Goal: Information Seeking & Learning: Check status

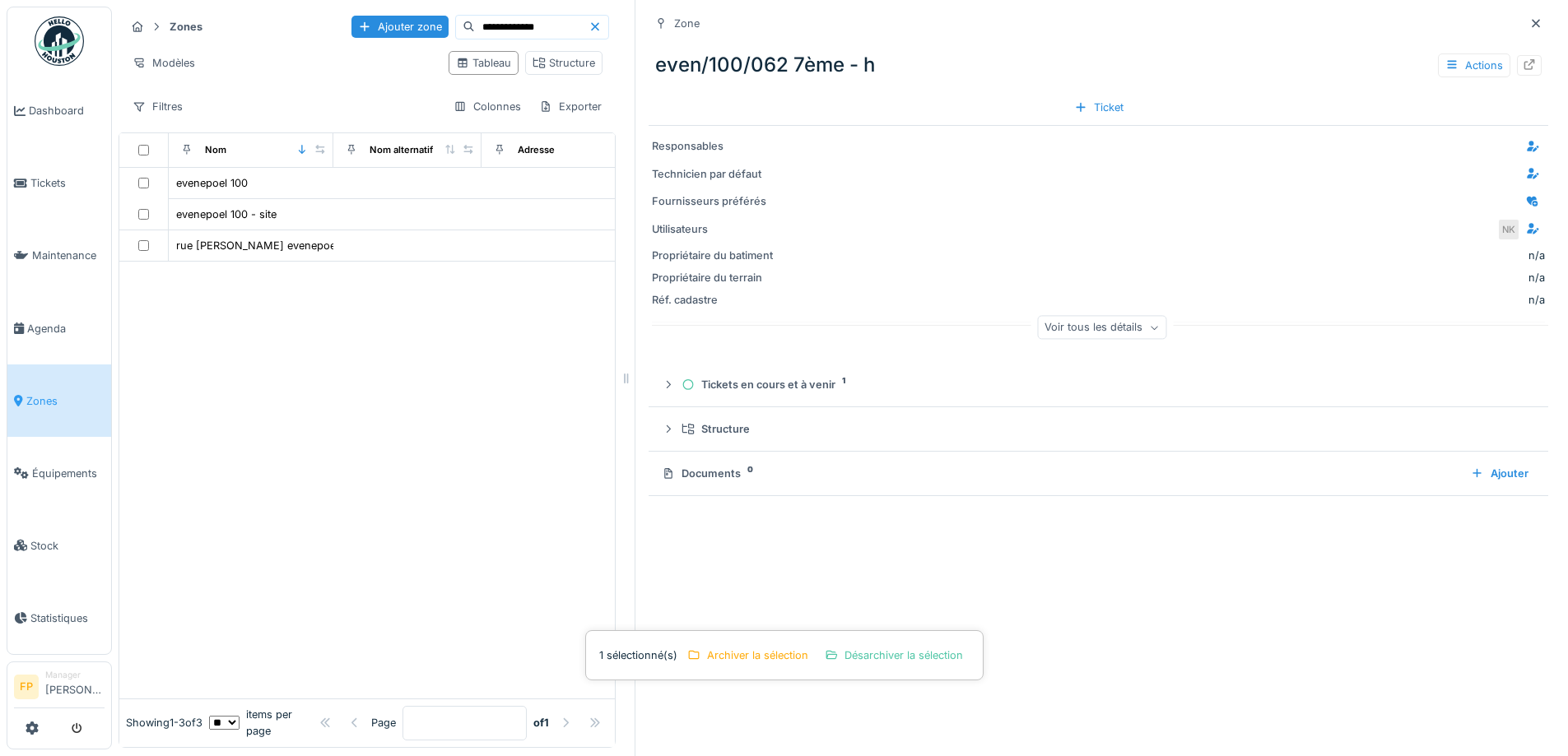
scroll to position [13, 0]
drag, startPoint x: 0, startPoint y: 0, endPoint x: 40, endPoint y: 169, distance: 173.7
click at [40, 169] on link "Tickets" at bounding box center [59, 184] width 104 height 72
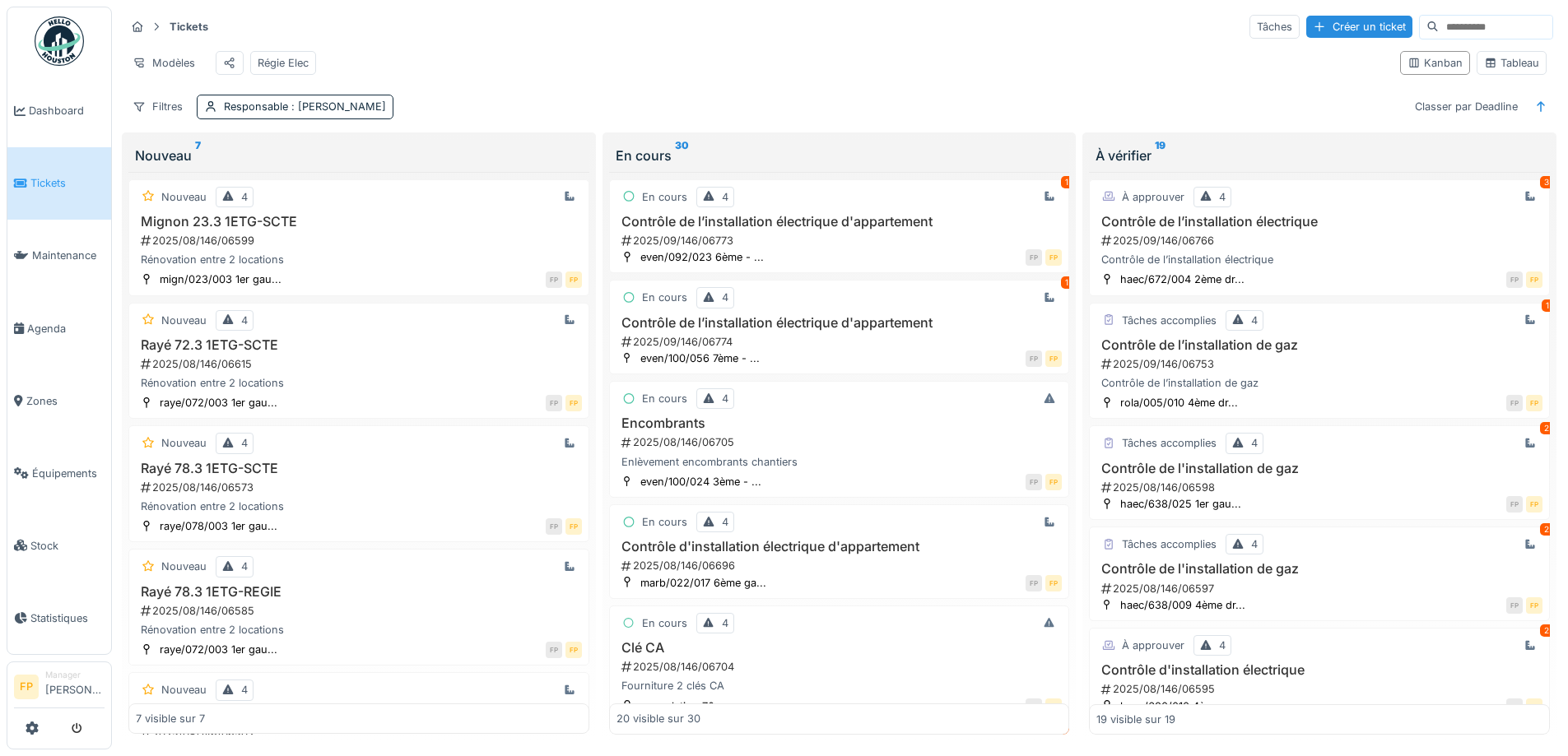
click at [1439, 26] on input at bounding box center [1496, 27] width 114 height 23
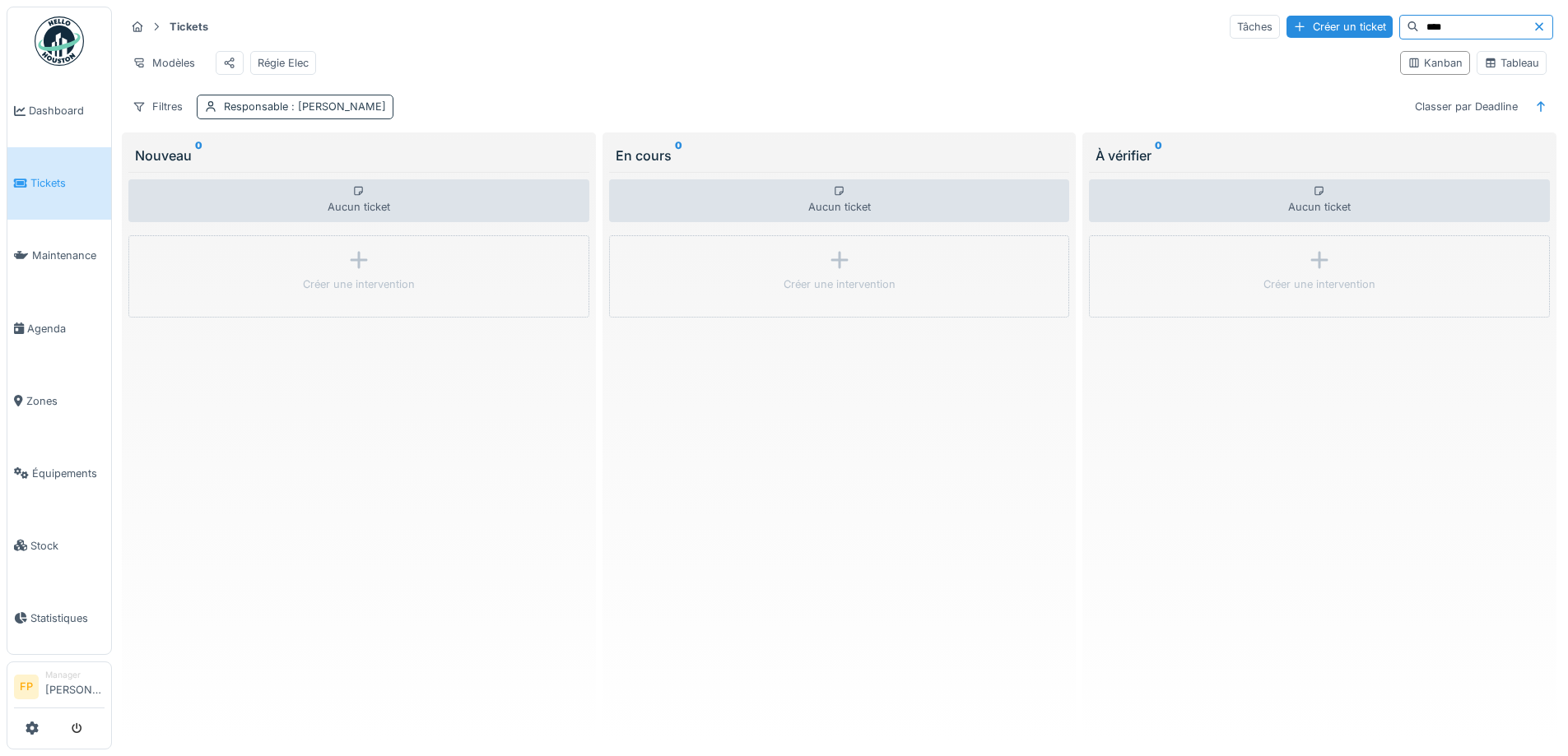
type input "****"
click at [271, 110] on div "Responsable : Françoise Philippe" at bounding box center [294, 106] width 196 height 24
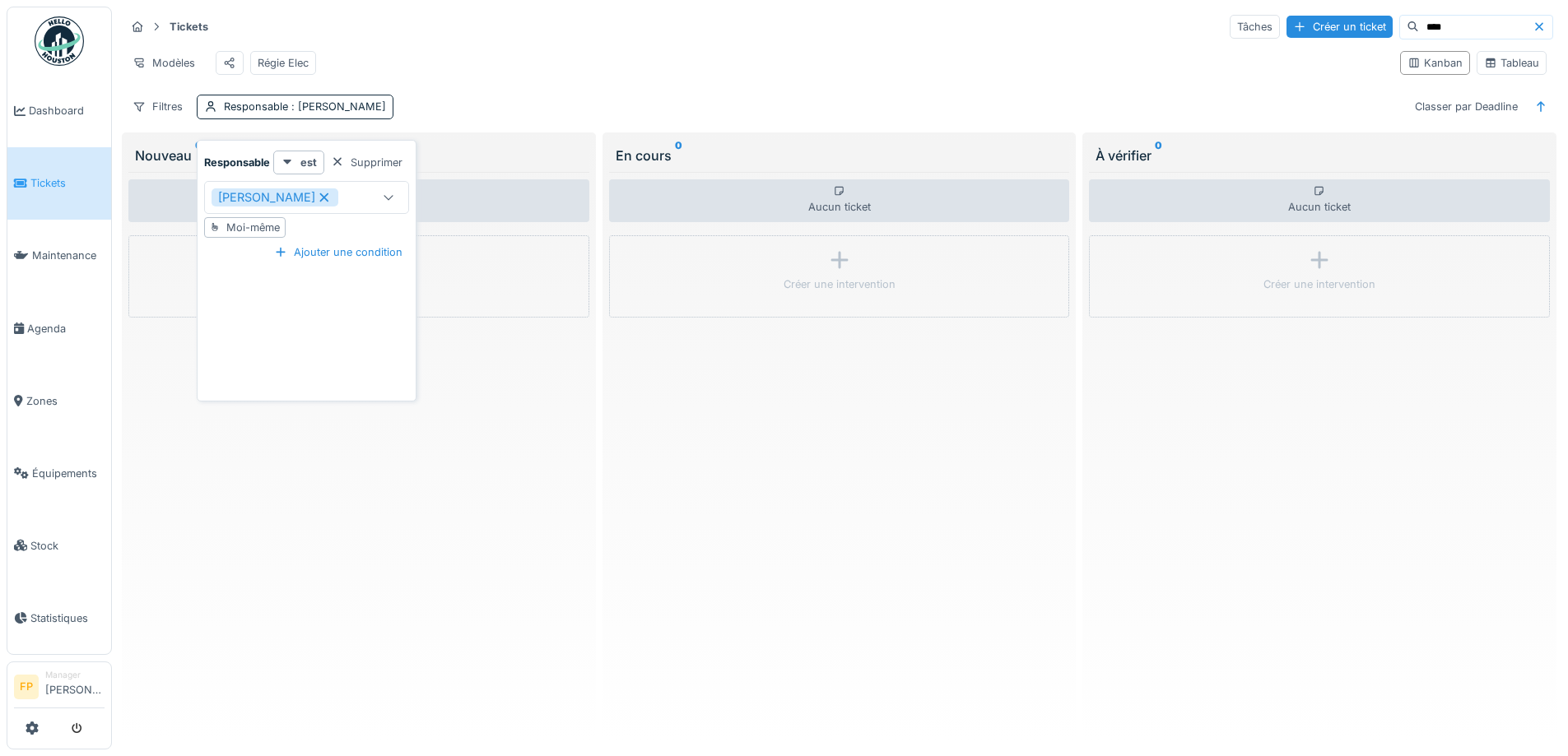
click at [331, 192] on icon at bounding box center [325, 197] width 15 height 12
click at [437, 53] on div "Modèles Régie Elec" at bounding box center [755, 63] width 1262 height 37
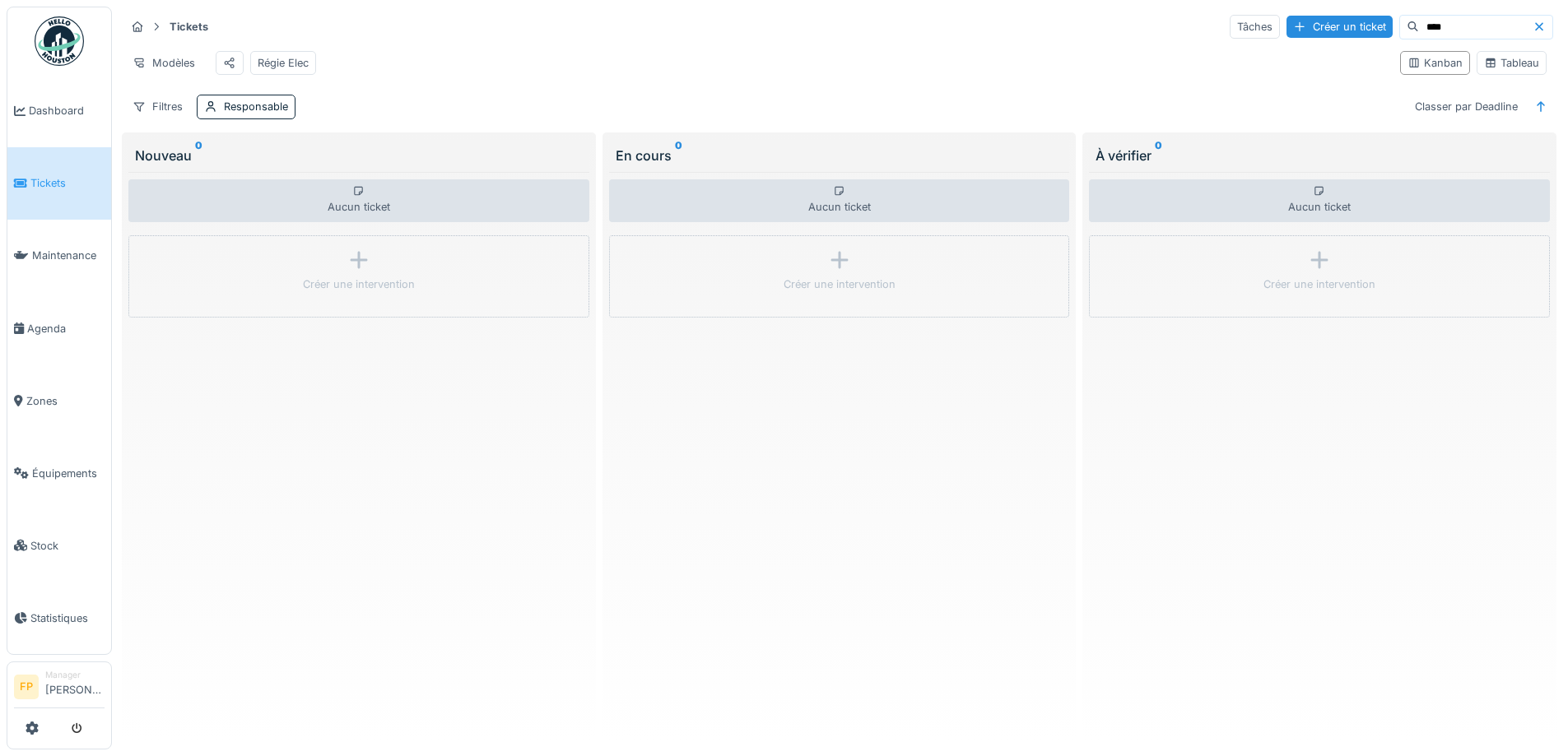
click at [1419, 27] on input "****" at bounding box center [1475, 27] width 114 height 23
type input "*****"
drag, startPoint x: 1410, startPoint y: 27, endPoint x: 1324, endPoint y: 37, distance: 86.6
click at [1324, 37] on div "Tâches Créer un ticket *****" at bounding box center [1392, 27] width 324 height 24
click at [1419, 29] on input "*****" at bounding box center [1475, 27] width 114 height 23
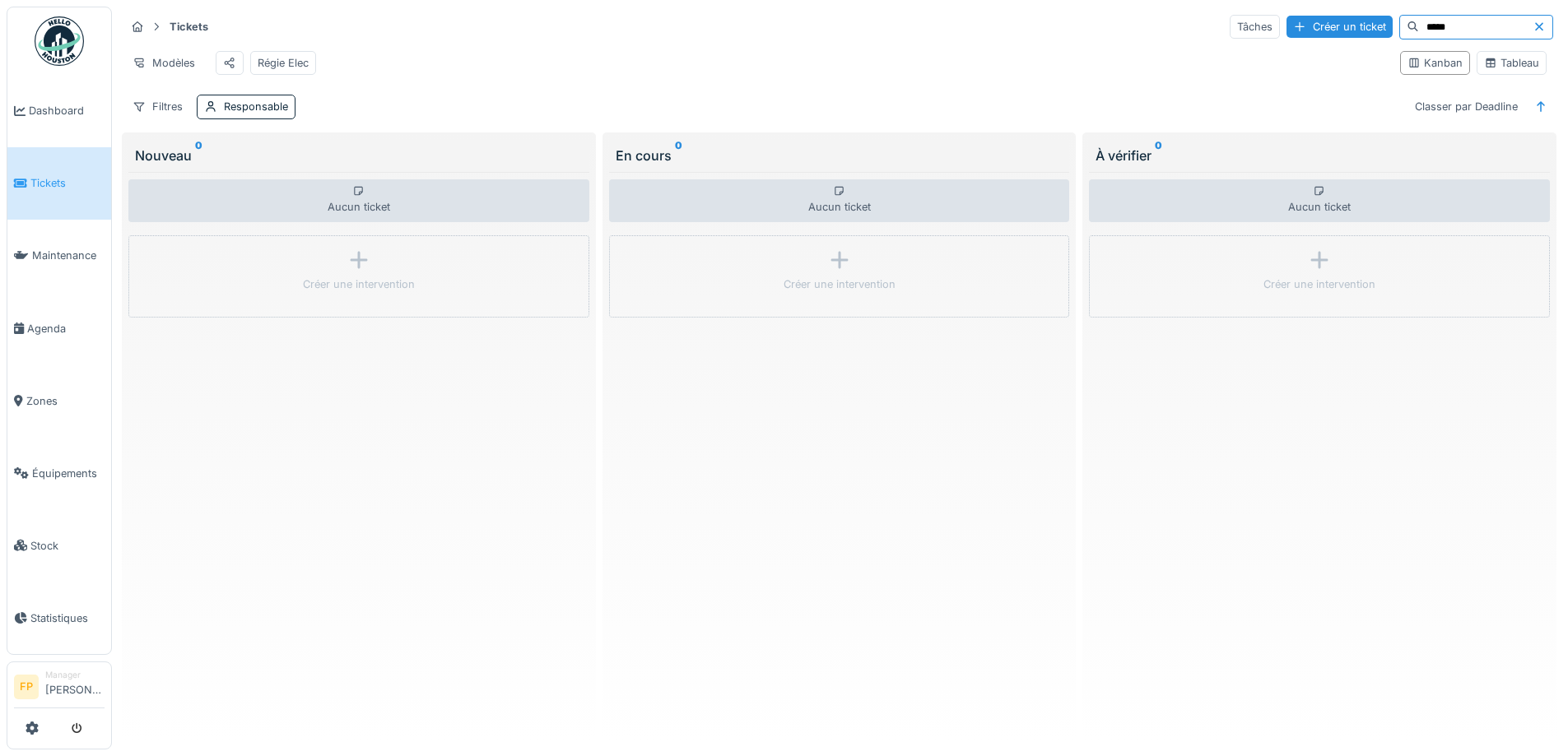
click at [1535, 26] on icon at bounding box center [1539, 26] width 8 height 8
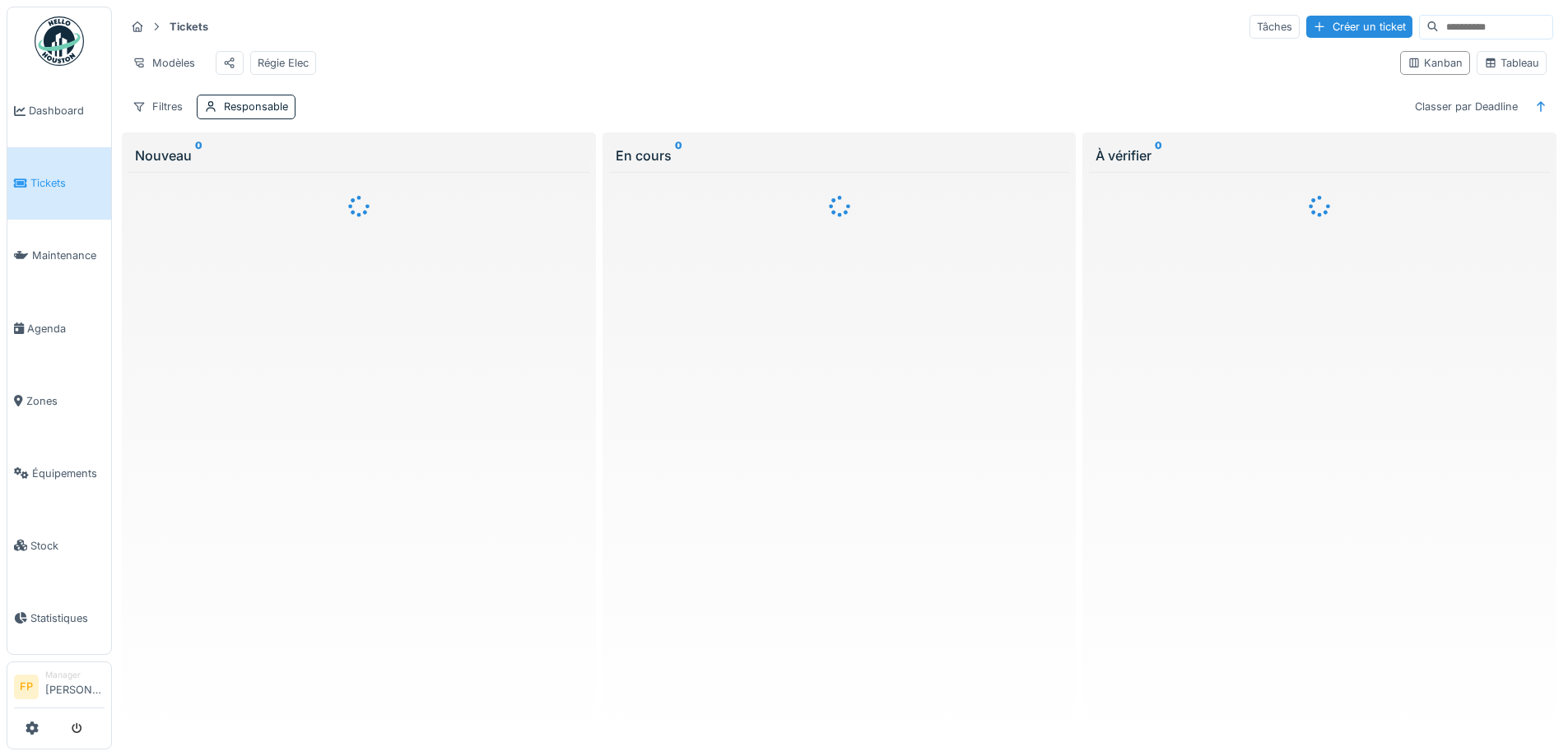
click at [1439, 29] on input at bounding box center [1496, 27] width 114 height 23
paste input "**********"
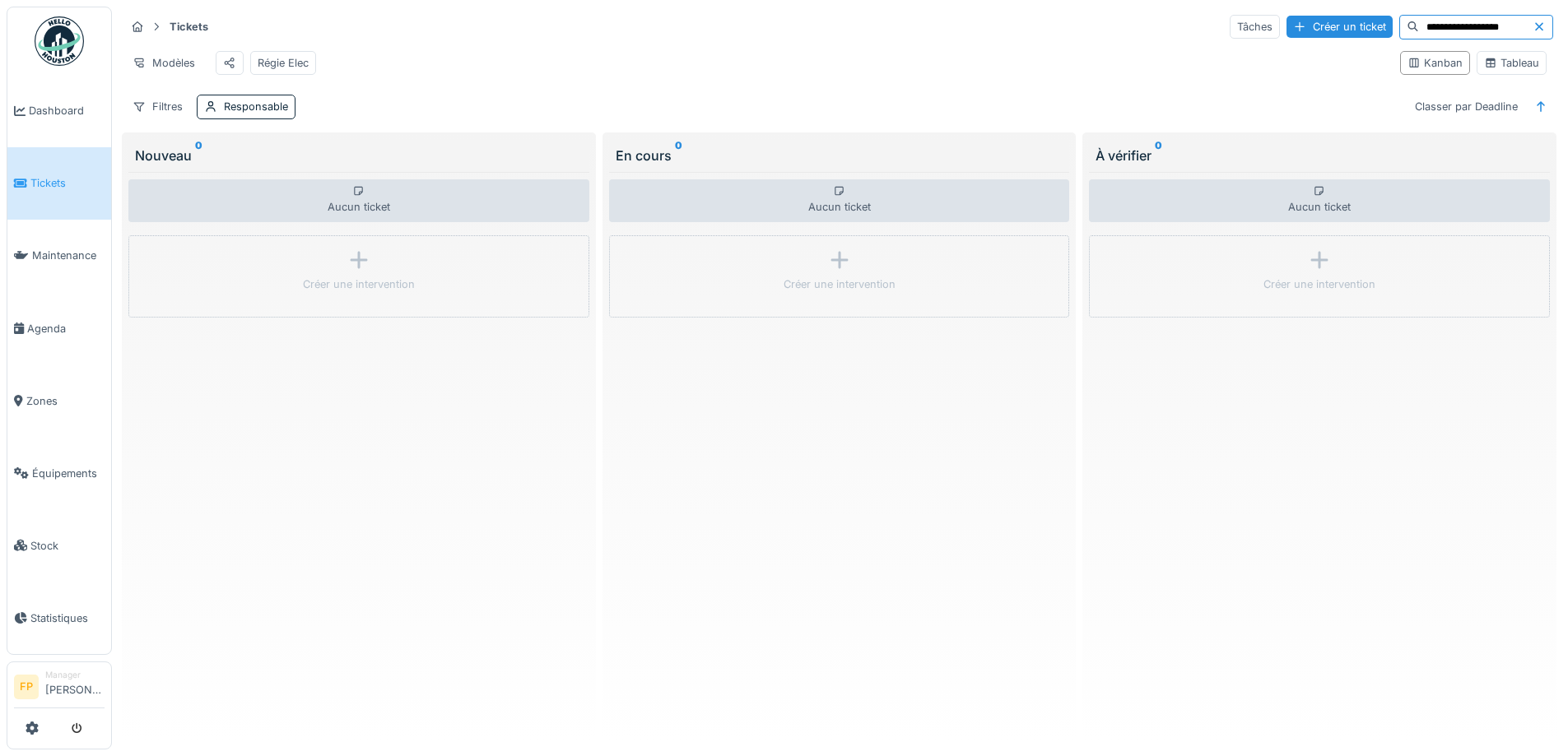
drag, startPoint x: 1380, startPoint y: 21, endPoint x: 1394, endPoint y: 24, distance: 14.3
click at [1419, 21] on input "**********" at bounding box center [1475, 27] width 114 height 23
type input "**********"
click at [291, 52] on div "Régie Elec" at bounding box center [283, 63] width 66 height 24
click at [290, 59] on div "Régie Elec" at bounding box center [283, 62] width 51 height 16
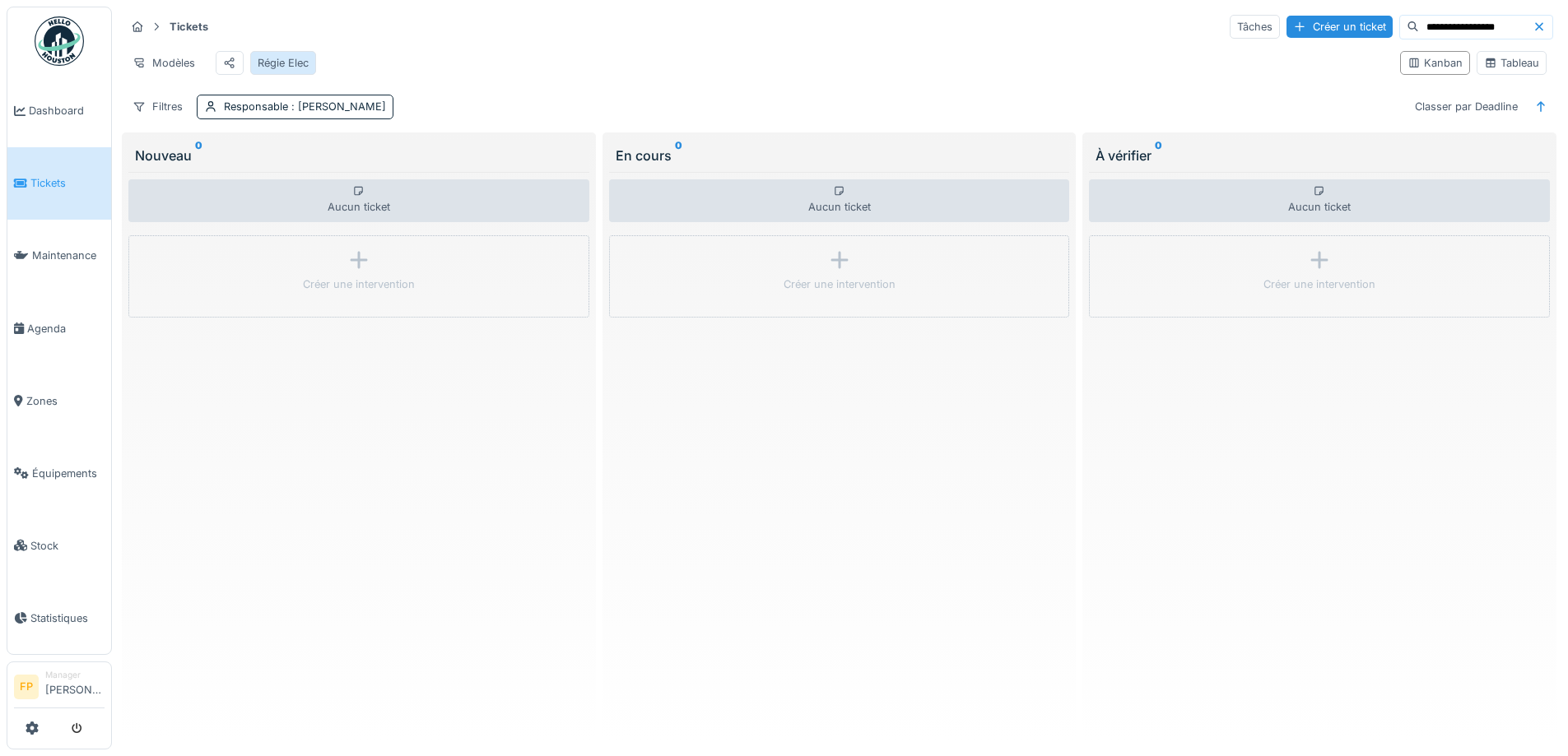
click at [290, 60] on div "Régie Elec" at bounding box center [283, 62] width 51 height 16
click at [304, 113] on span ": Françoise Philippe" at bounding box center [337, 106] width 98 height 13
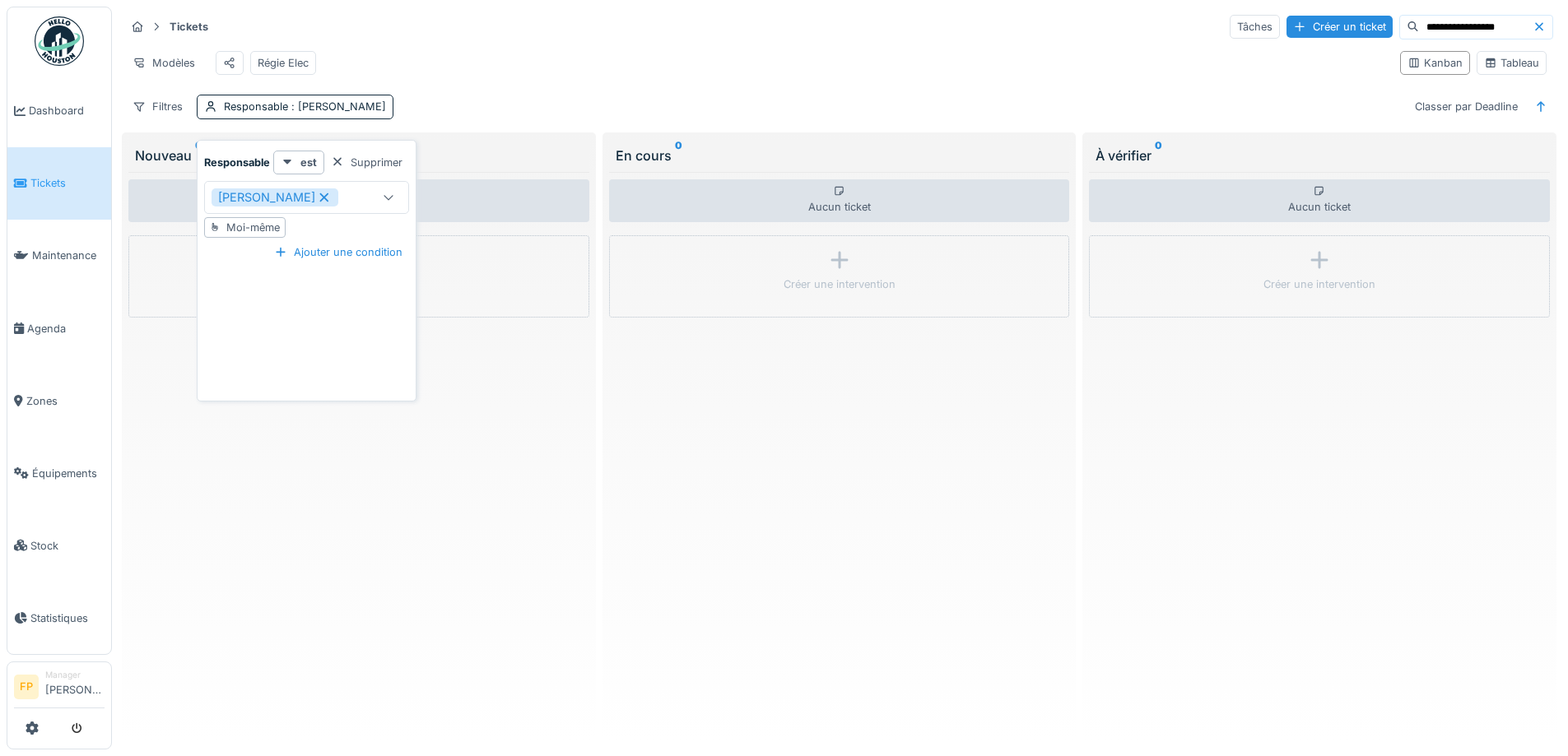
click at [388, 195] on icon at bounding box center [389, 196] width 13 height 11
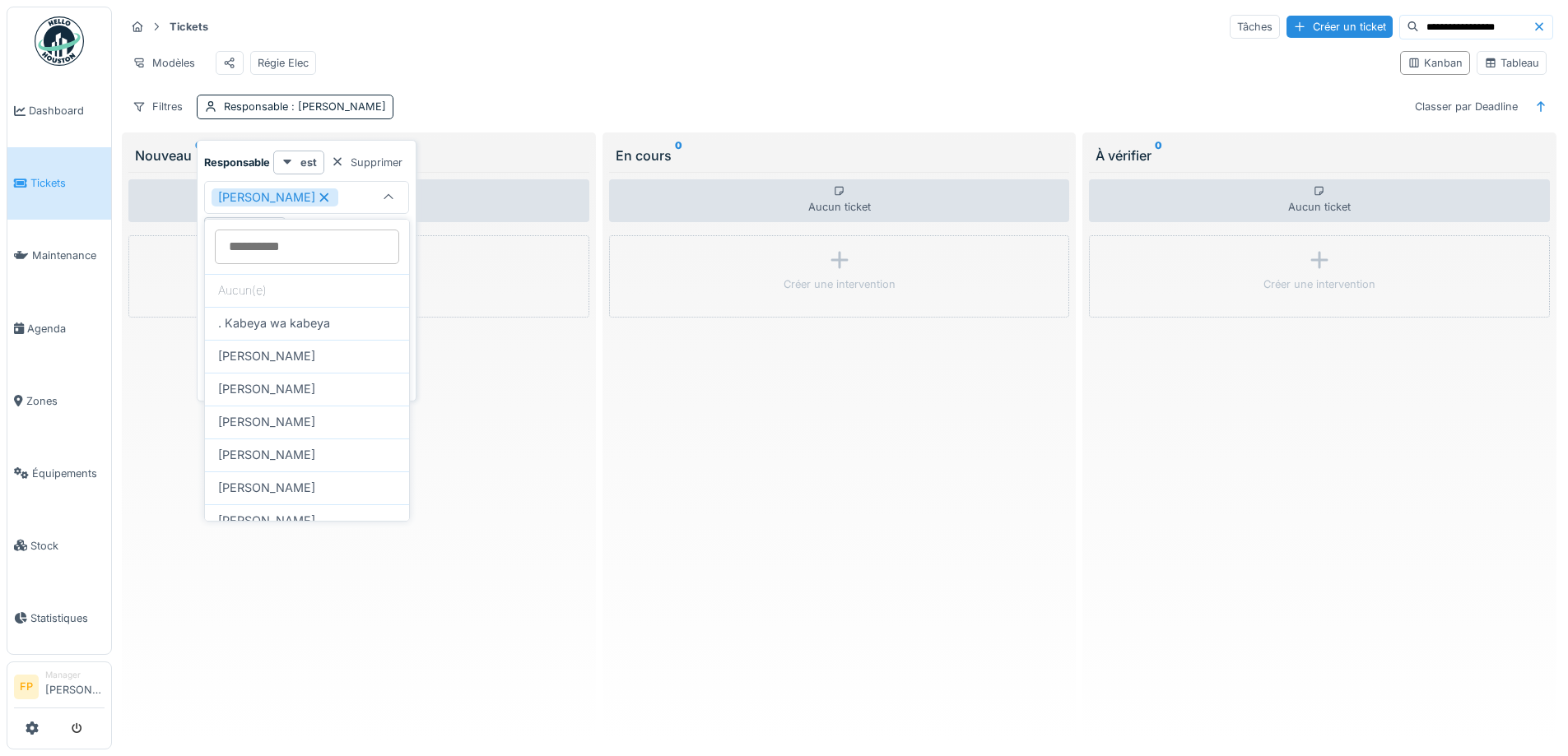
click at [303, 249] on input at bounding box center [307, 246] width 185 height 35
type input "***"
click at [284, 330] on span "[PERSON_NAME]" at bounding box center [266, 323] width 97 height 18
type input "*********"
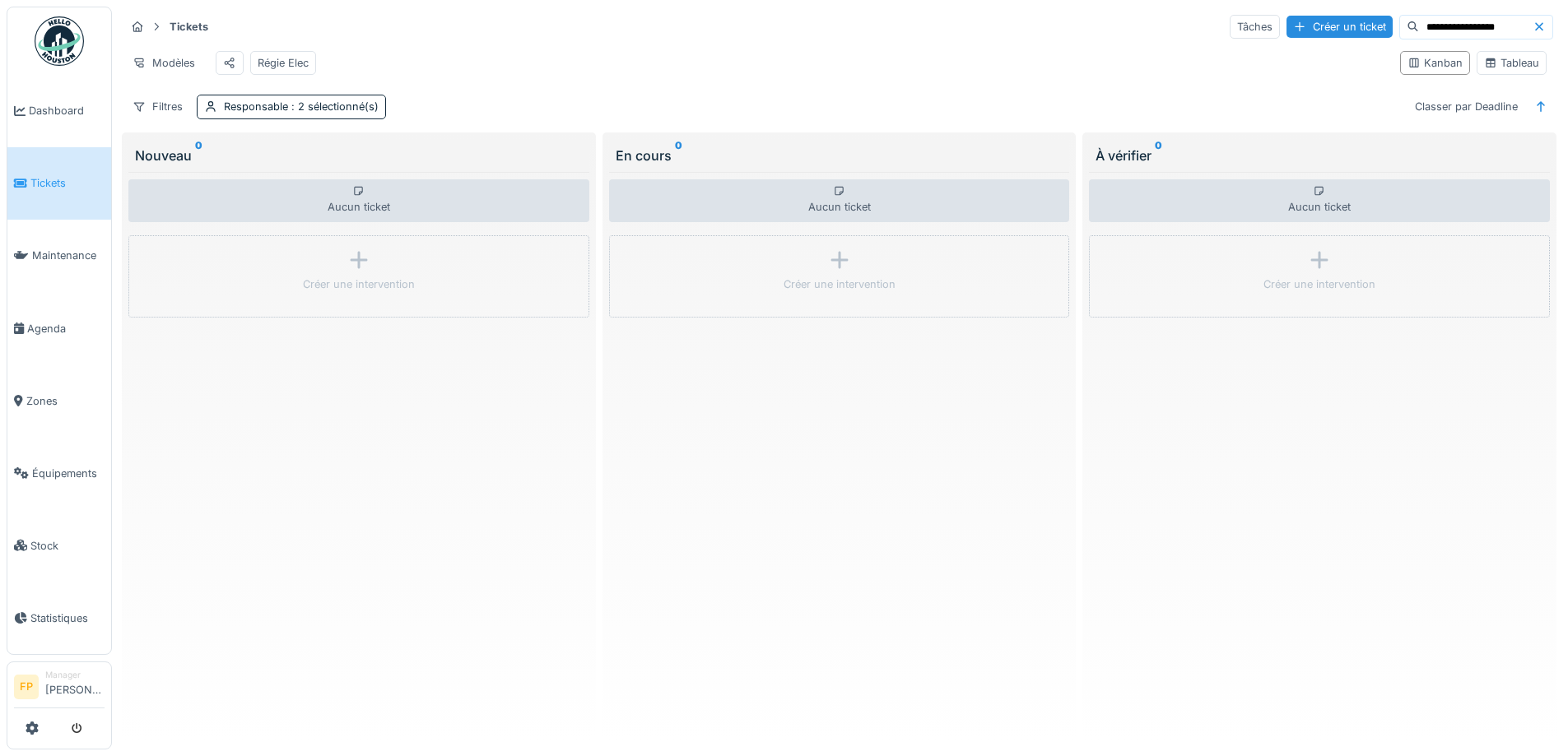
click at [1083, 50] on div "Modèles Régie Elec" at bounding box center [755, 63] width 1262 height 37
click at [1534, 22] on div at bounding box center [1542, 26] width 19 height 16
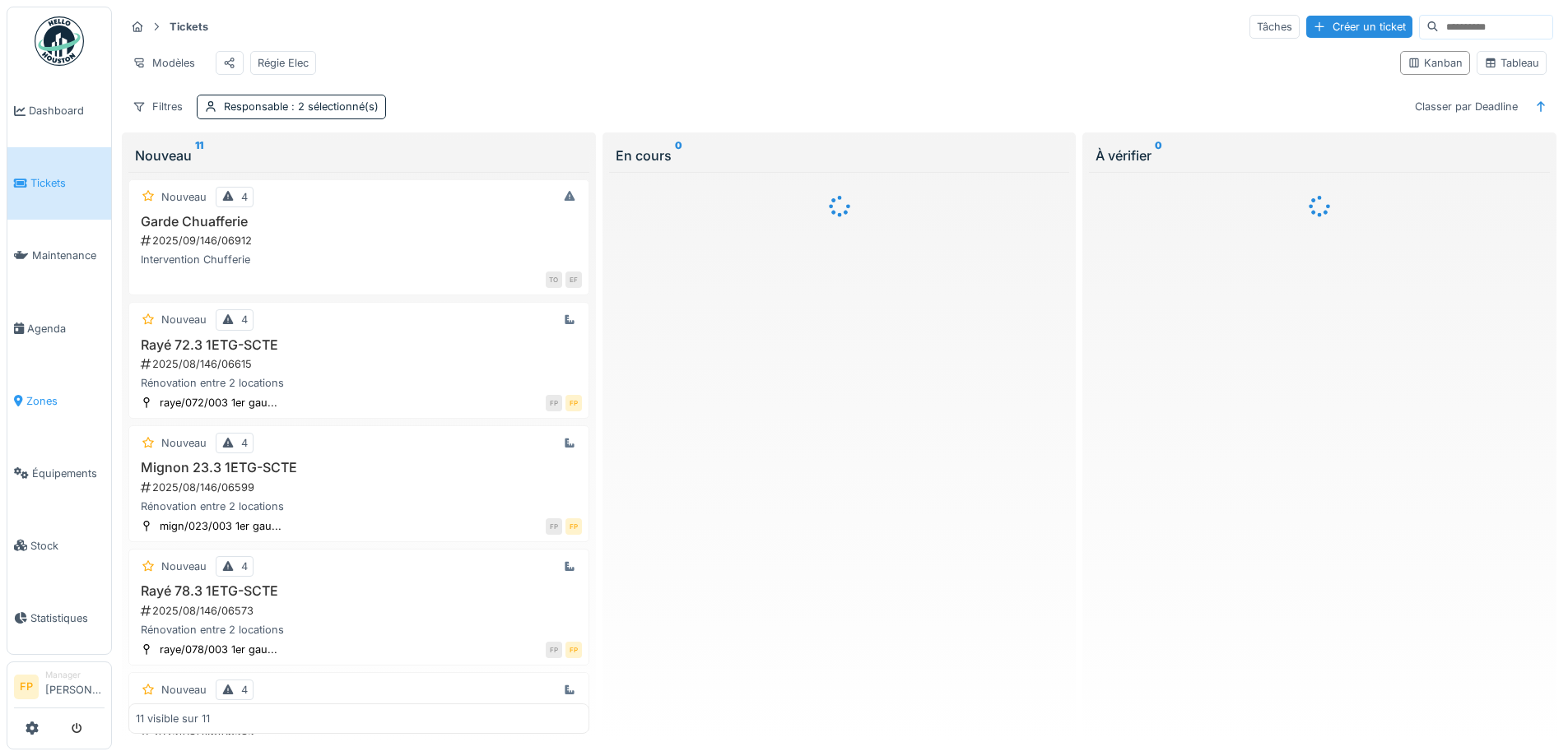
click at [61, 394] on span "Zones" at bounding box center [65, 401] width 78 height 16
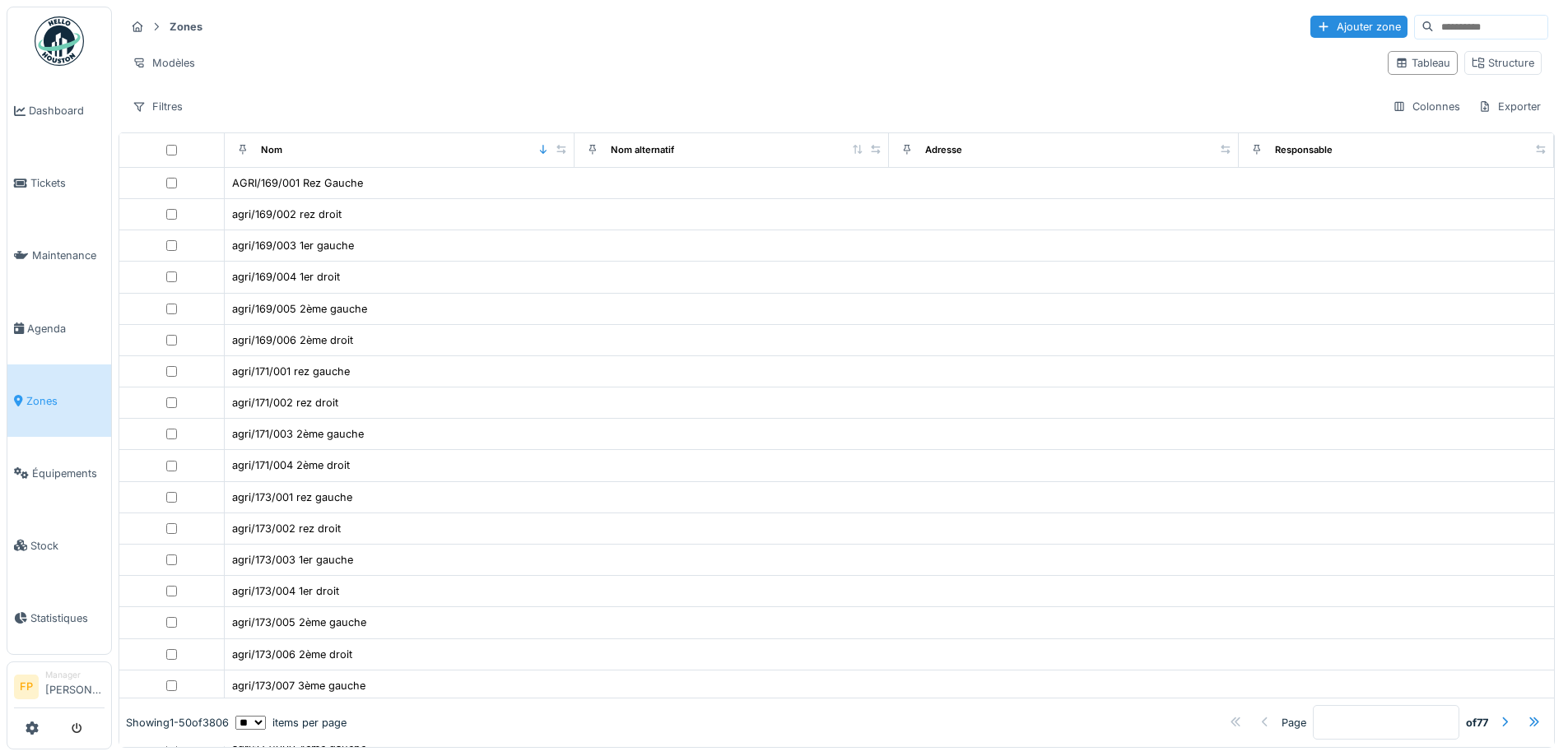
click at [1434, 25] on input at bounding box center [1490, 27] width 114 height 23
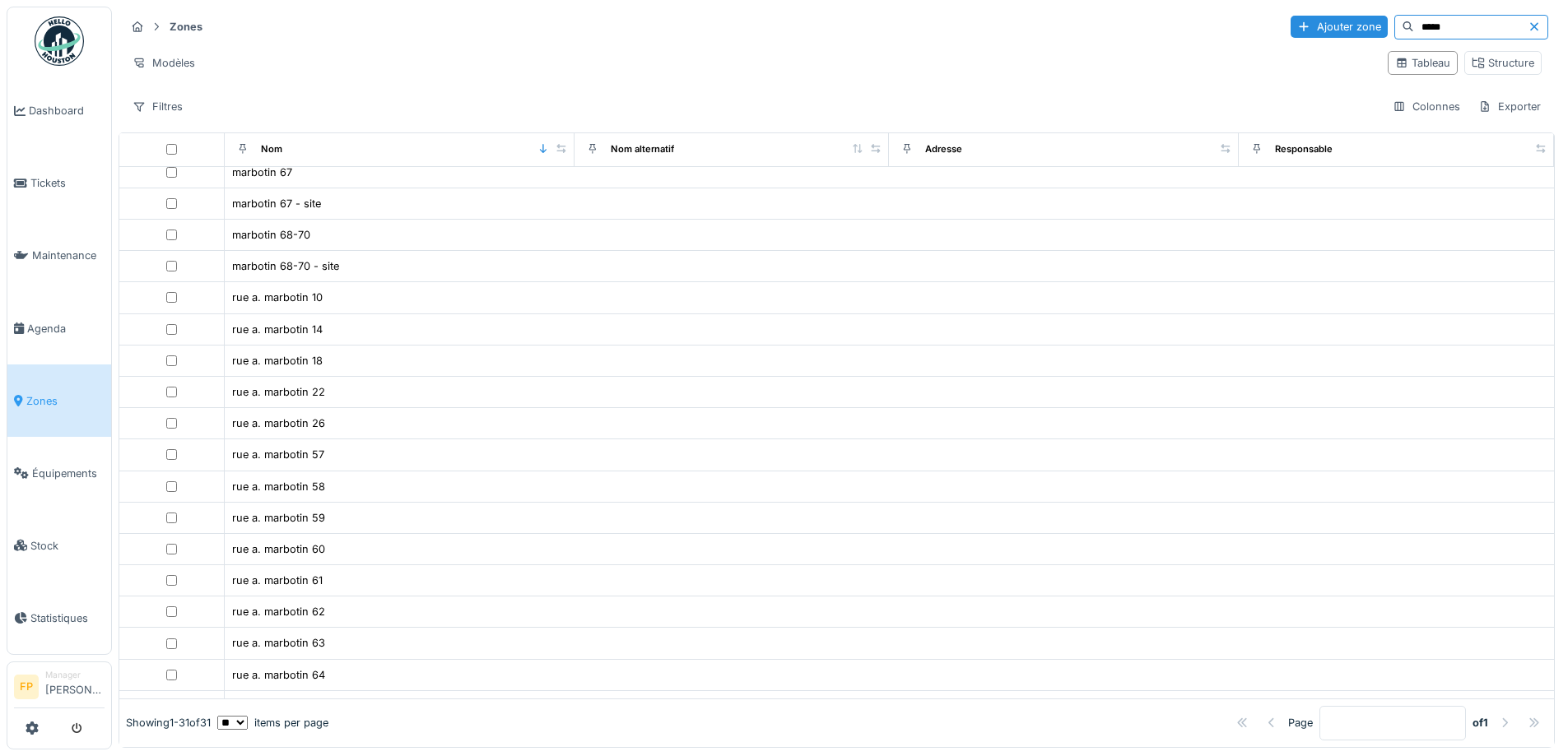
scroll to position [330, 0]
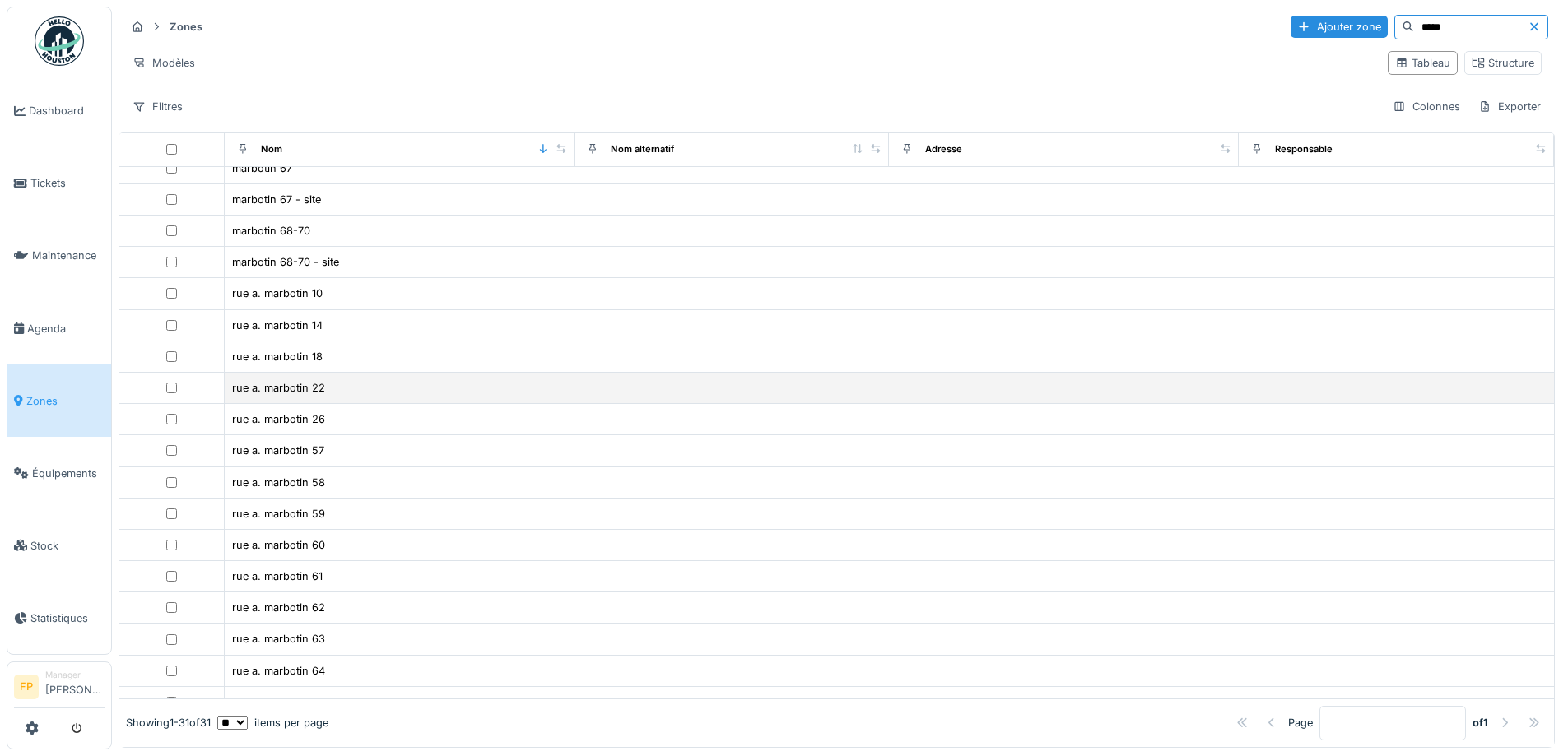
type input "*****"
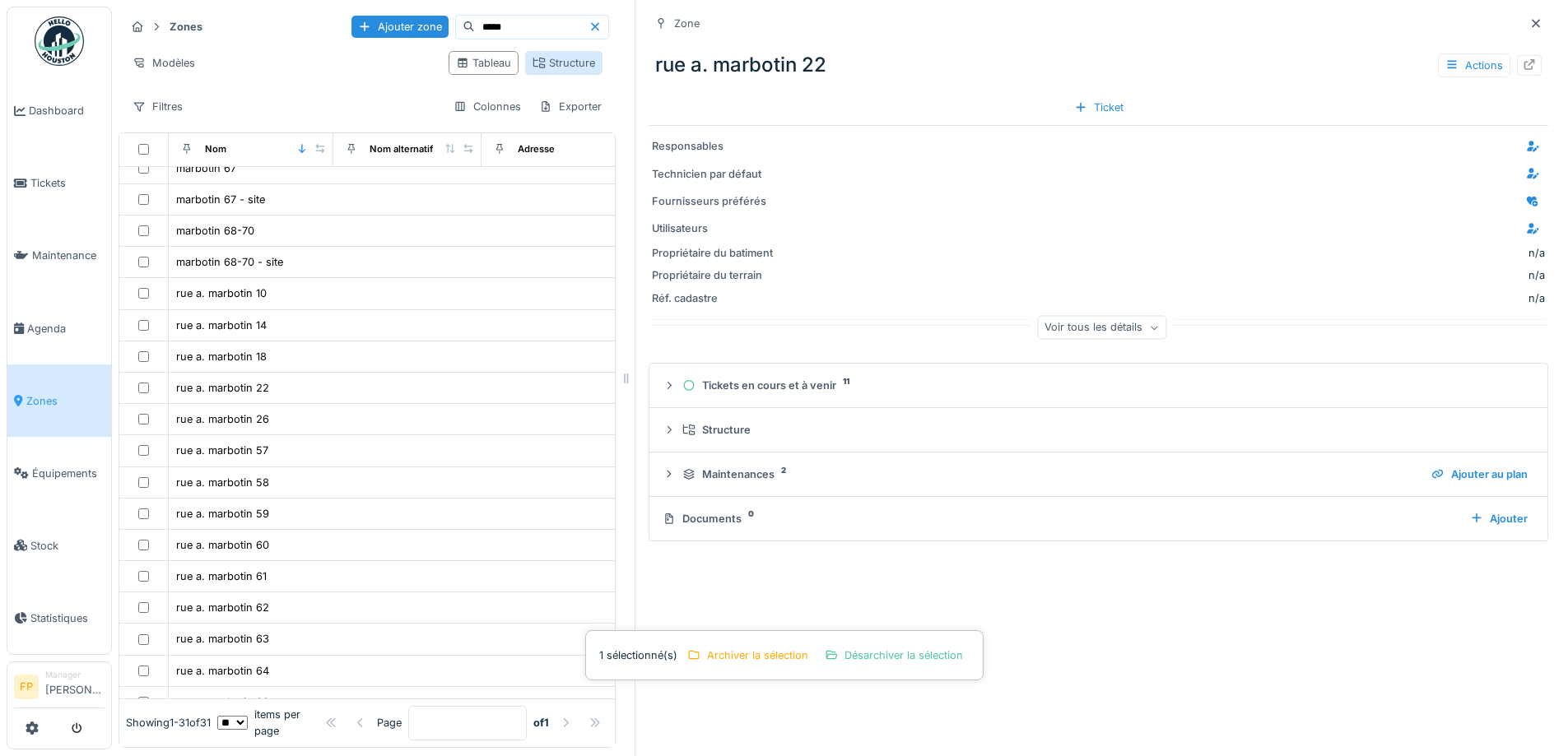
click at [550, 58] on div "Structure" at bounding box center [564, 62] width 62 height 16
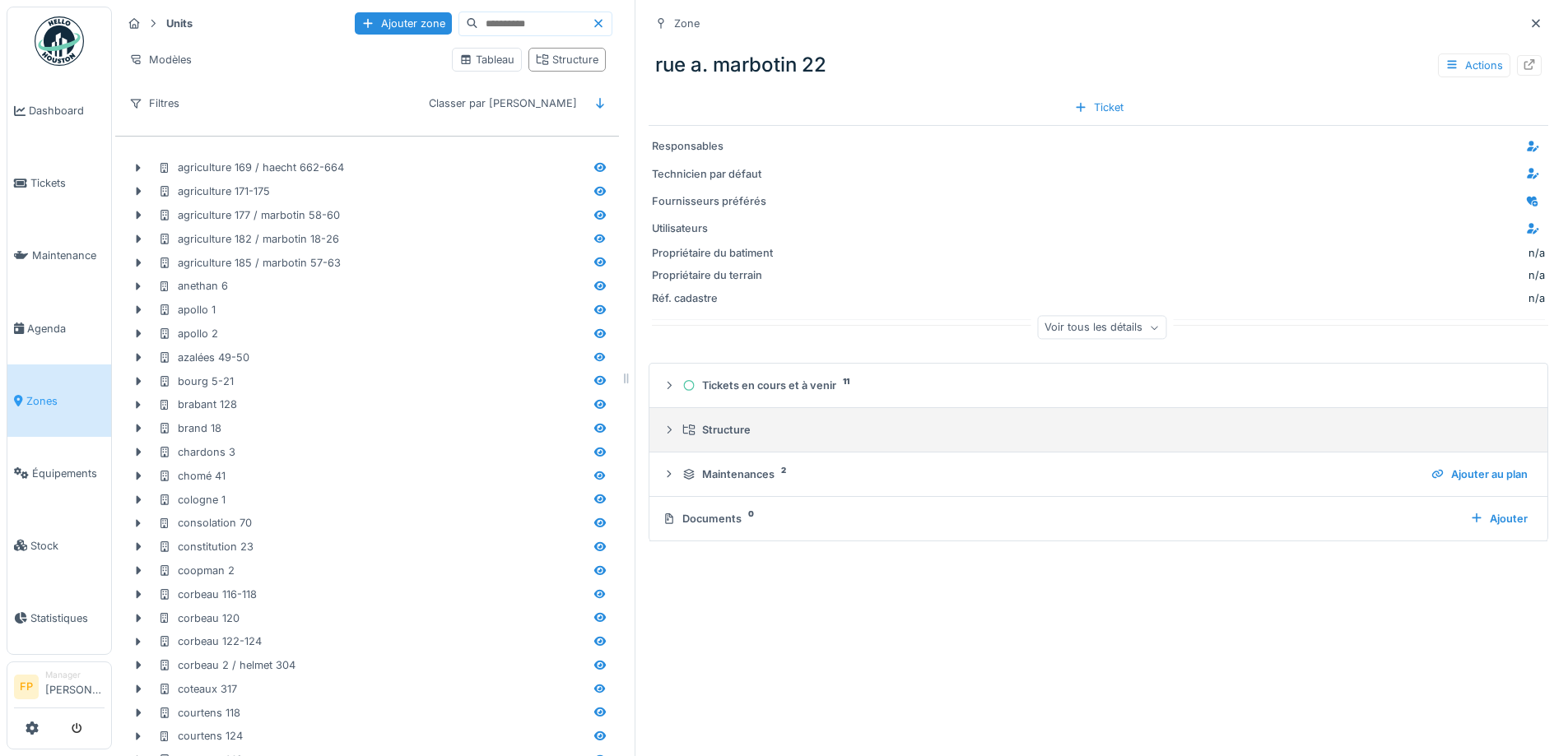
click at [687, 429] on div "Structure" at bounding box center [1104, 430] width 846 height 16
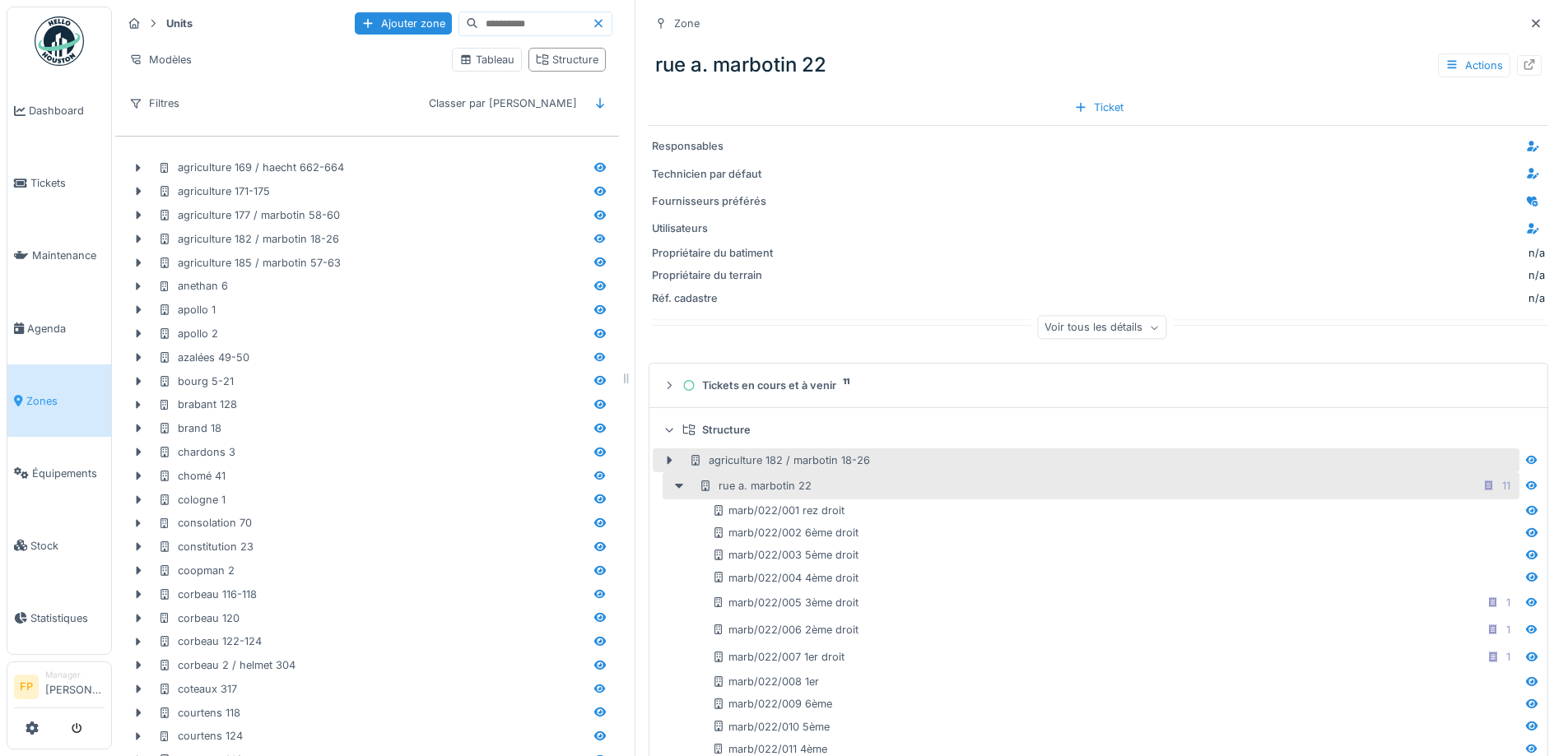
click at [728, 464] on div "agriculture 182 / marbotin 18-26" at bounding box center [779, 460] width 181 height 16
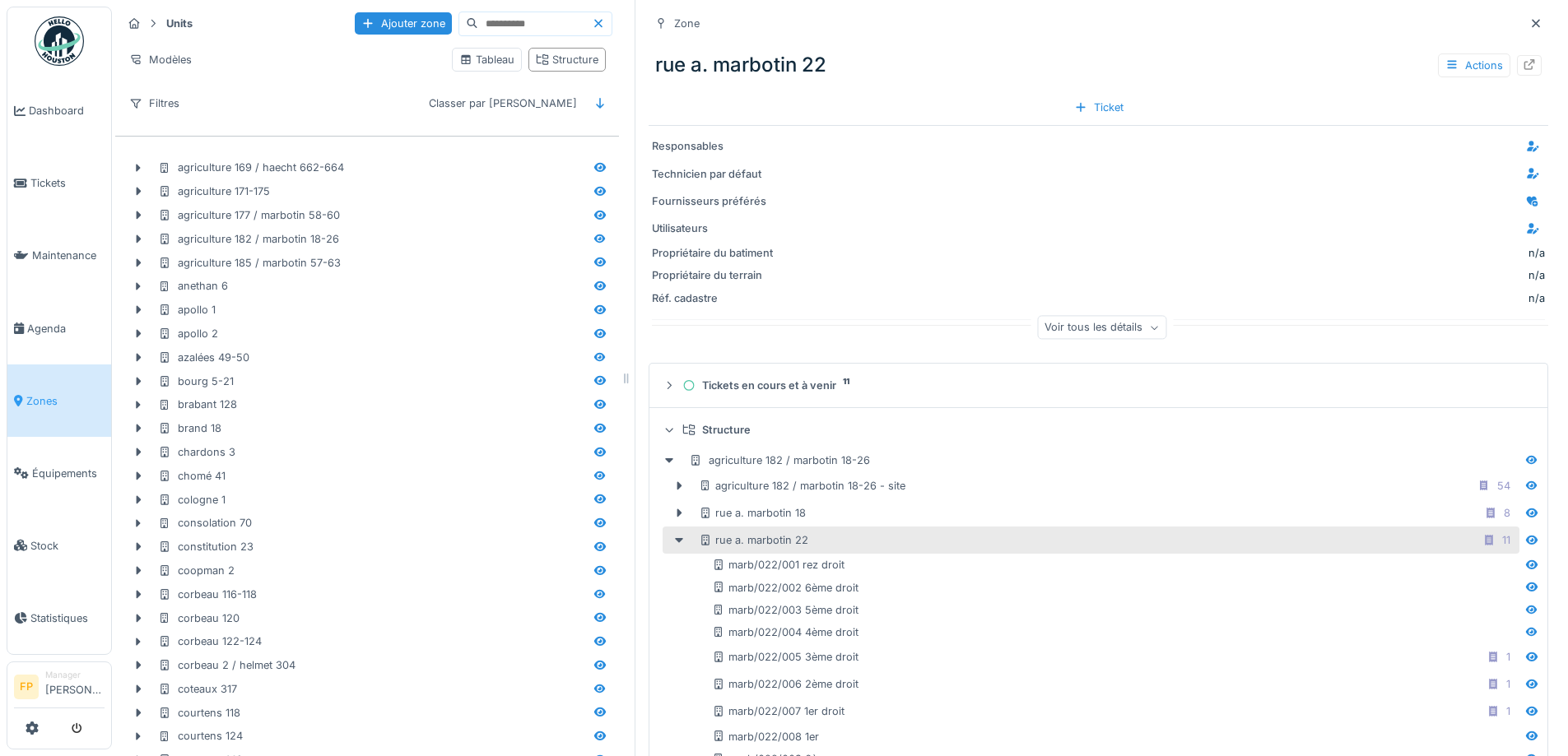
click at [840, 546] on div "rue a. marbotin 22 11" at bounding box center [1107, 540] width 817 height 20
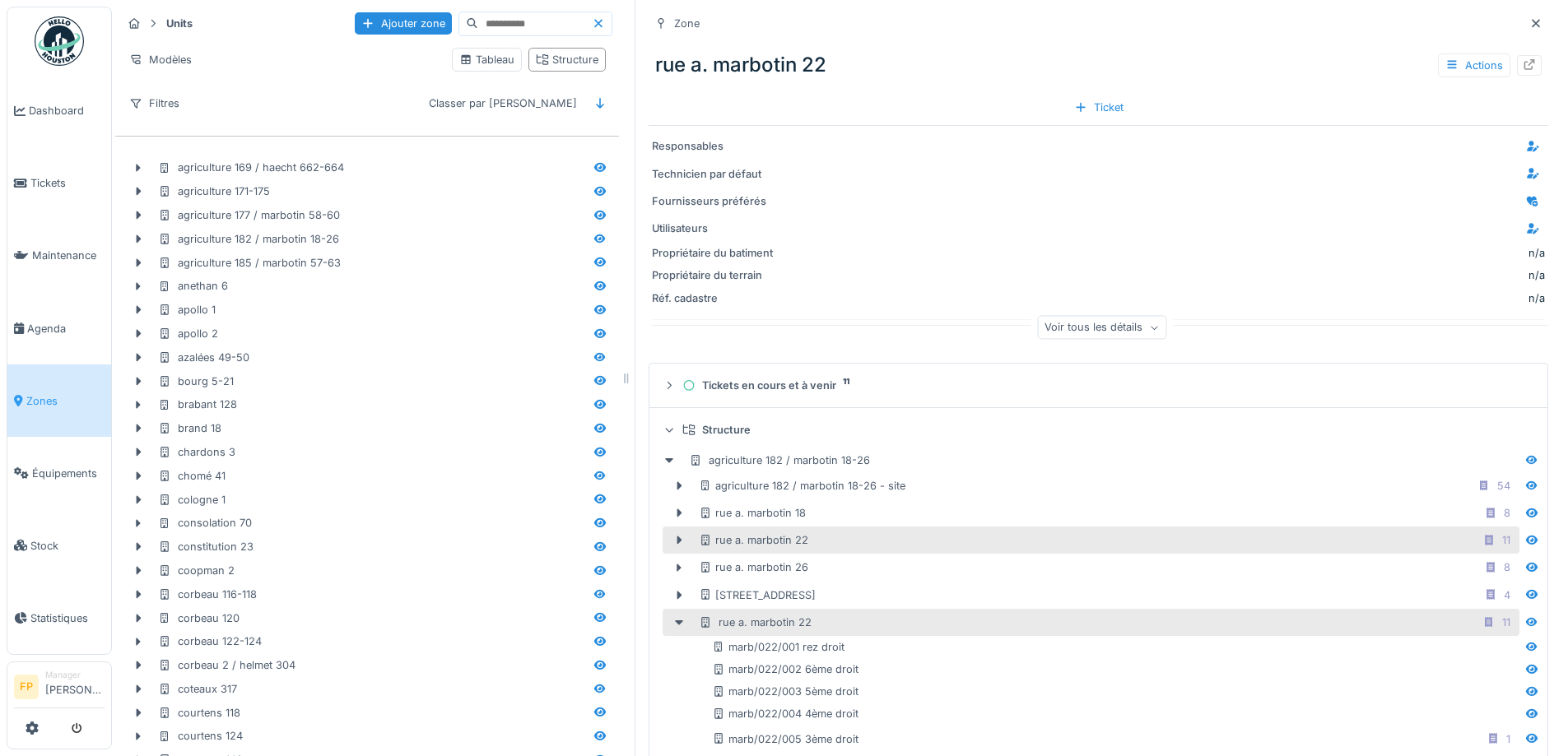
click at [840, 546] on div "rue a. marbotin 22 11" at bounding box center [1107, 540] width 817 height 20
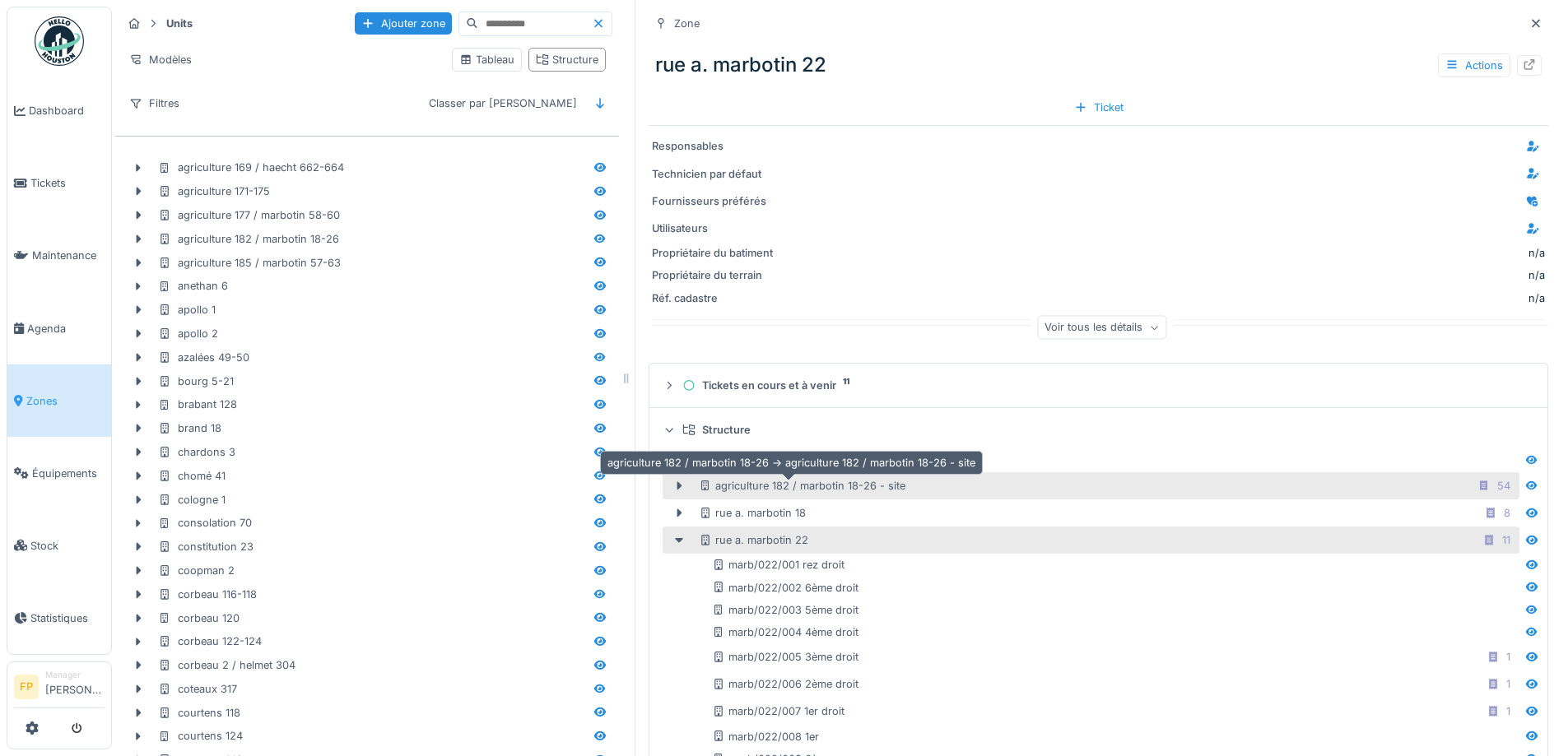
click at [831, 485] on div "agriculture 182 / marbotin 18-26 - site" at bounding box center [802, 485] width 207 height 16
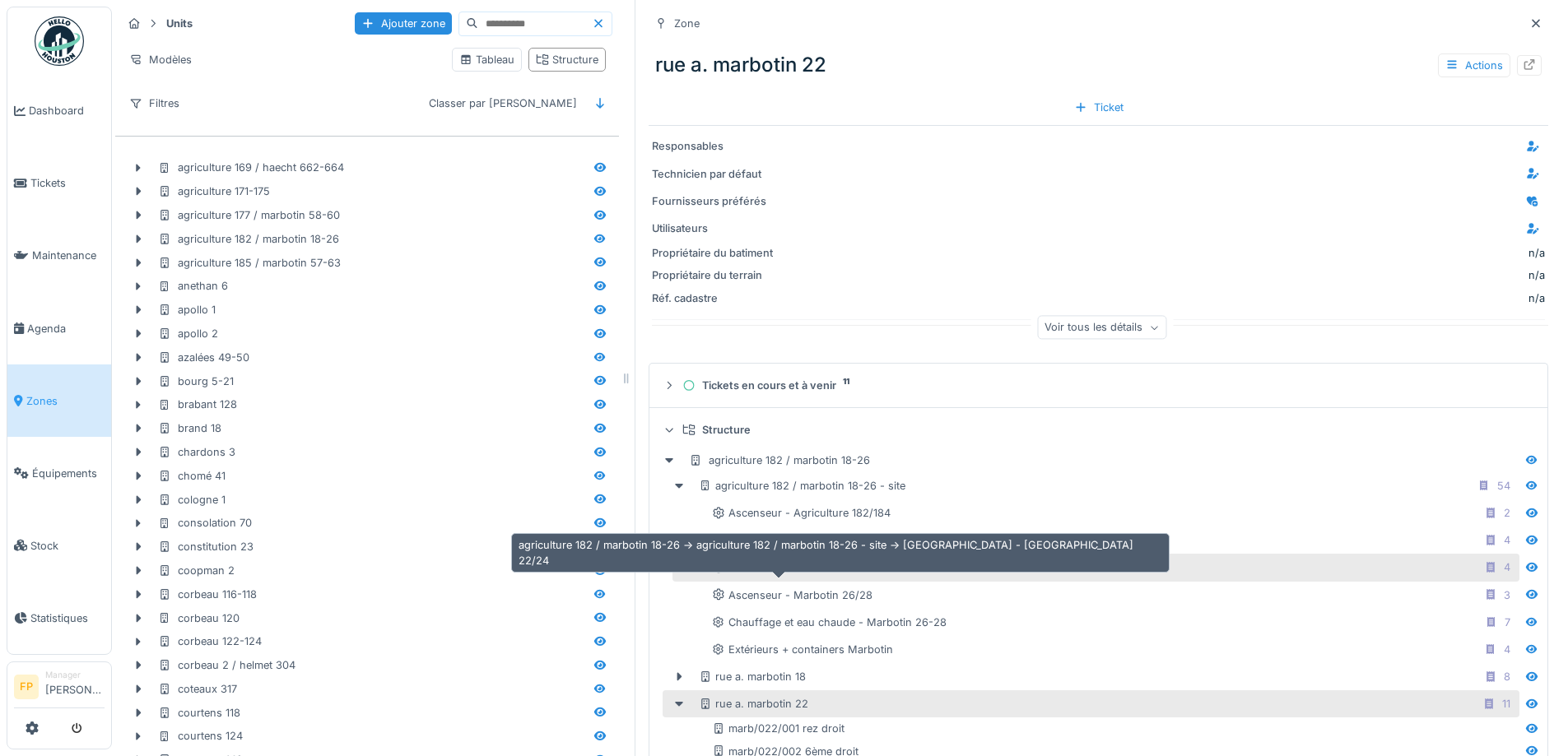
click at [839, 573] on div "Ascenseur - Marbotin 22/24" at bounding box center [792, 567] width 160 height 16
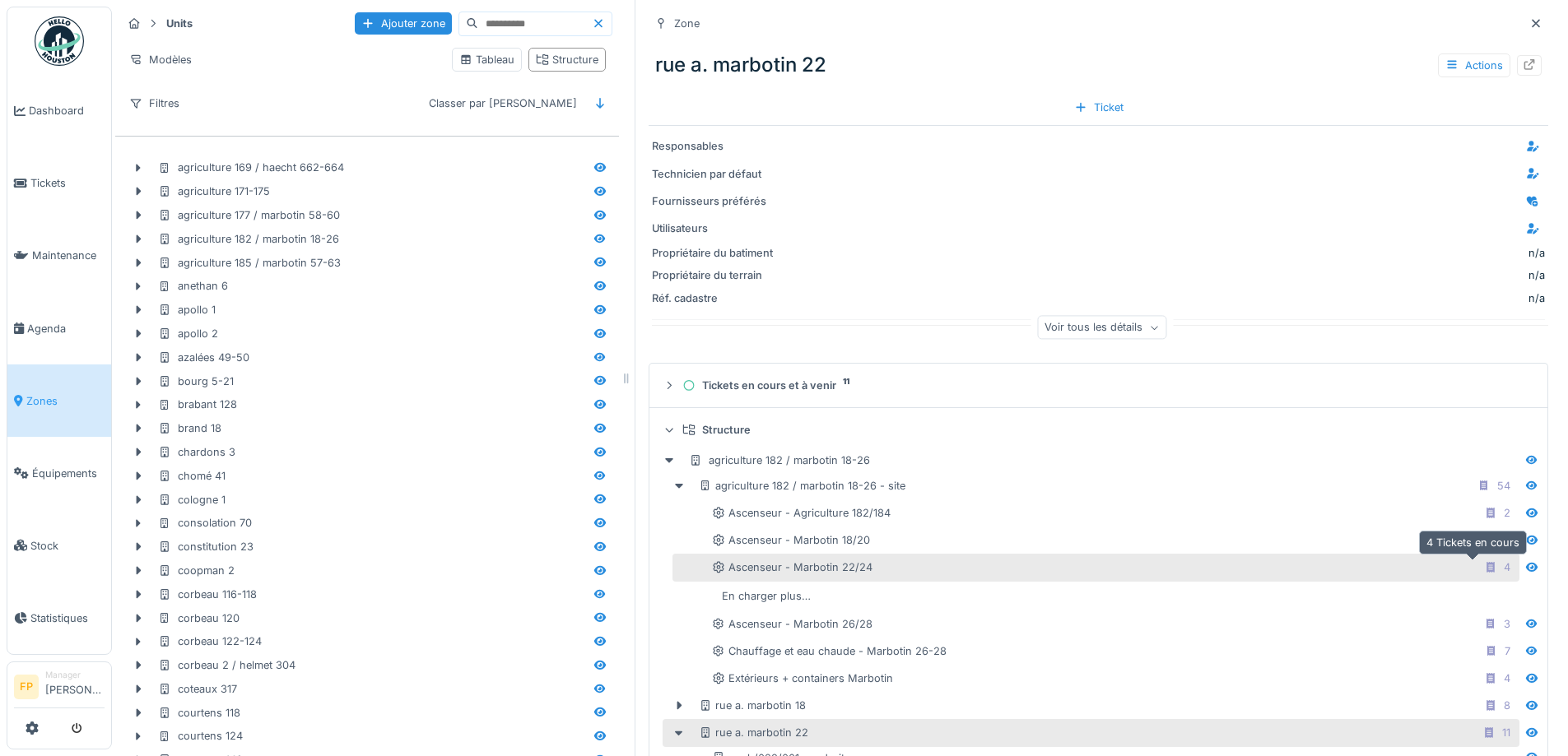
click at [1484, 570] on icon at bounding box center [1490, 567] width 13 height 11
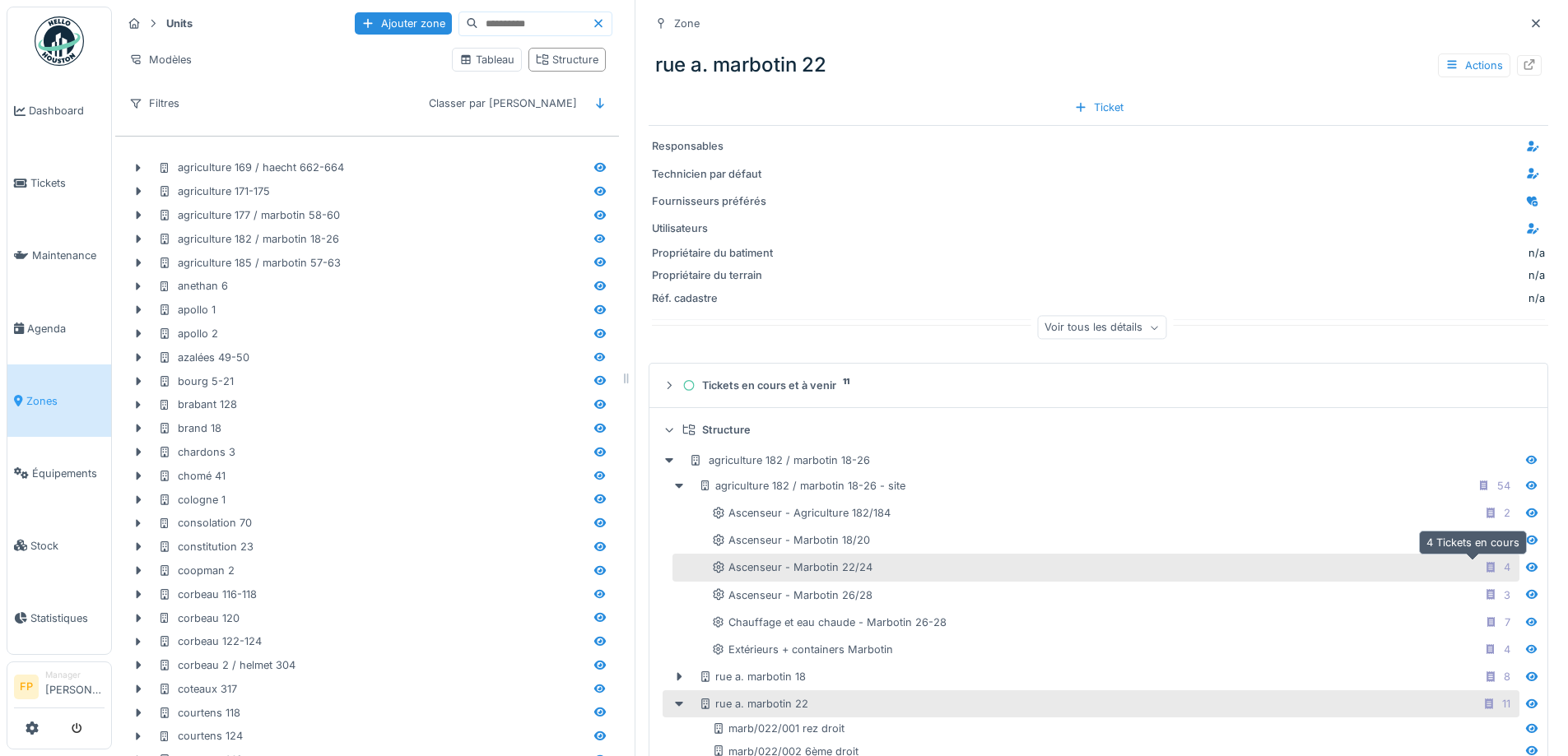
click at [1484, 570] on icon at bounding box center [1490, 567] width 13 height 11
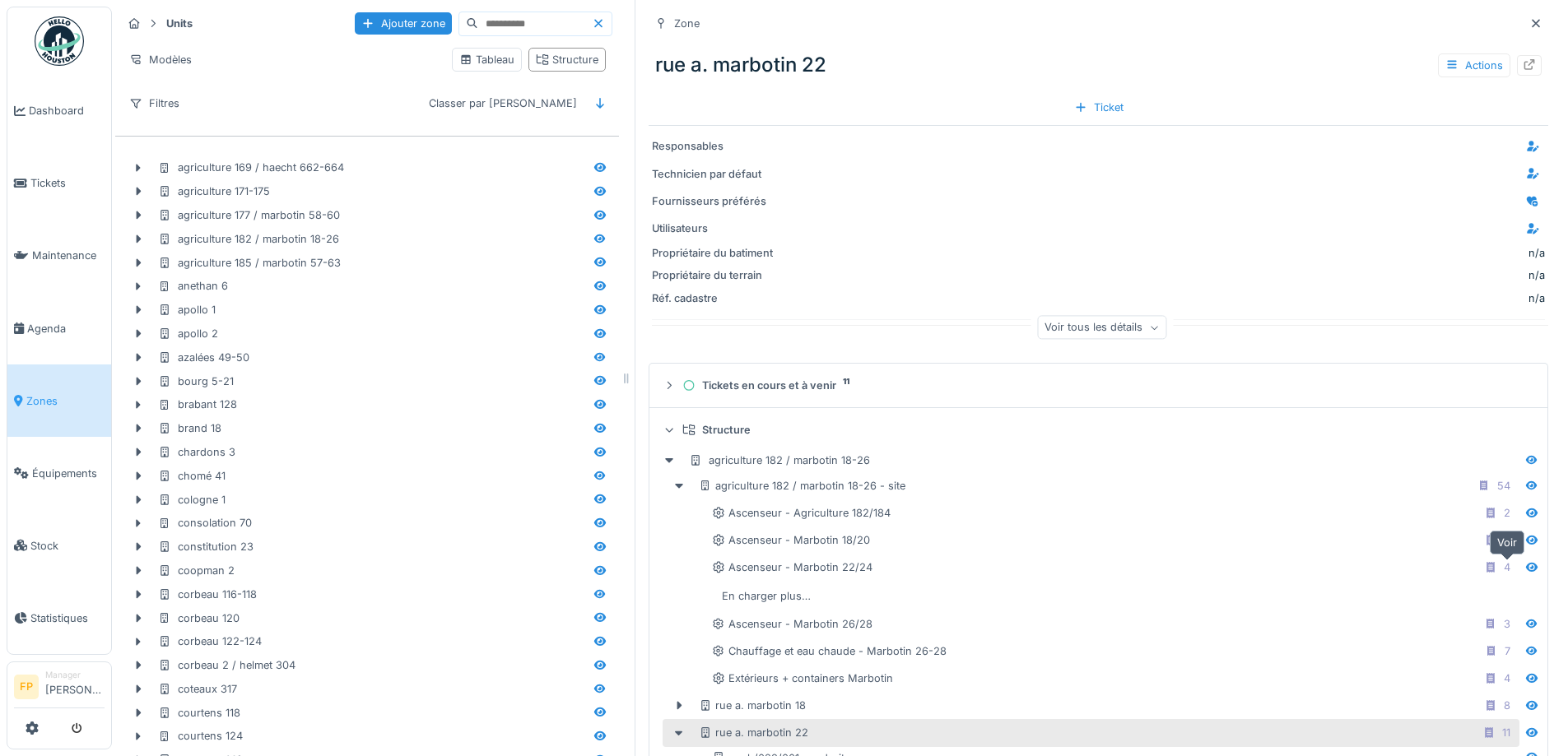
click at [1526, 570] on icon at bounding box center [1532, 567] width 12 height 9
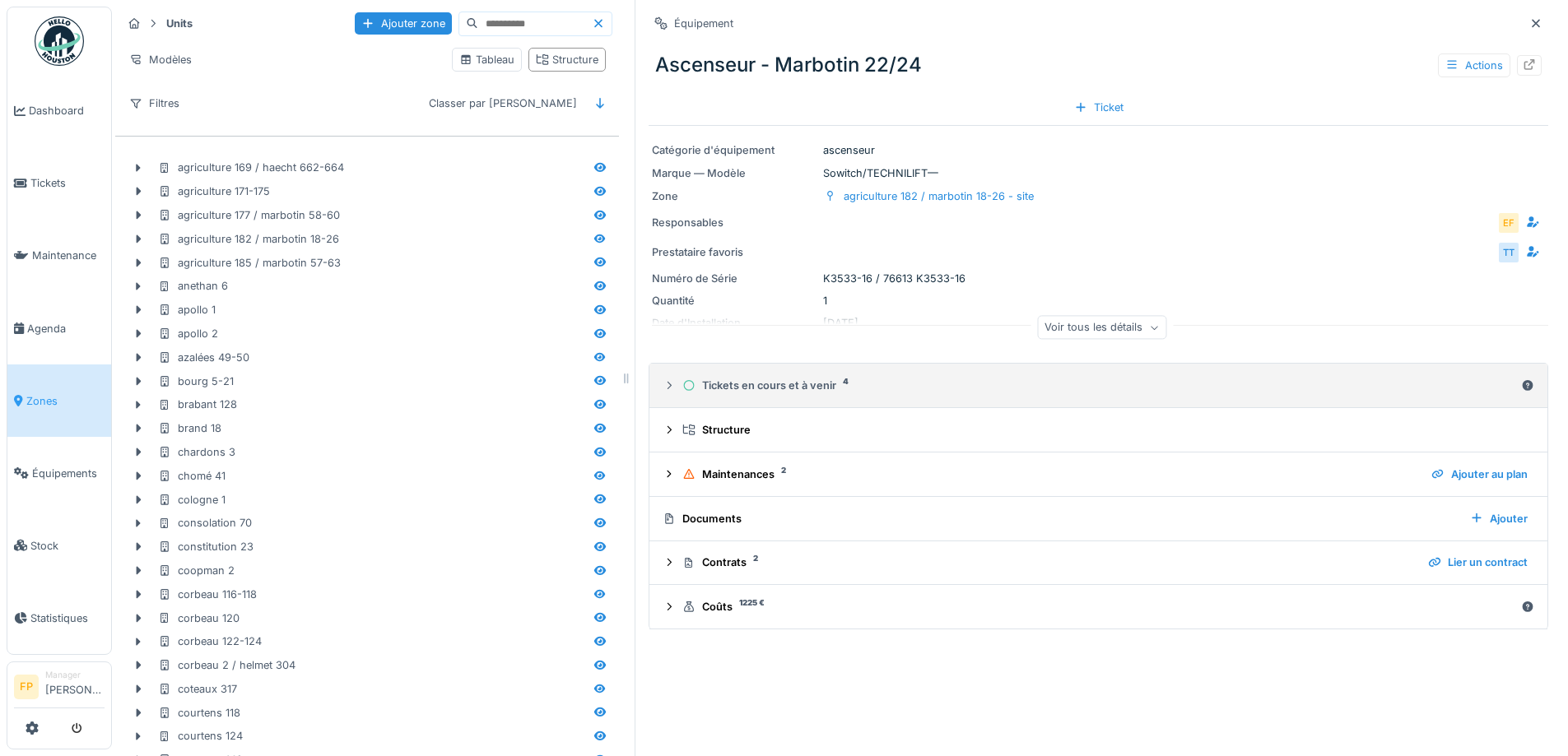
click at [760, 389] on div "Tickets en cours et à venir 4" at bounding box center [1098, 385] width 832 height 16
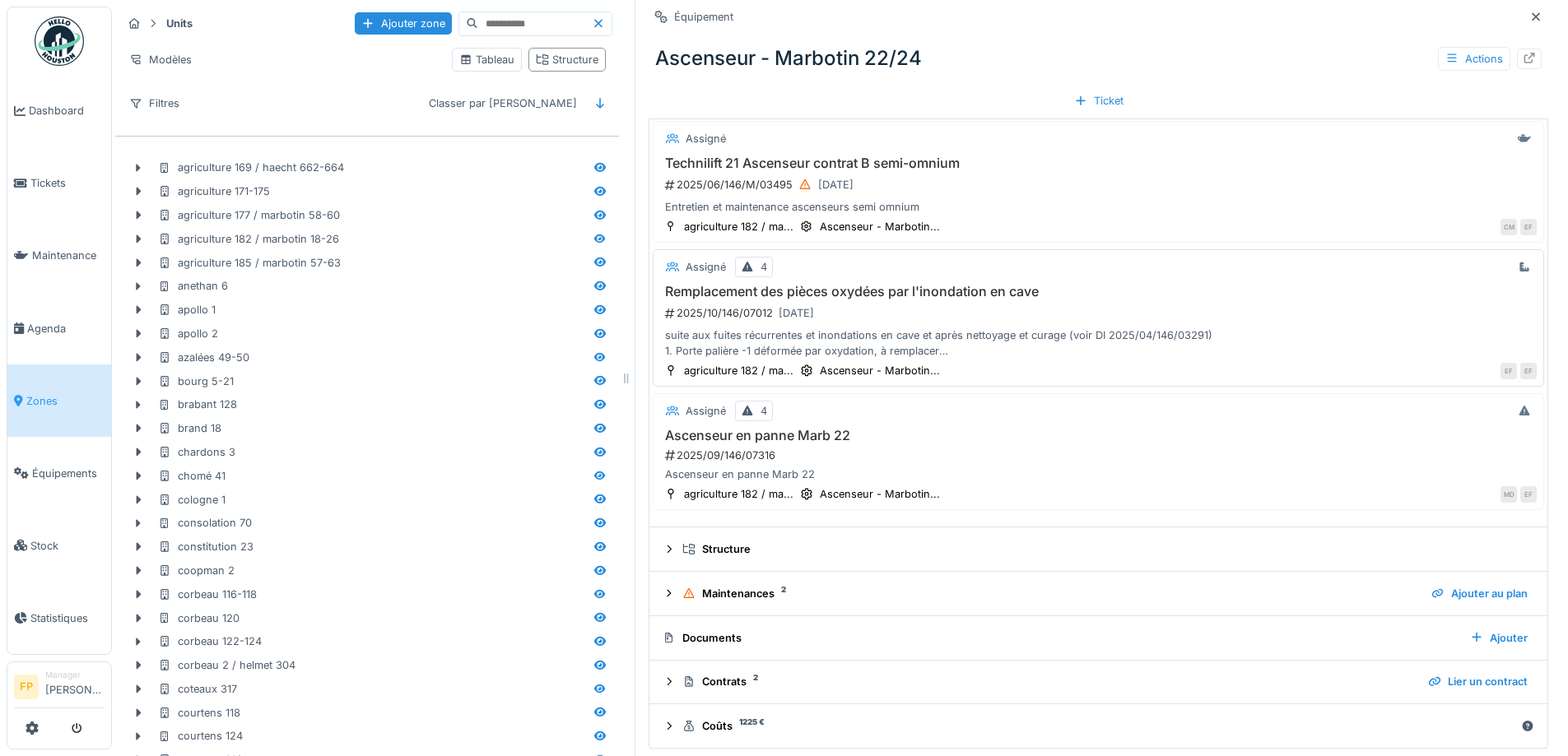
scroll to position [330, 0]
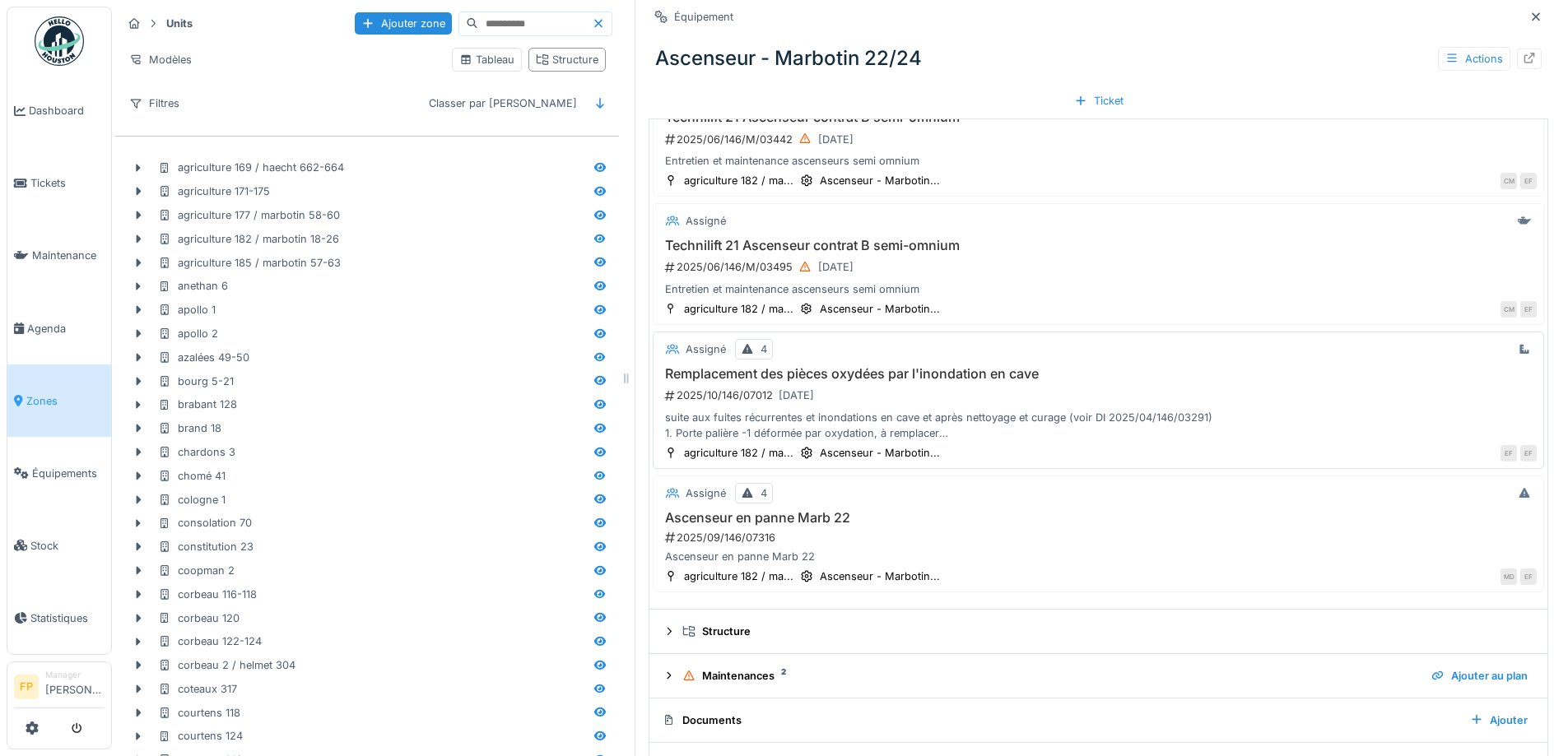
click at [790, 372] on h3 "Remplacement des pièces oxydées par l'inondation en cave" at bounding box center [1098, 373] width 877 height 16
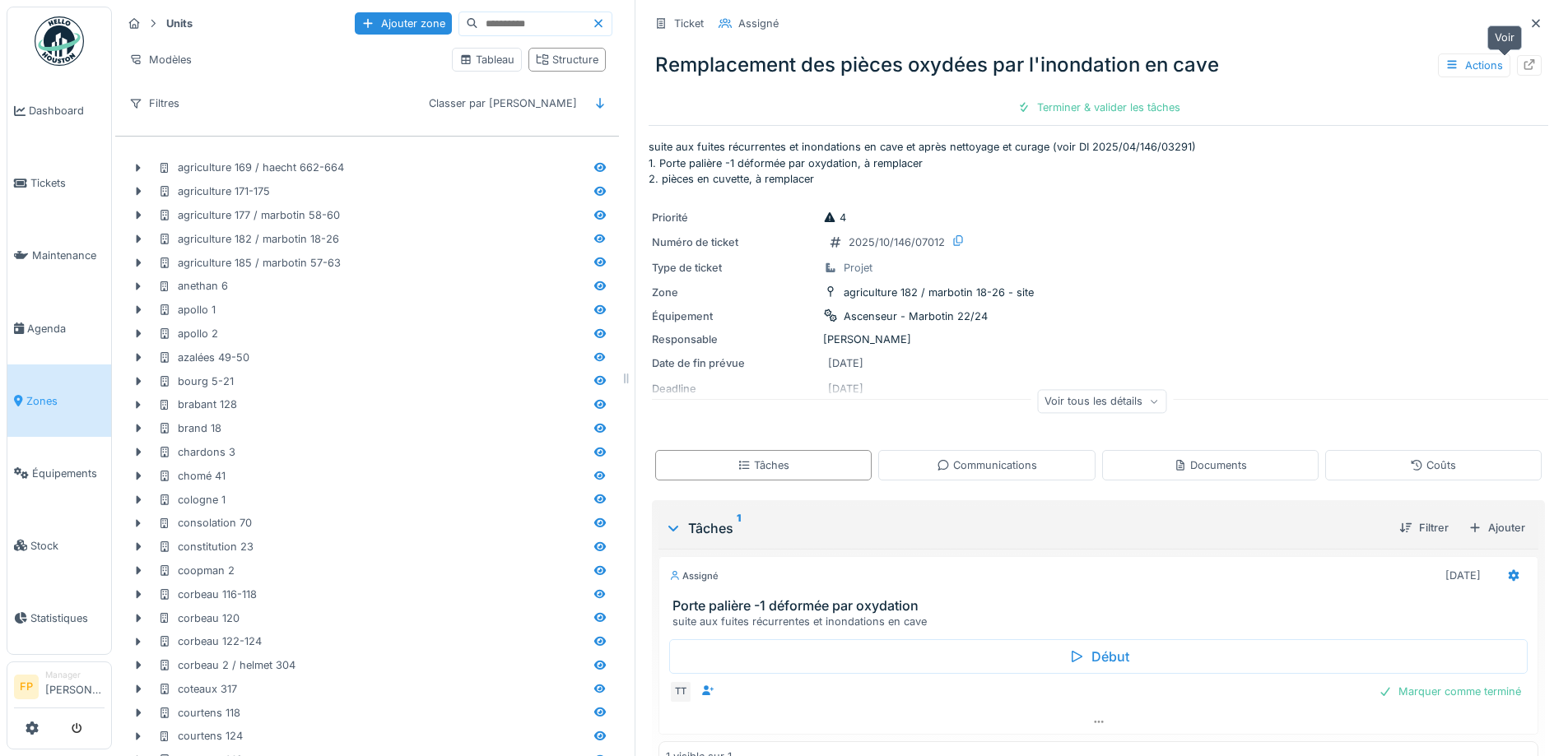
click at [1524, 64] on icon at bounding box center [1529, 64] width 11 height 11
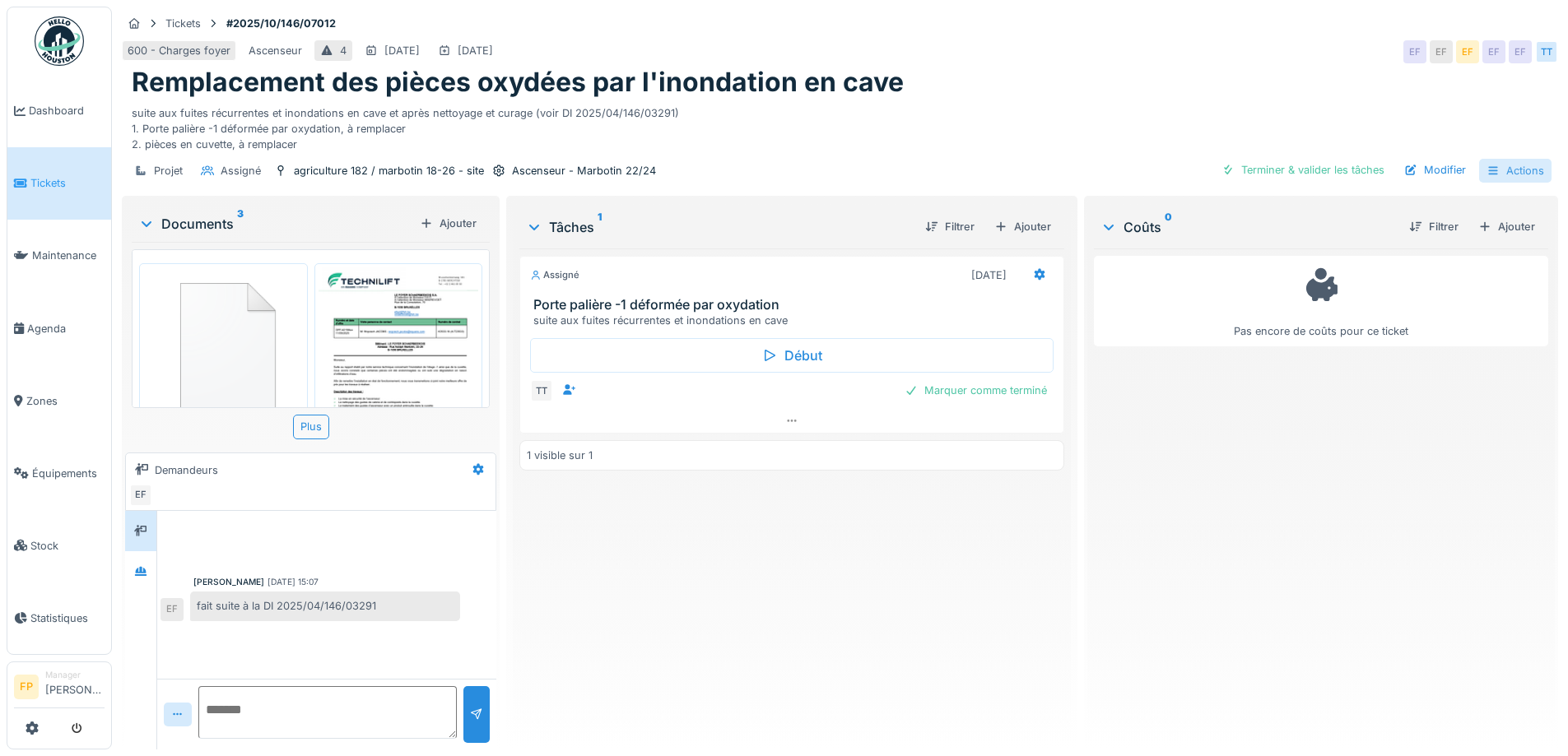
click at [1506, 177] on div "Actions" at bounding box center [1515, 170] width 72 height 24
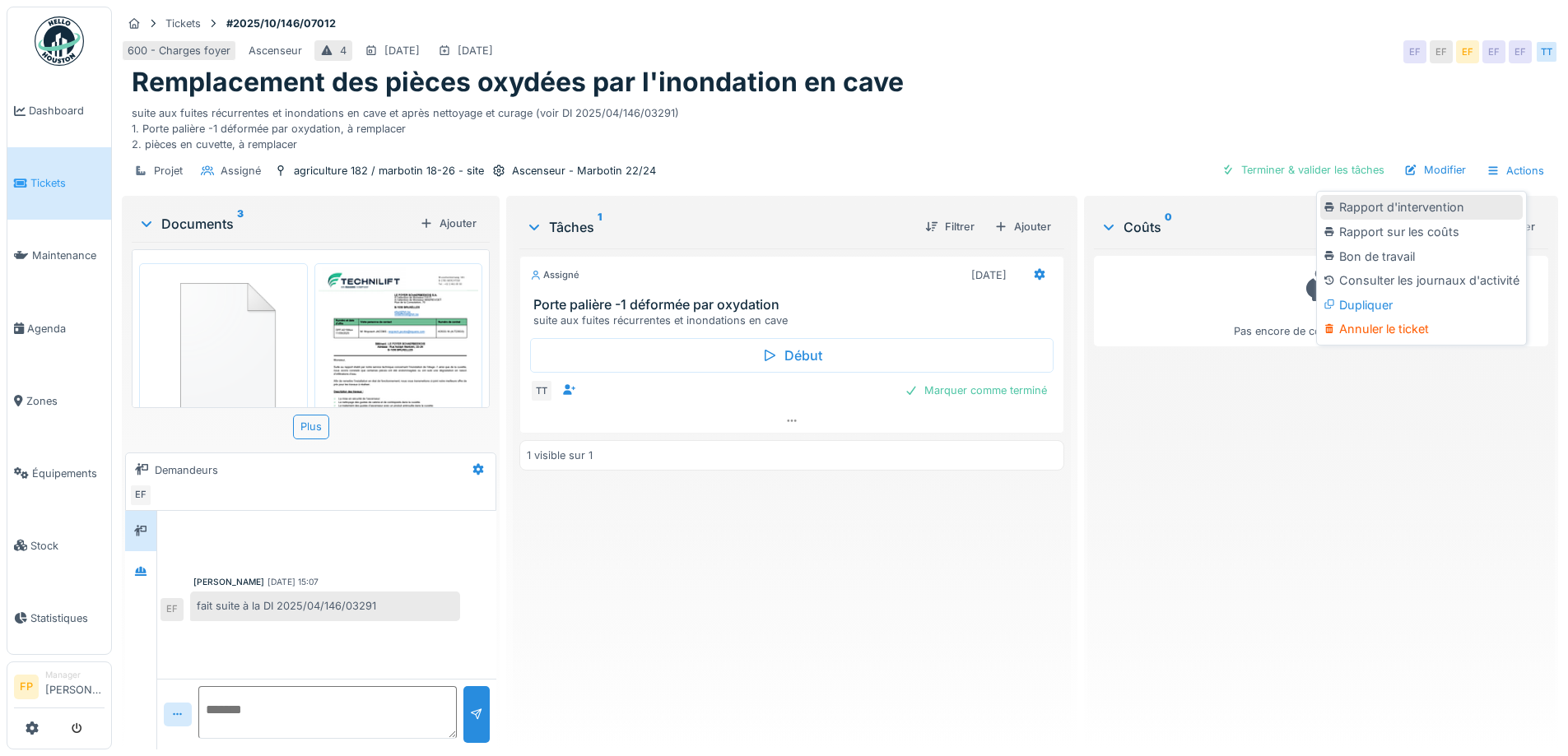
click at [1431, 207] on div "Rapport d'intervention" at bounding box center [1421, 206] width 202 height 24
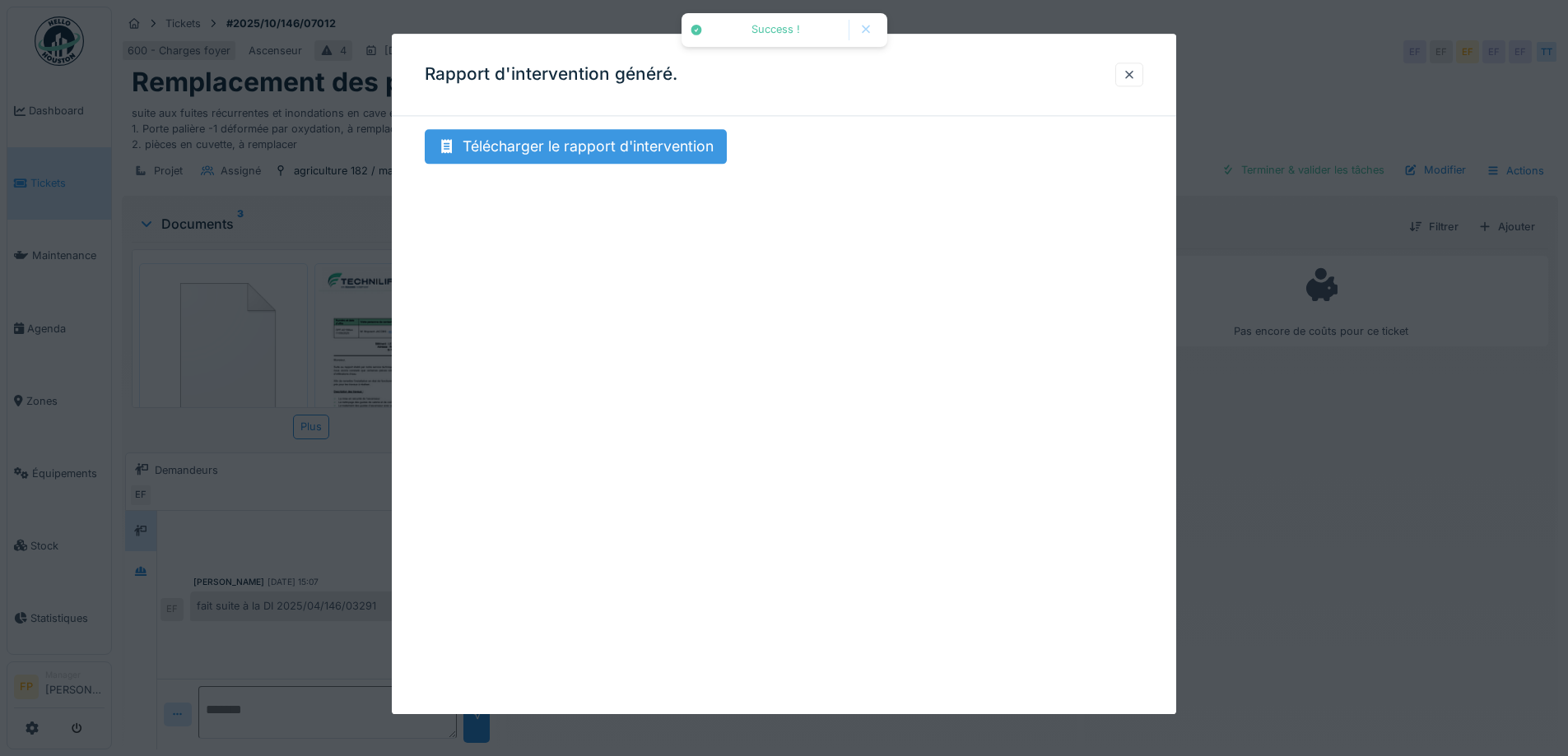
click at [641, 144] on div "Télécharger le rapport d'intervention" at bounding box center [576, 146] width 302 height 35
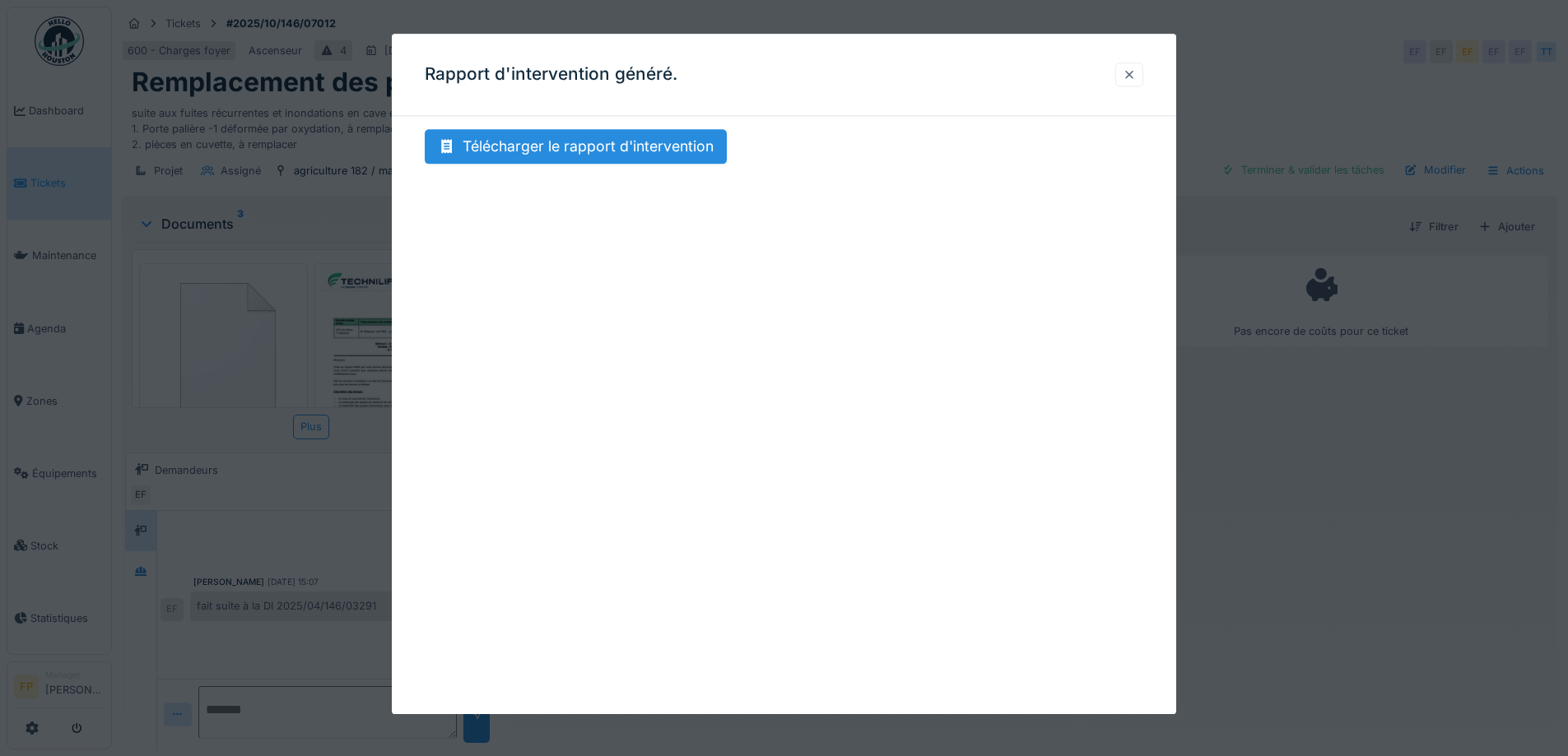
click at [1136, 82] on div at bounding box center [1130, 74] width 13 height 16
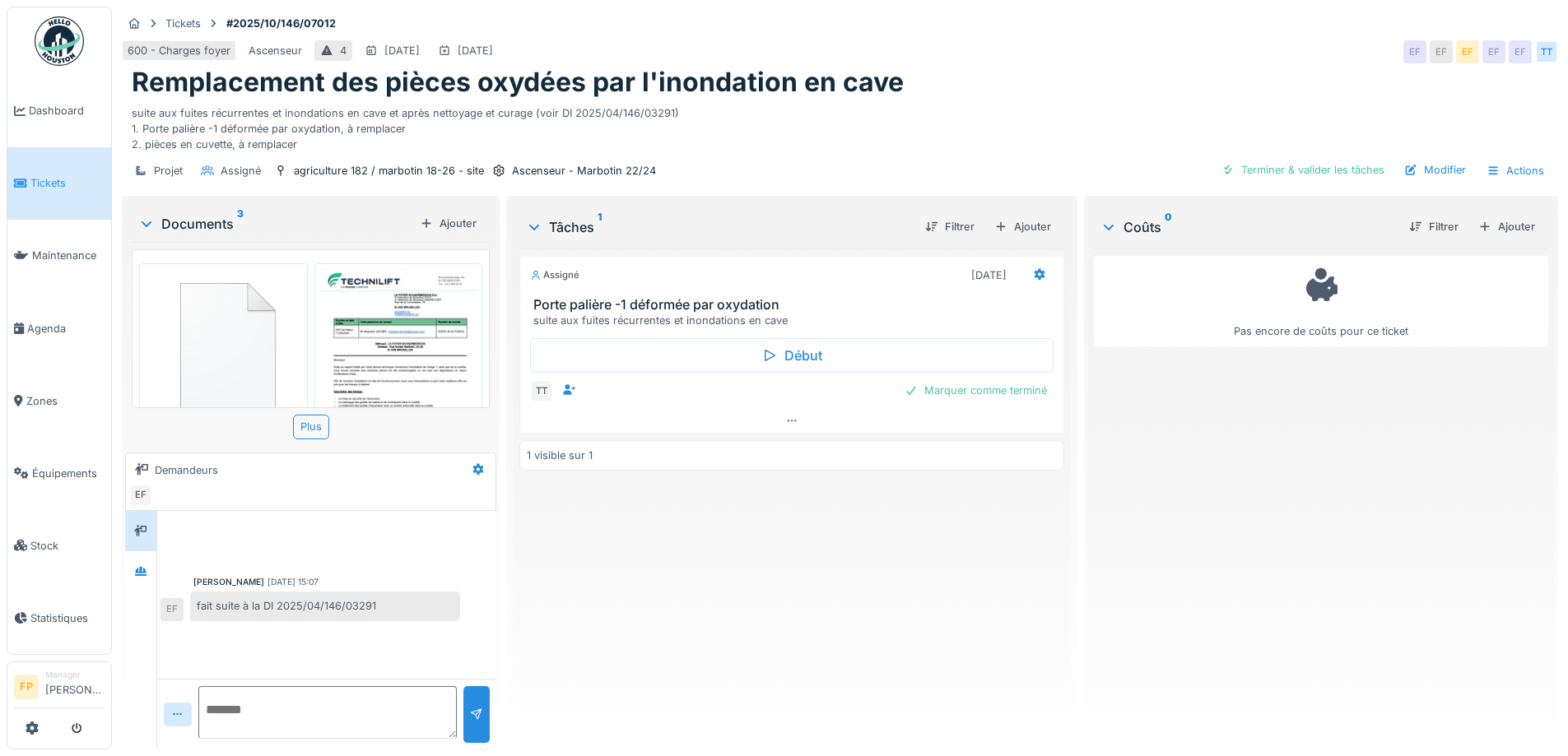
click at [899, 631] on div "Assigné 26/09/2025 Porte palière -1 déformée par oxydation suite aux fuites réc…" at bounding box center [791, 492] width 544 height 488
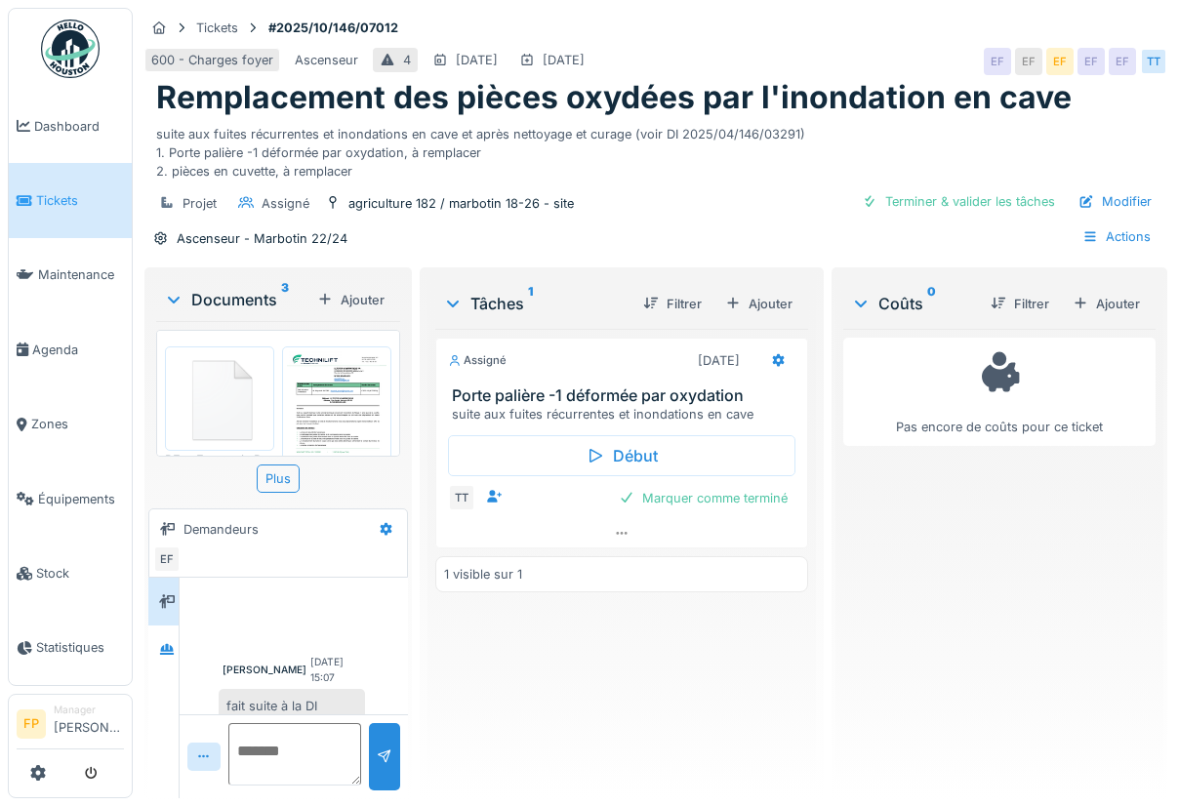
click at [227, 393] on img at bounding box center [220, 398] width 100 height 95
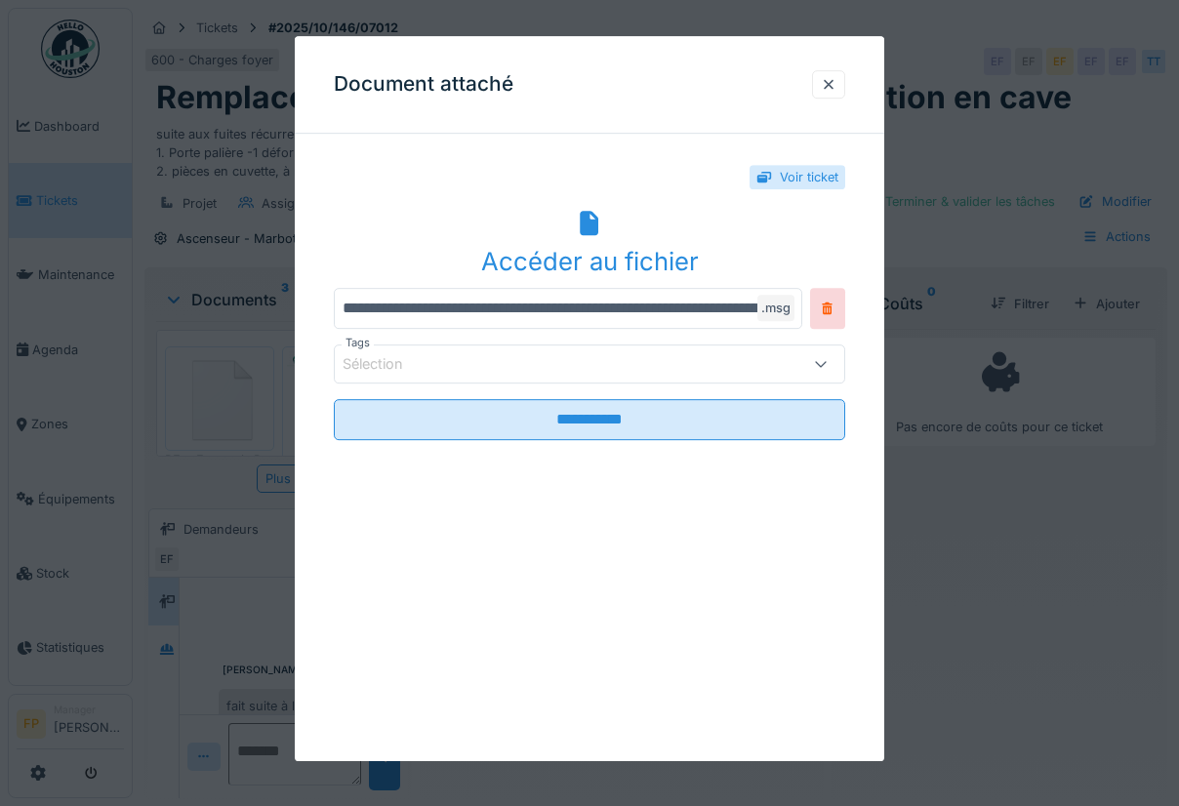
click at [592, 254] on div "Accéder au fichier" at bounding box center [590, 261] width 512 height 37
click at [836, 89] on div at bounding box center [829, 84] width 16 height 19
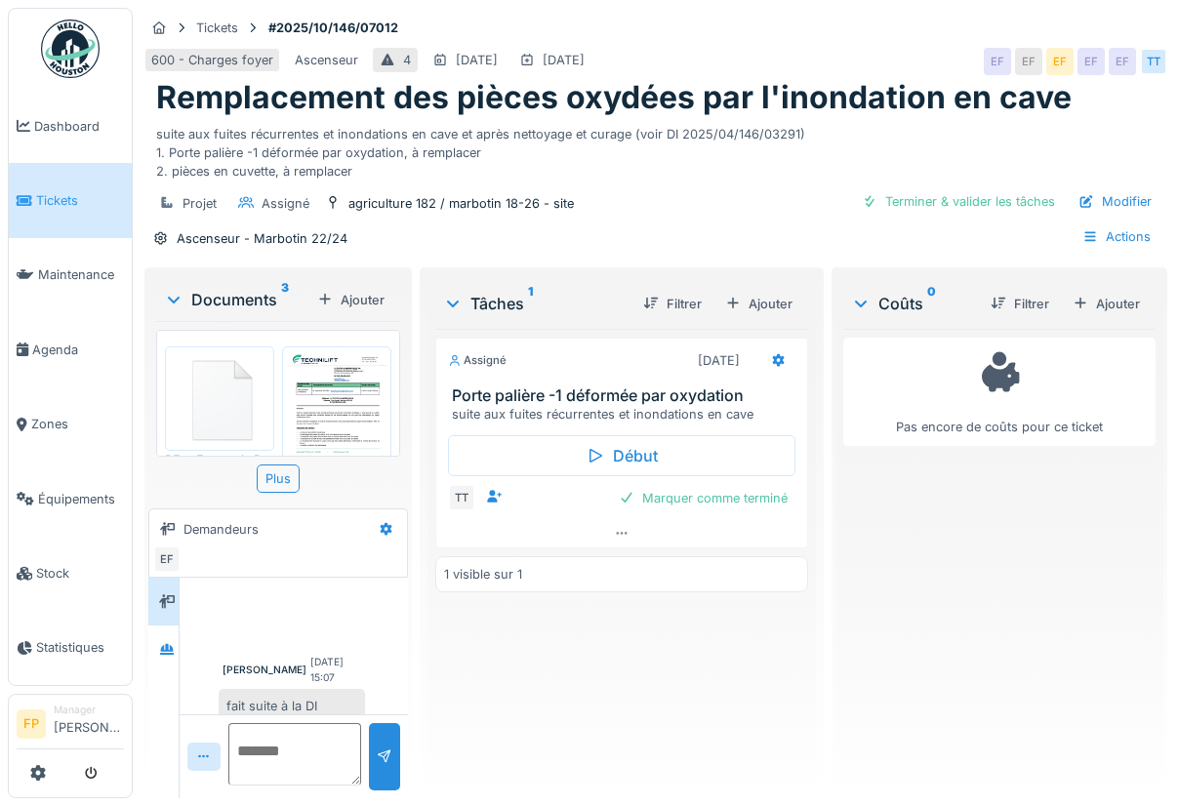
click at [351, 396] on img at bounding box center [337, 421] width 100 height 141
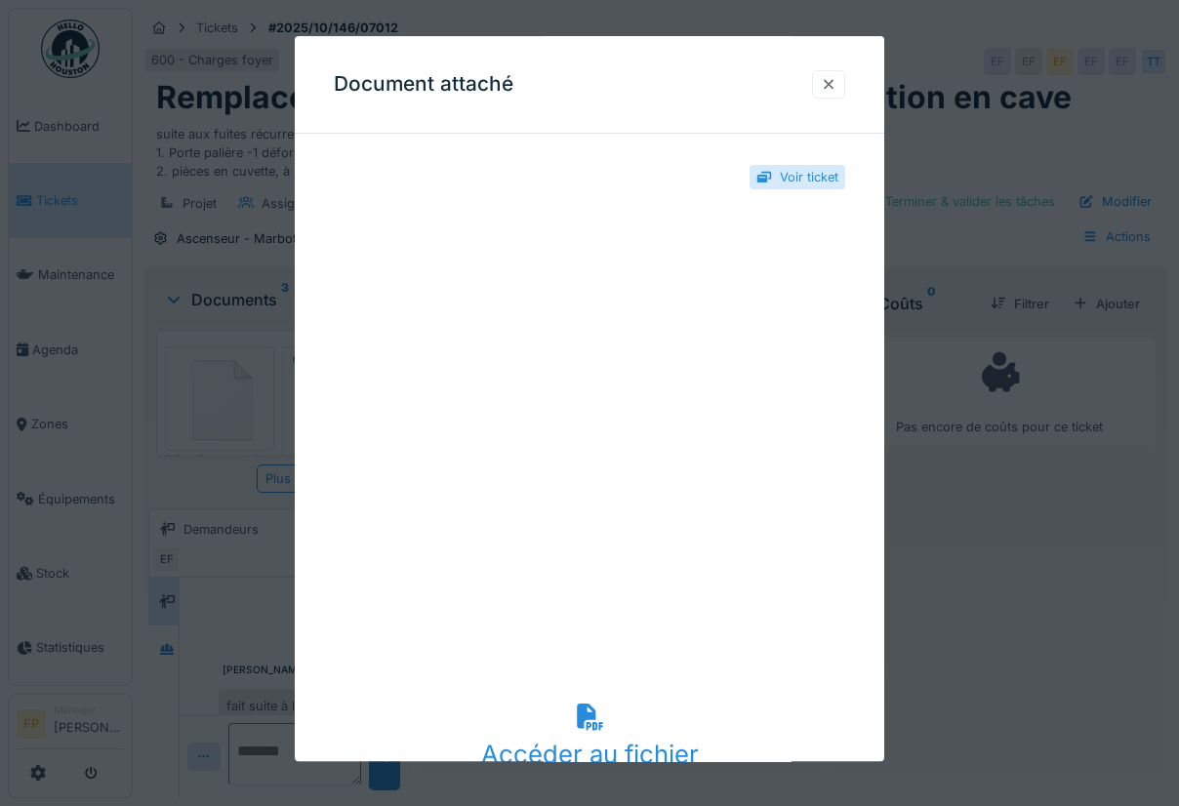
click at [837, 84] on div at bounding box center [829, 84] width 16 height 19
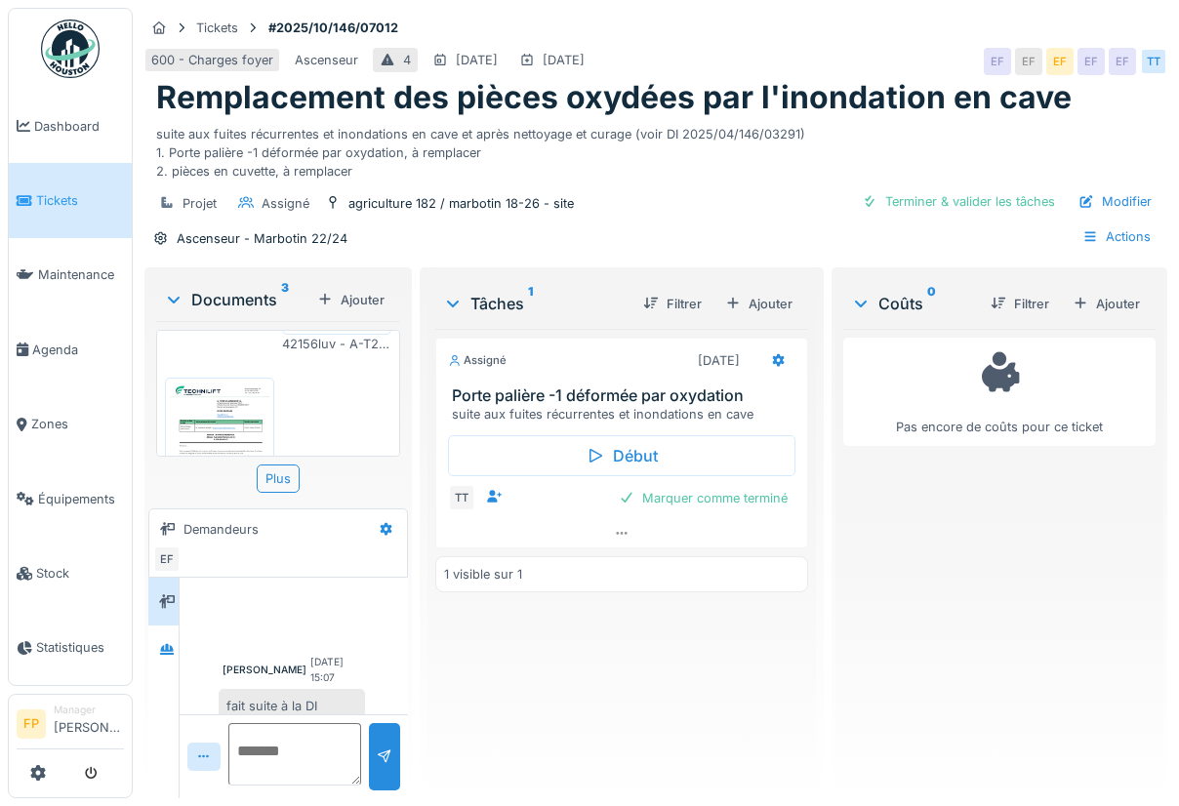
scroll to position [195, 0]
click at [226, 392] on img at bounding box center [220, 419] width 100 height 141
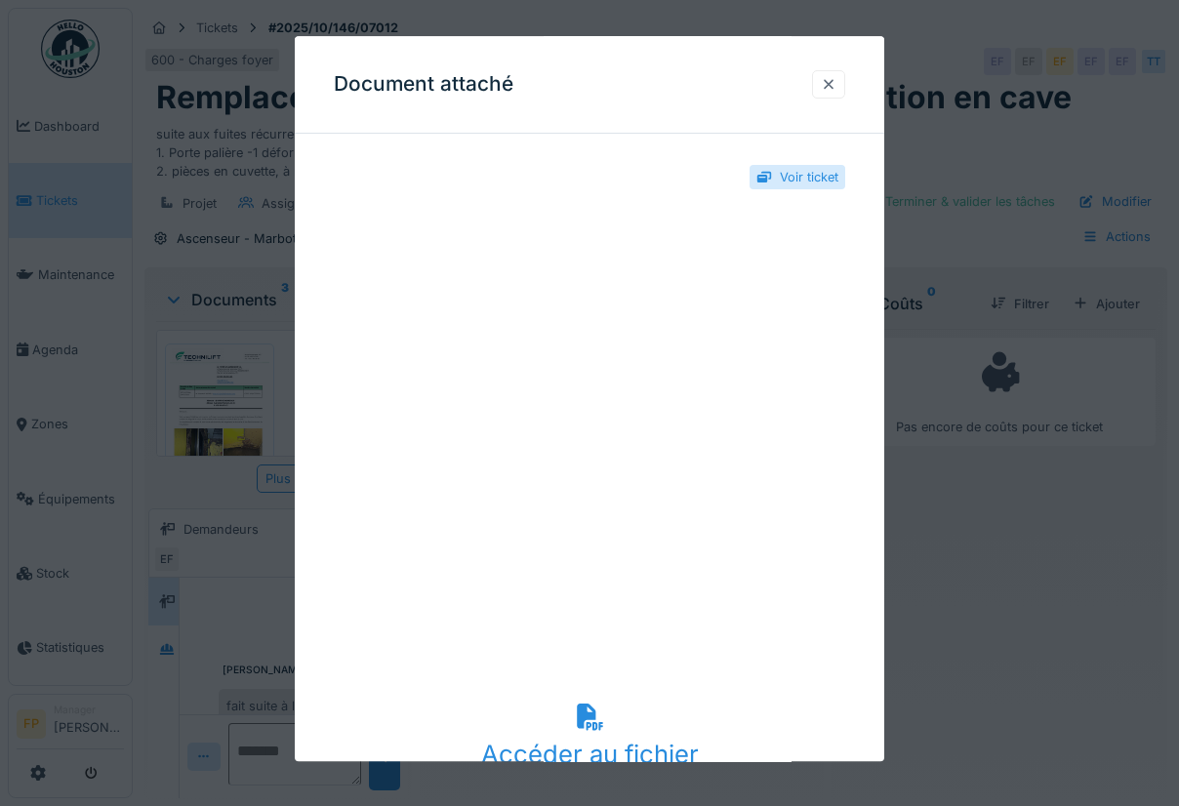
click at [837, 78] on div at bounding box center [829, 84] width 16 height 19
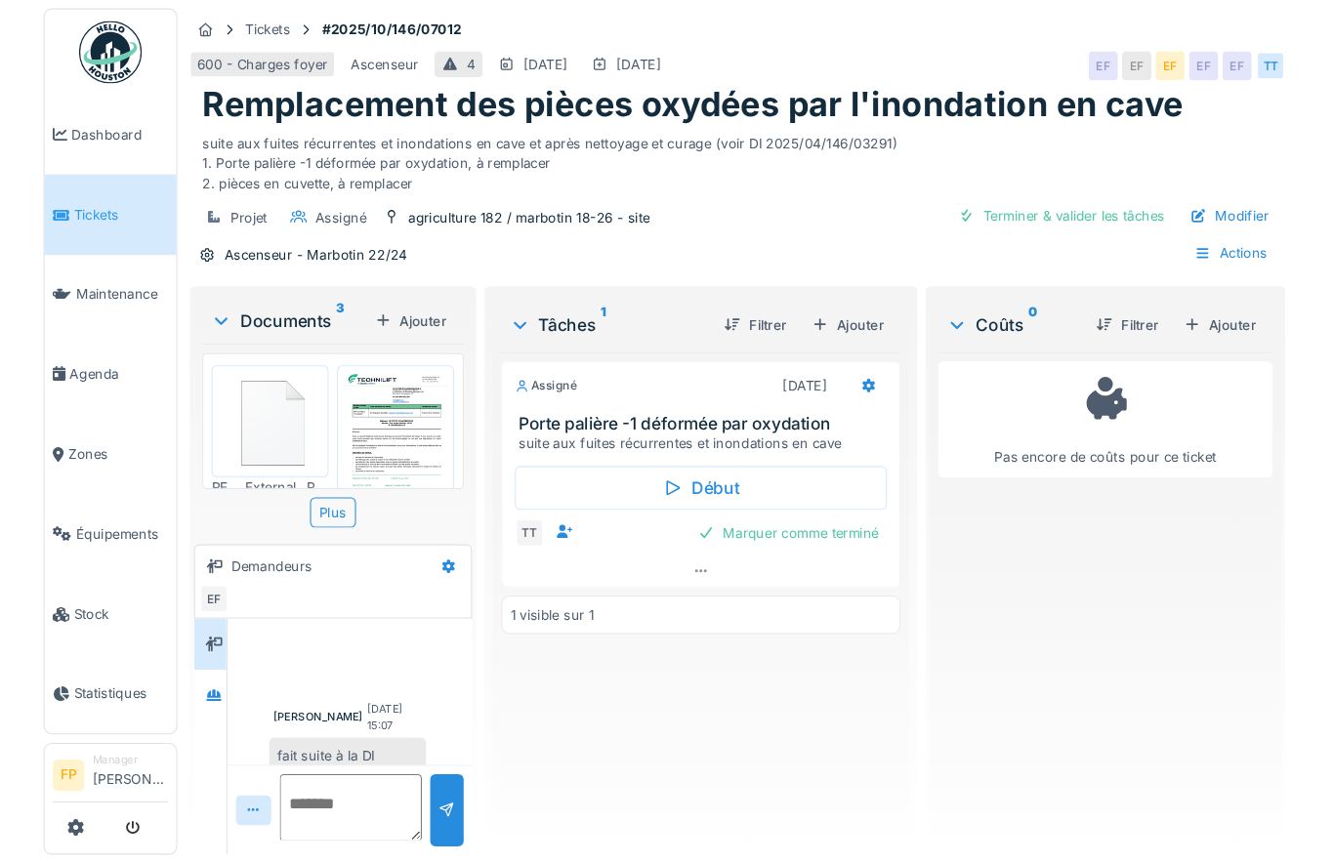
scroll to position [0, 0]
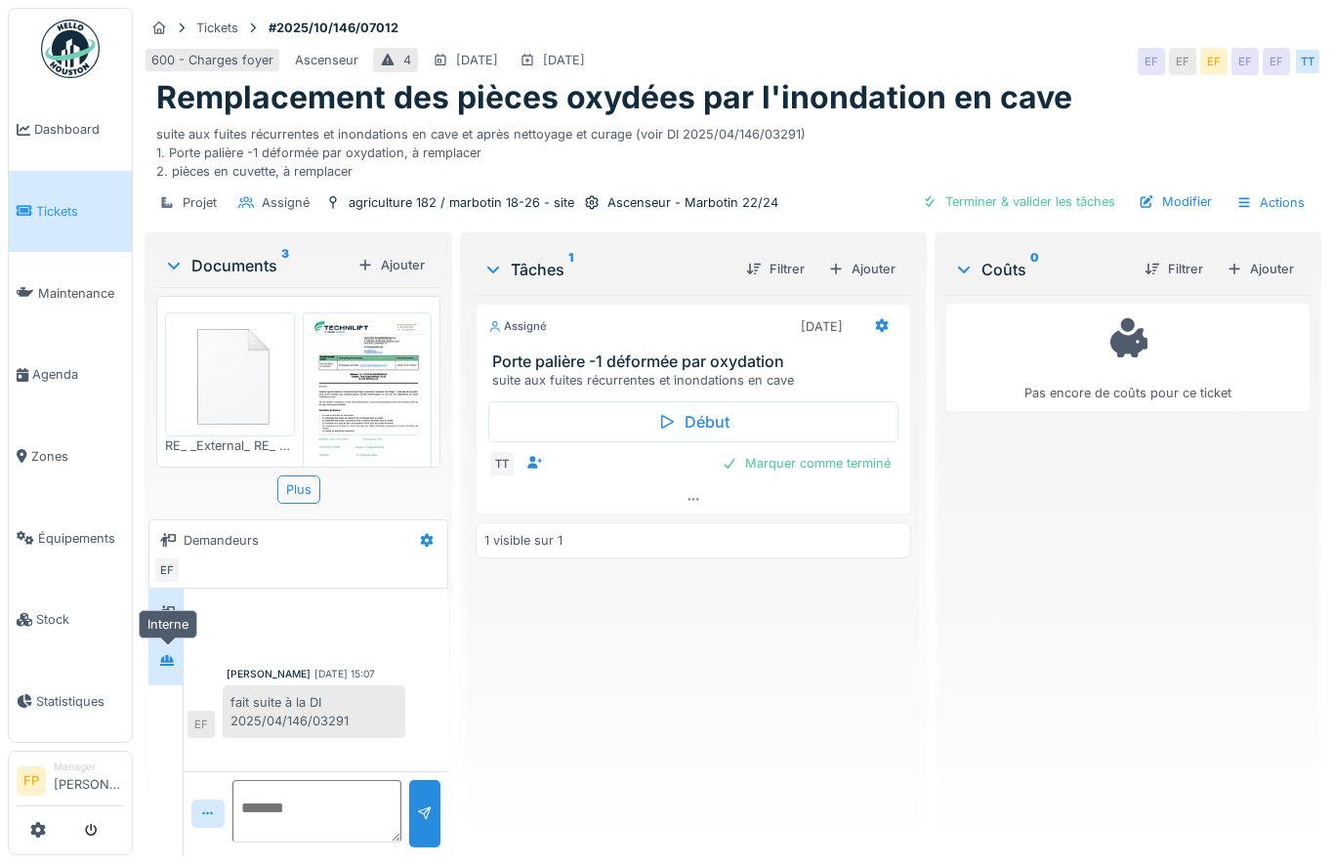
click at [163, 659] on icon at bounding box center [167, 660] width 14 height 11
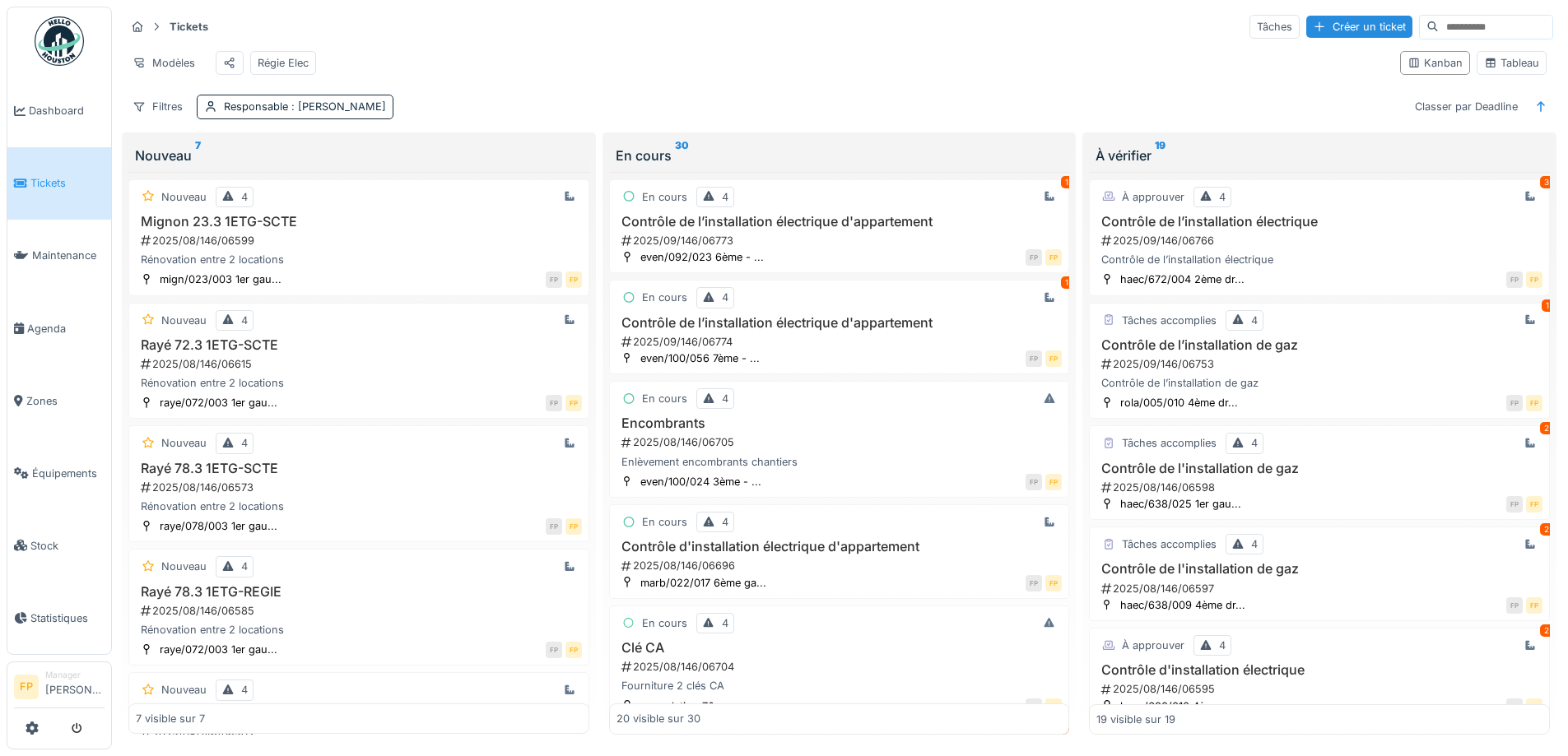
click at [55, 177] on span "Tickets" at bounding box center [67, 183] width 74 height 16
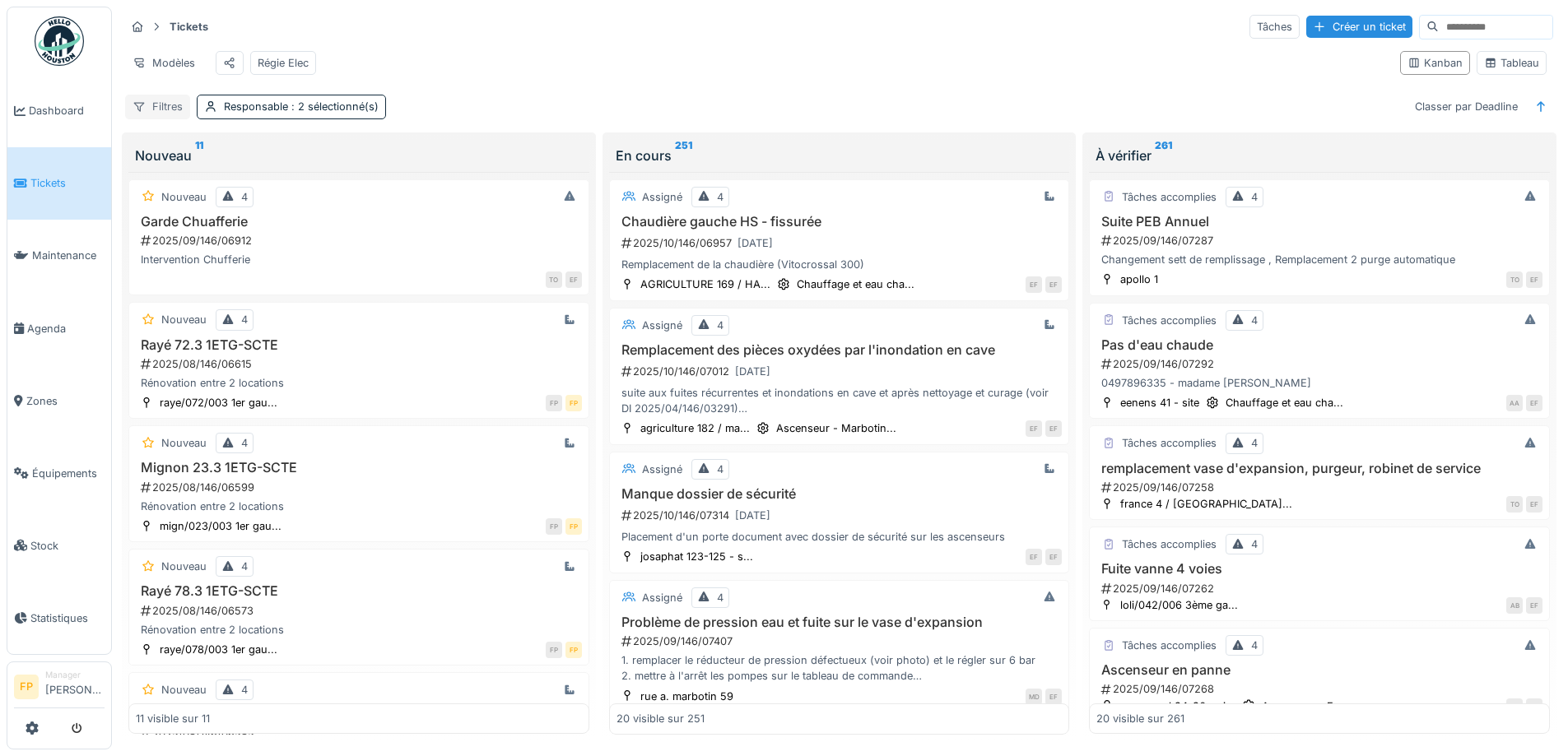
click at [158, 118] on div "Filtres" at bounding box center [157, 106] width 65 height 24
drag, startPoint x: 646, startPoint y: 40, endPoint x: 484, endPoint y: 94, distance: 170.8
click at [643, 40] on div "Tickets Tâches Créer un ticket" at bounding box center [839, 27] width 1428 height 27
click at [284, 115] on div "Responsable : 2 sélectionné(s)" at bounding box center [302, 106] width 155 height 16
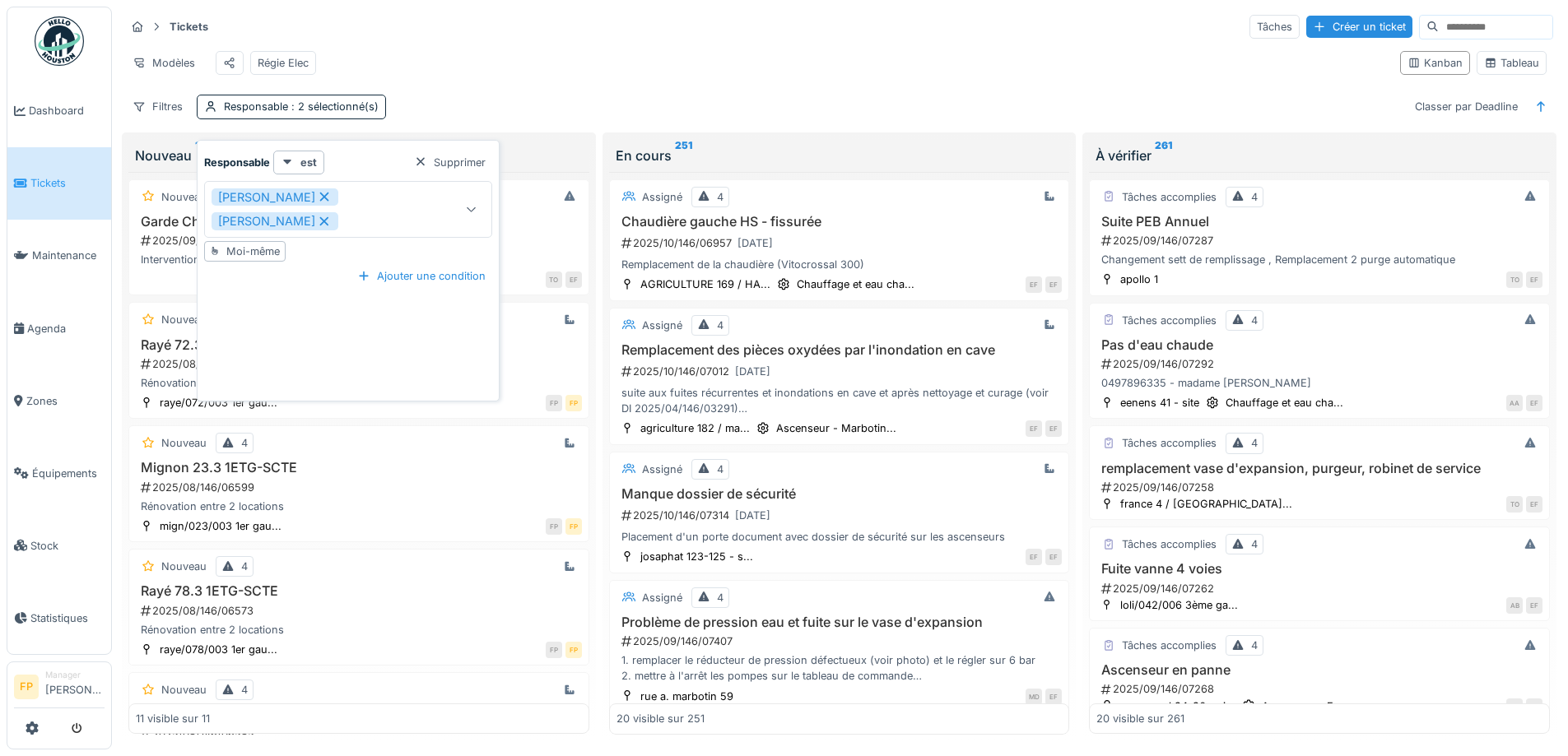
click at [331, 199] on icon at bounding box center [325, 197] width 15 height 12
type input "****"
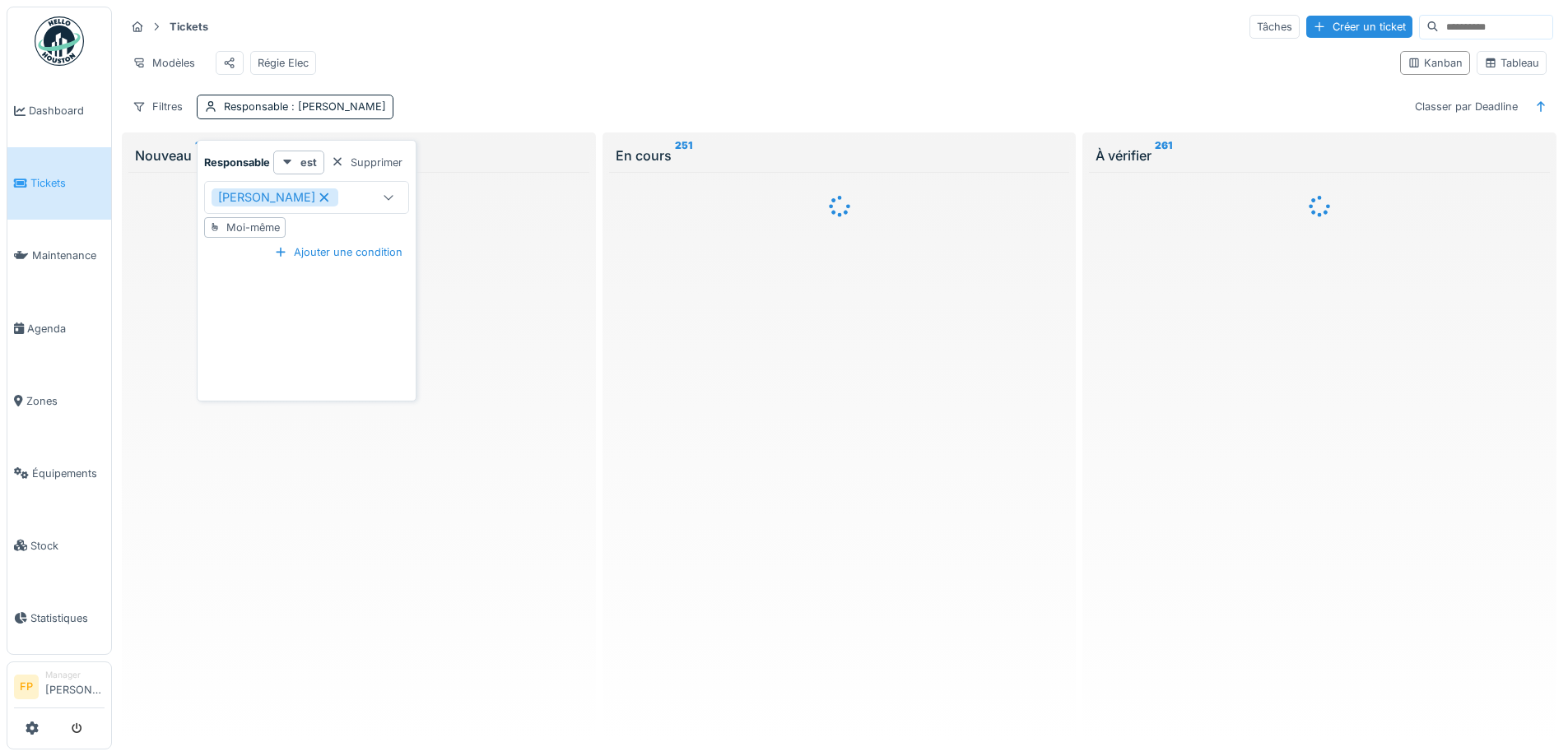
click at [566, 38] on div "Tickets Tâches Créer un ticket" at bounding box center [839, 27] width 1428 height 27
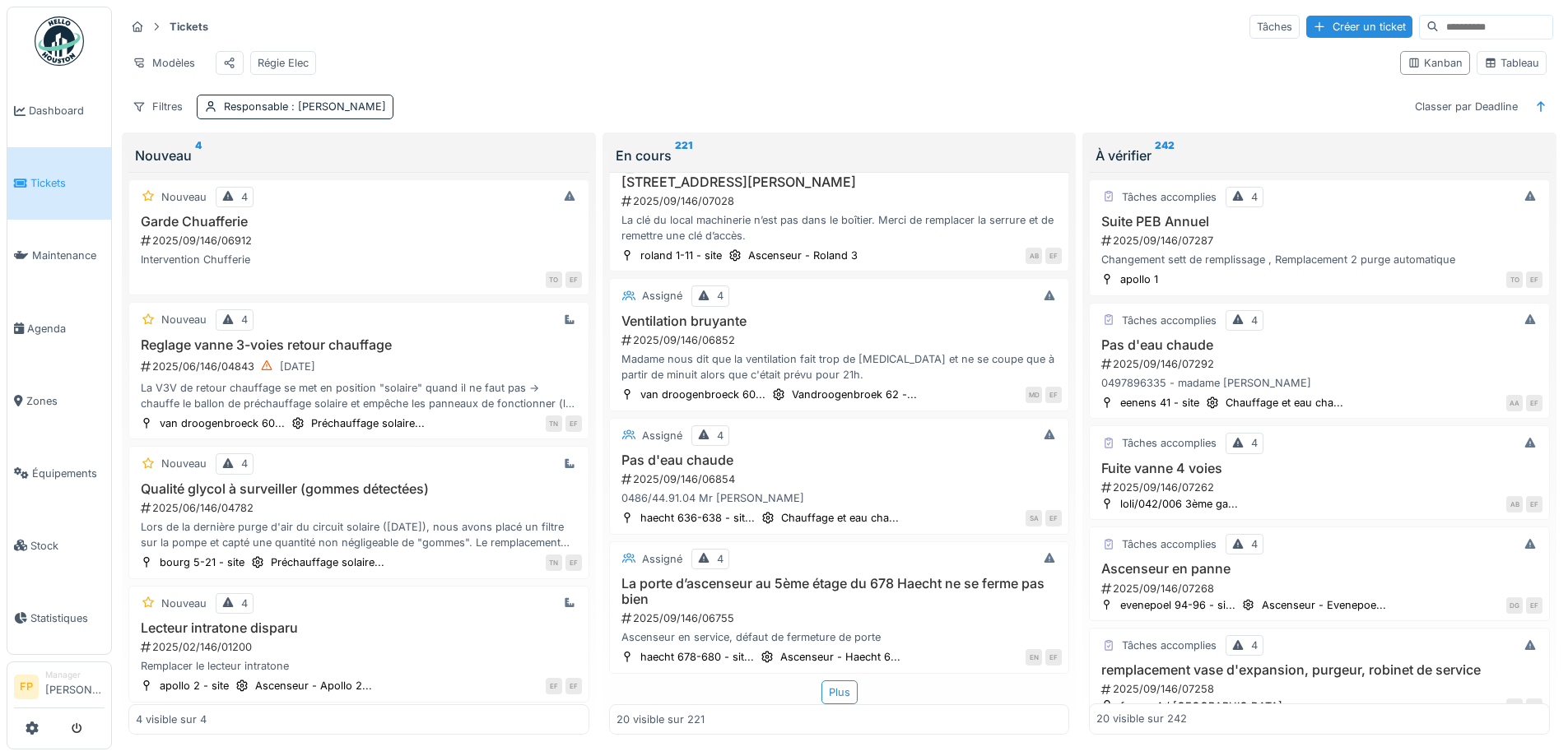
scroll to position [11, 0]
click at [833, 682] on div "Plus" at bounding box center [839, 692] width 36 height 24
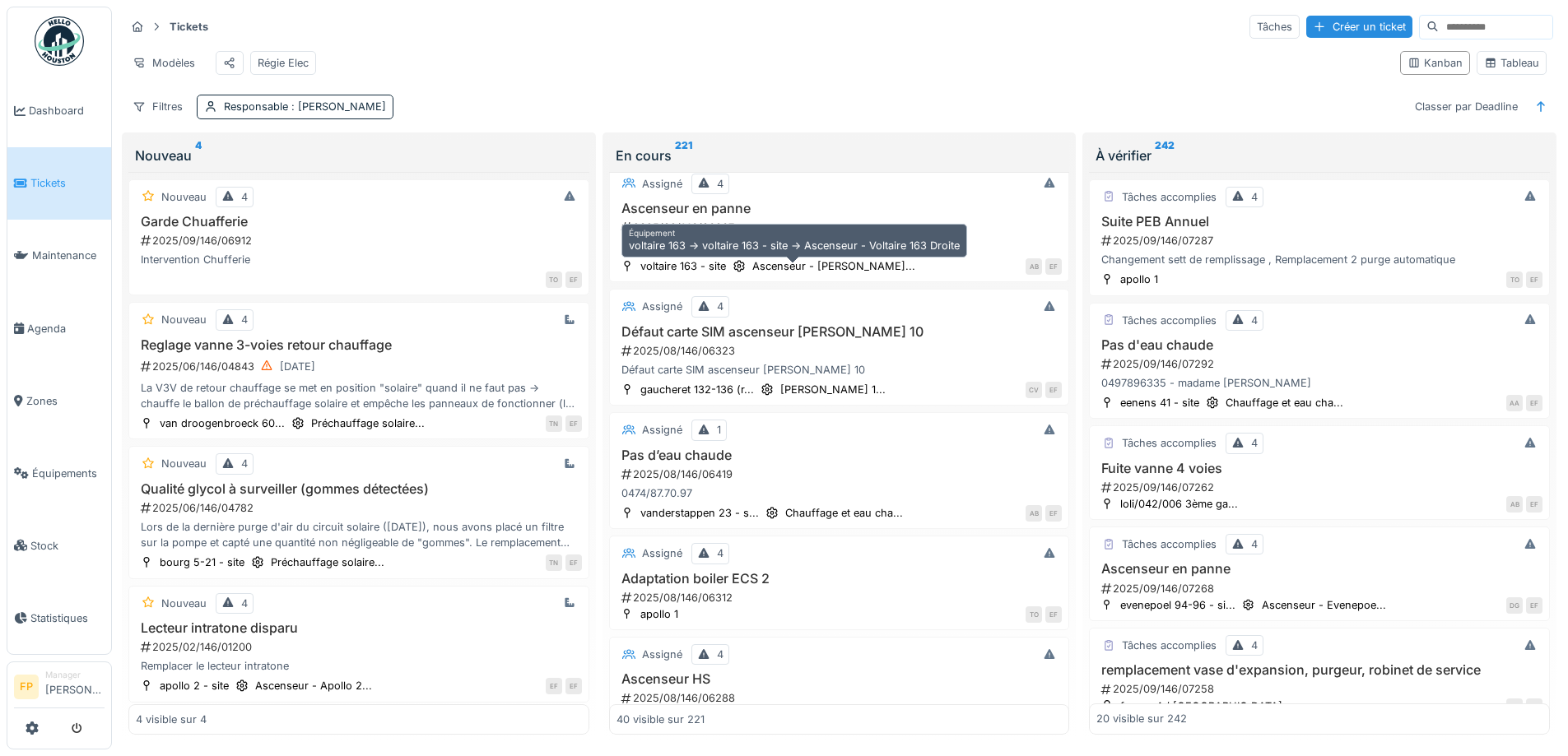
scroll to position [3256, 0]
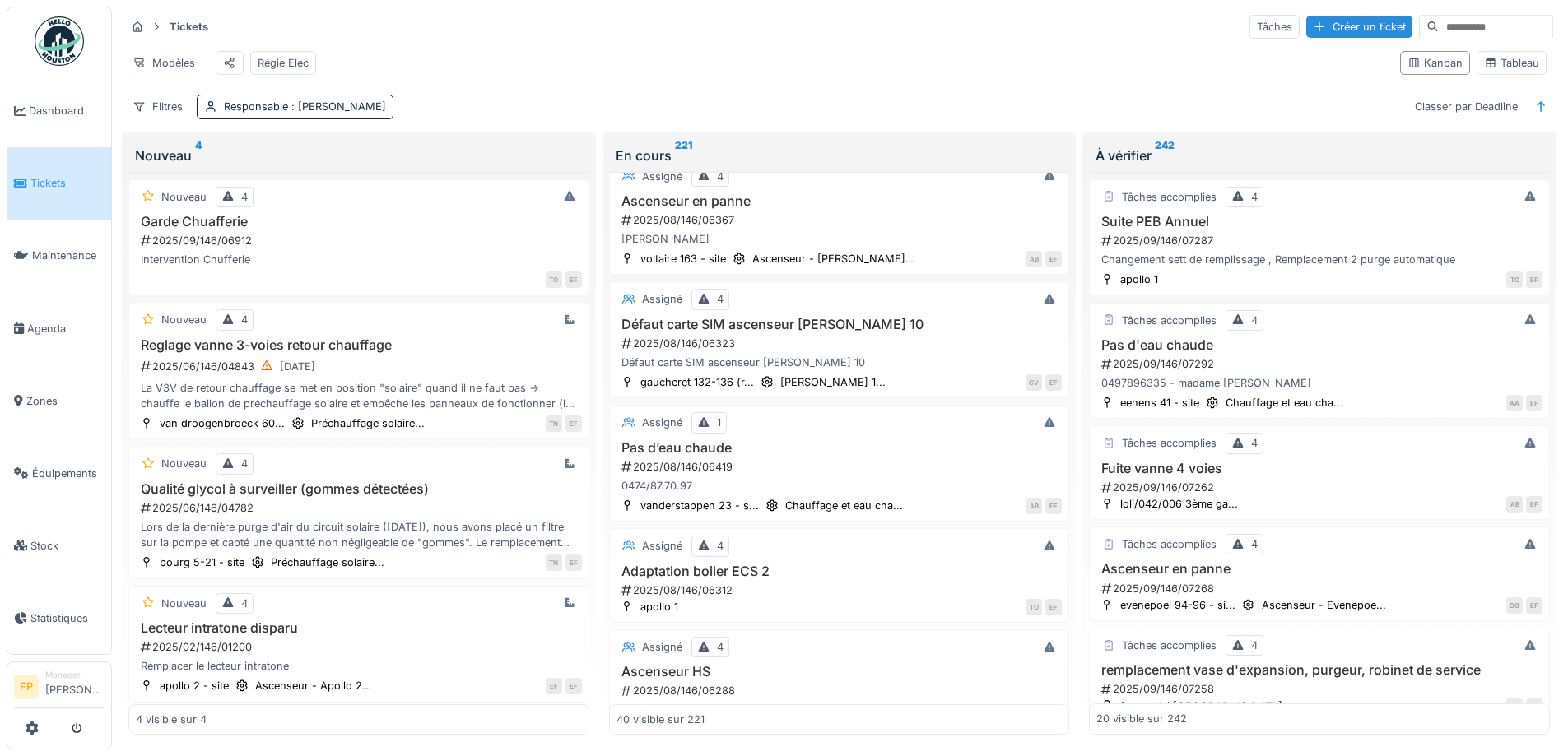
click at [1454, 18] on input at bounding box center [1496, 27] width 114 height 23
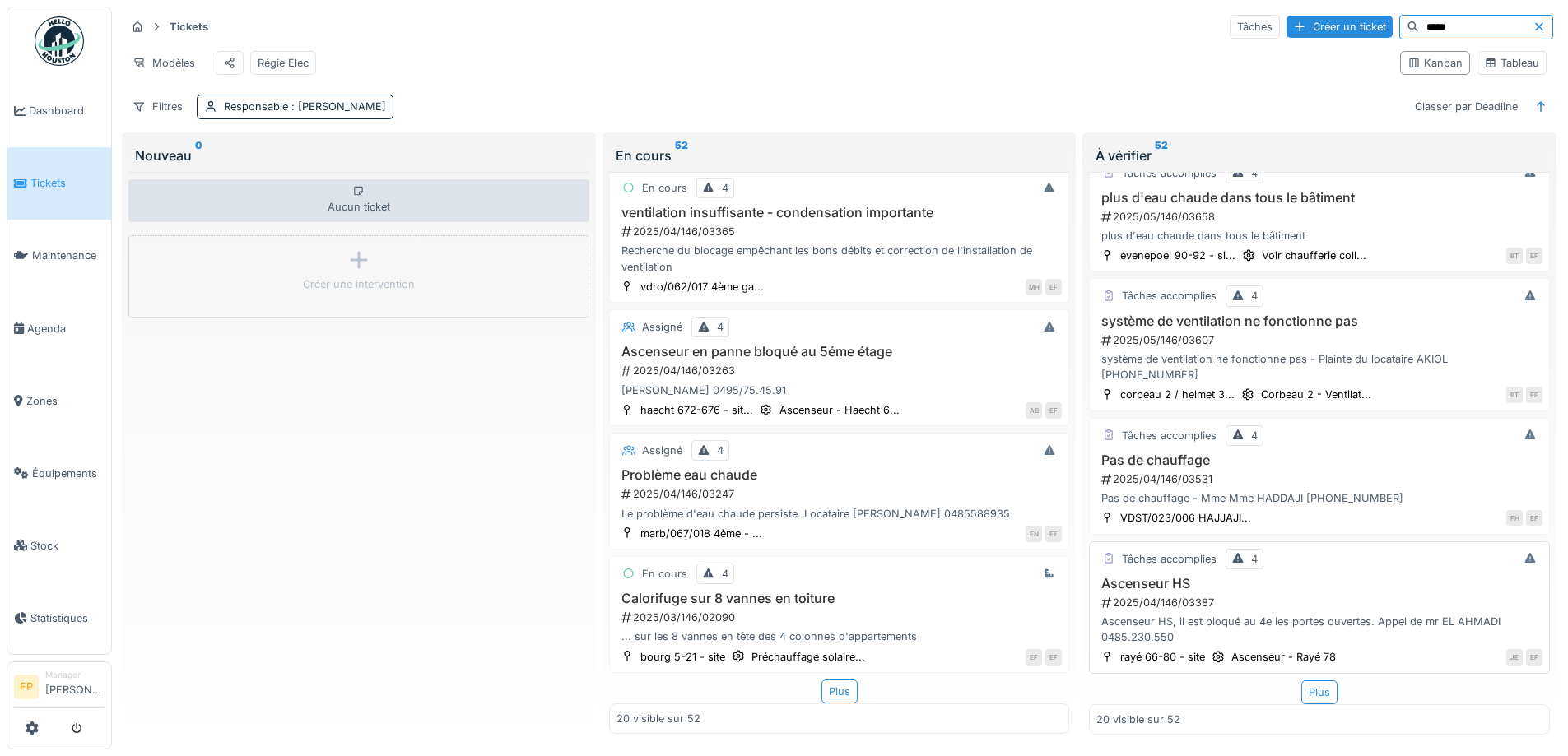
scroll to position [11, 0]
type input "*****"
click at [1316, 681] on div "Plus" at bounding box center [1319, 692] width 36 height 24
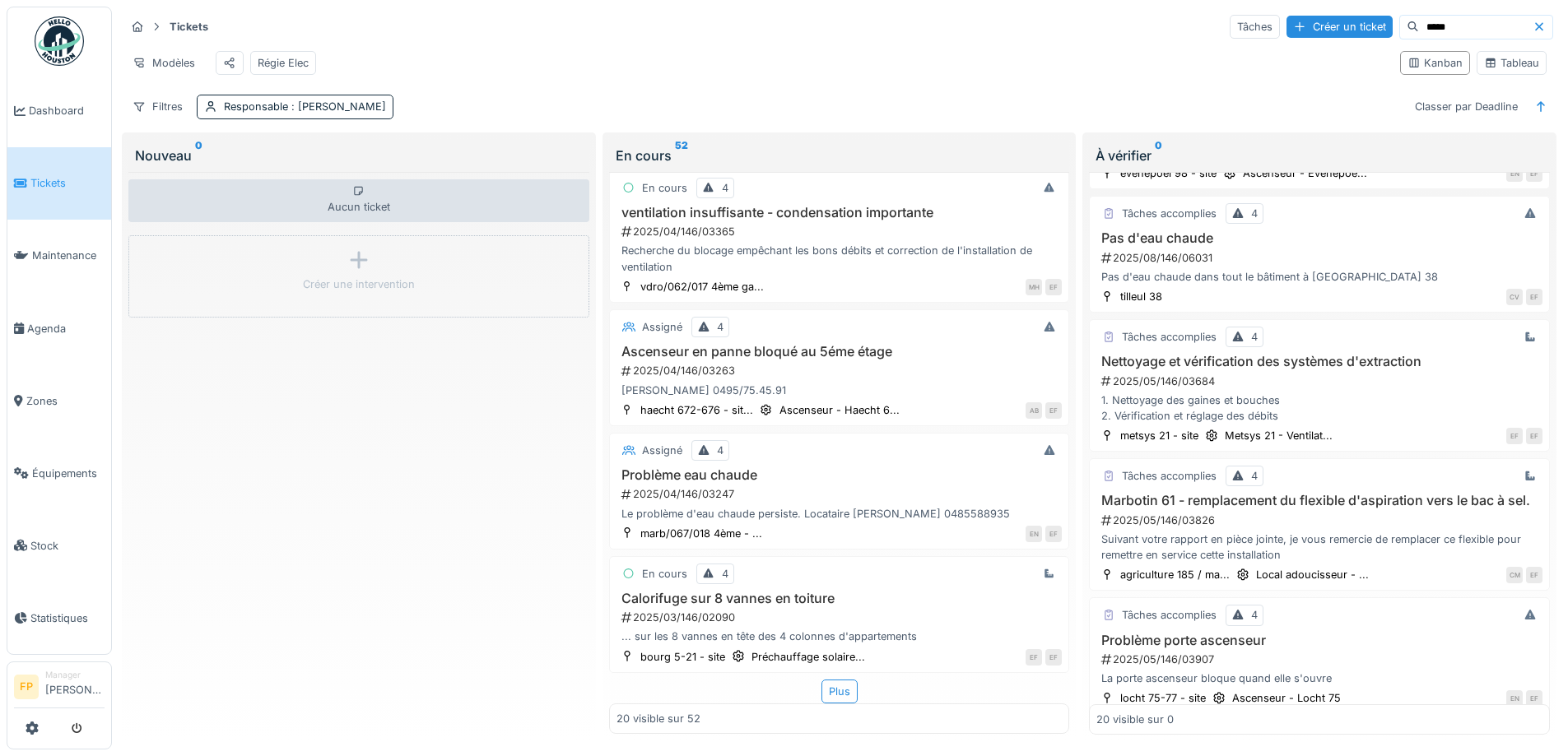
scroll to position [0, 0]
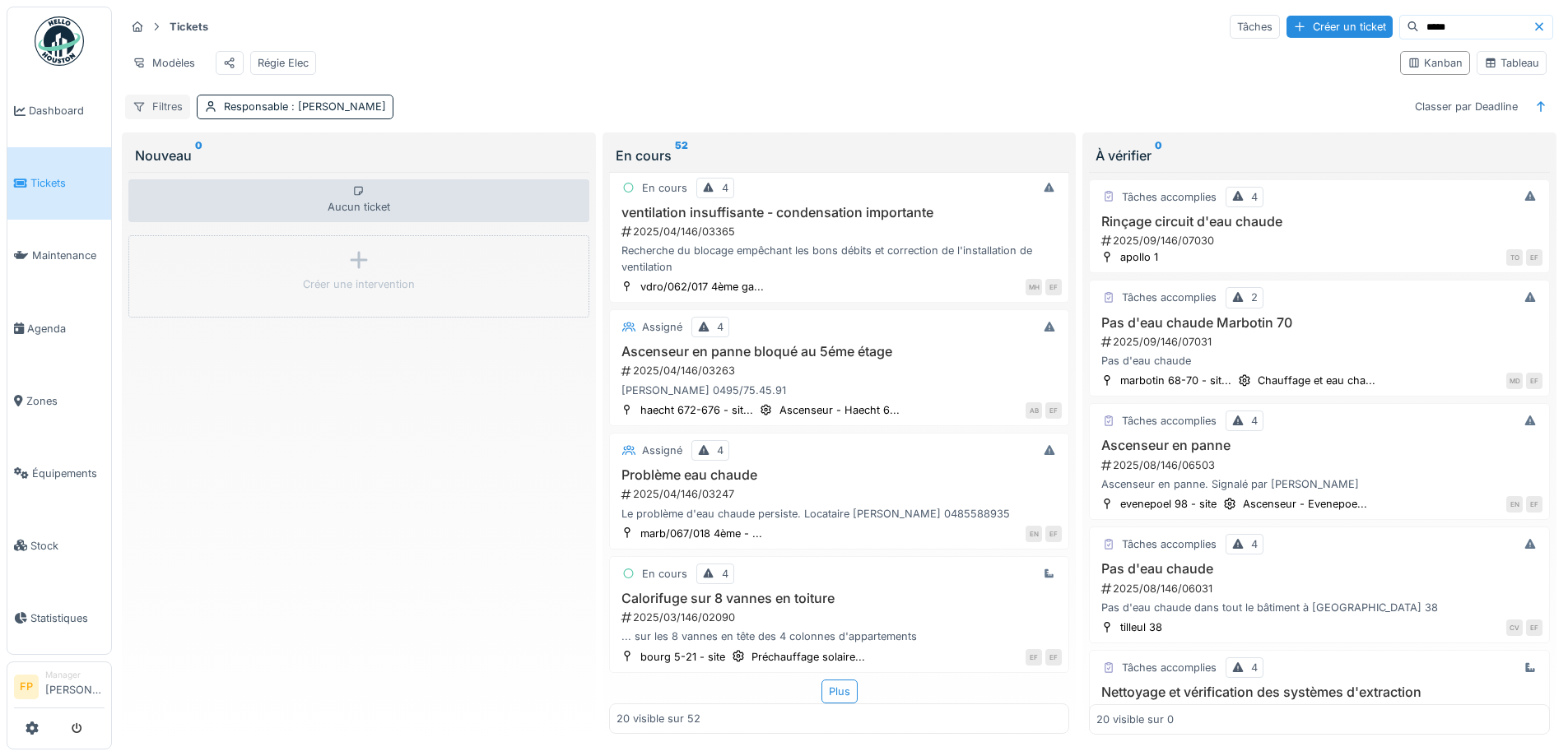
click at [168, 112] on div "Filtres" at bounding box center [157, 106] width 65 height 24
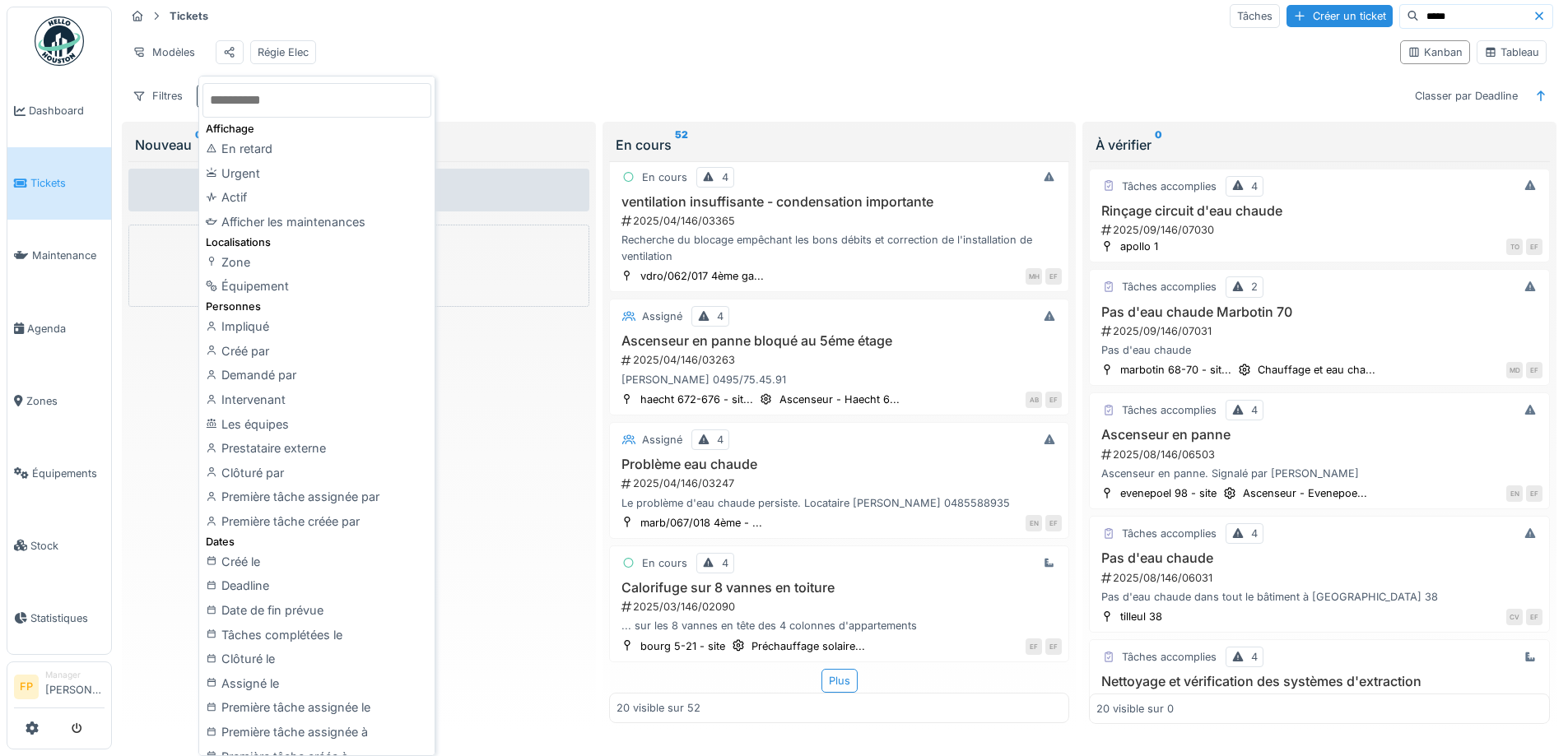
click at [967, 94] on div "Tickets Tâches Créer un ticket ***** Modèles Régie Elec Kanban Tableau Filtres …" at bounding box center [839, 56] width 1441 height 120
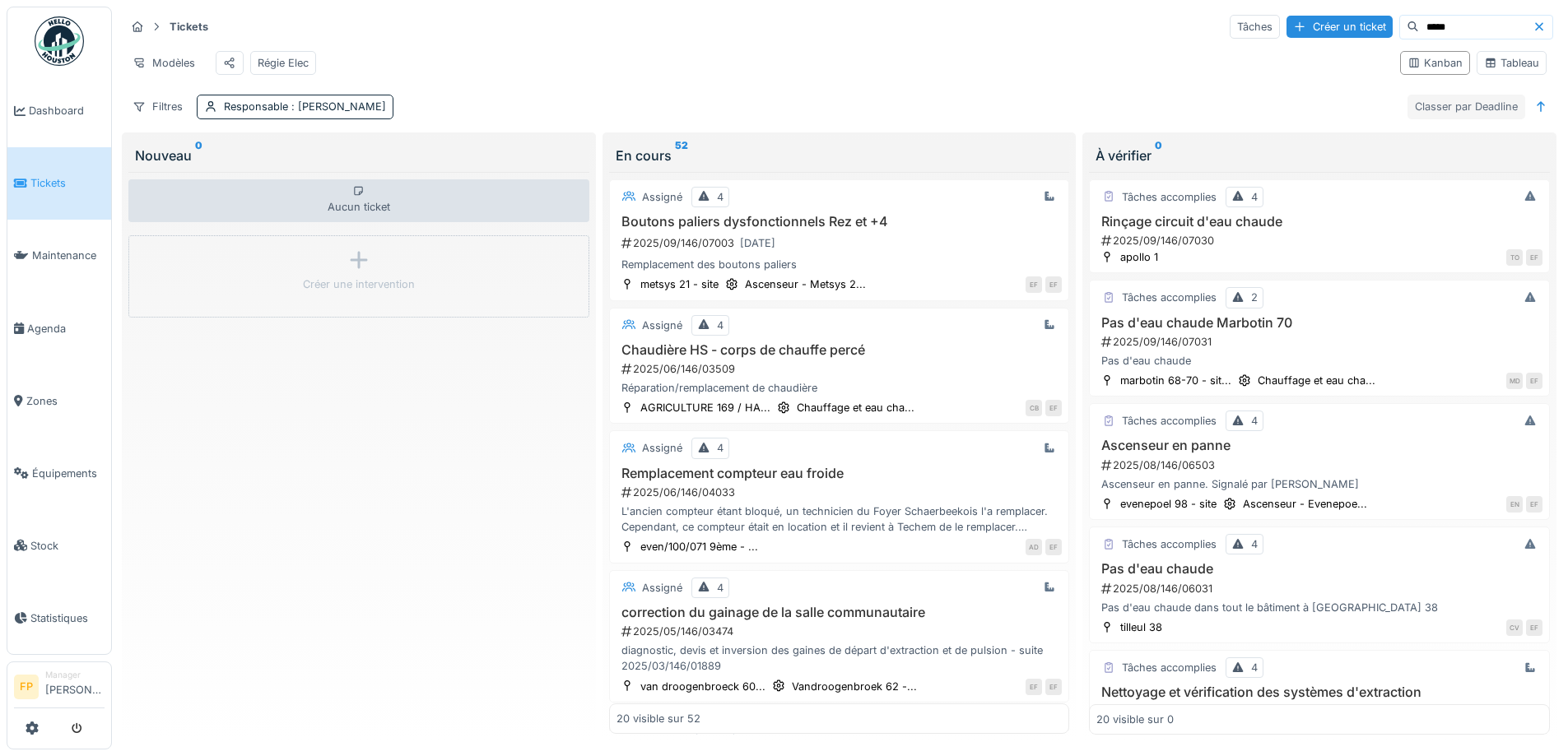
click at [1494, 119] on div "Classer par Deadline" at bounding box center [1466, 106] width 118 height 24
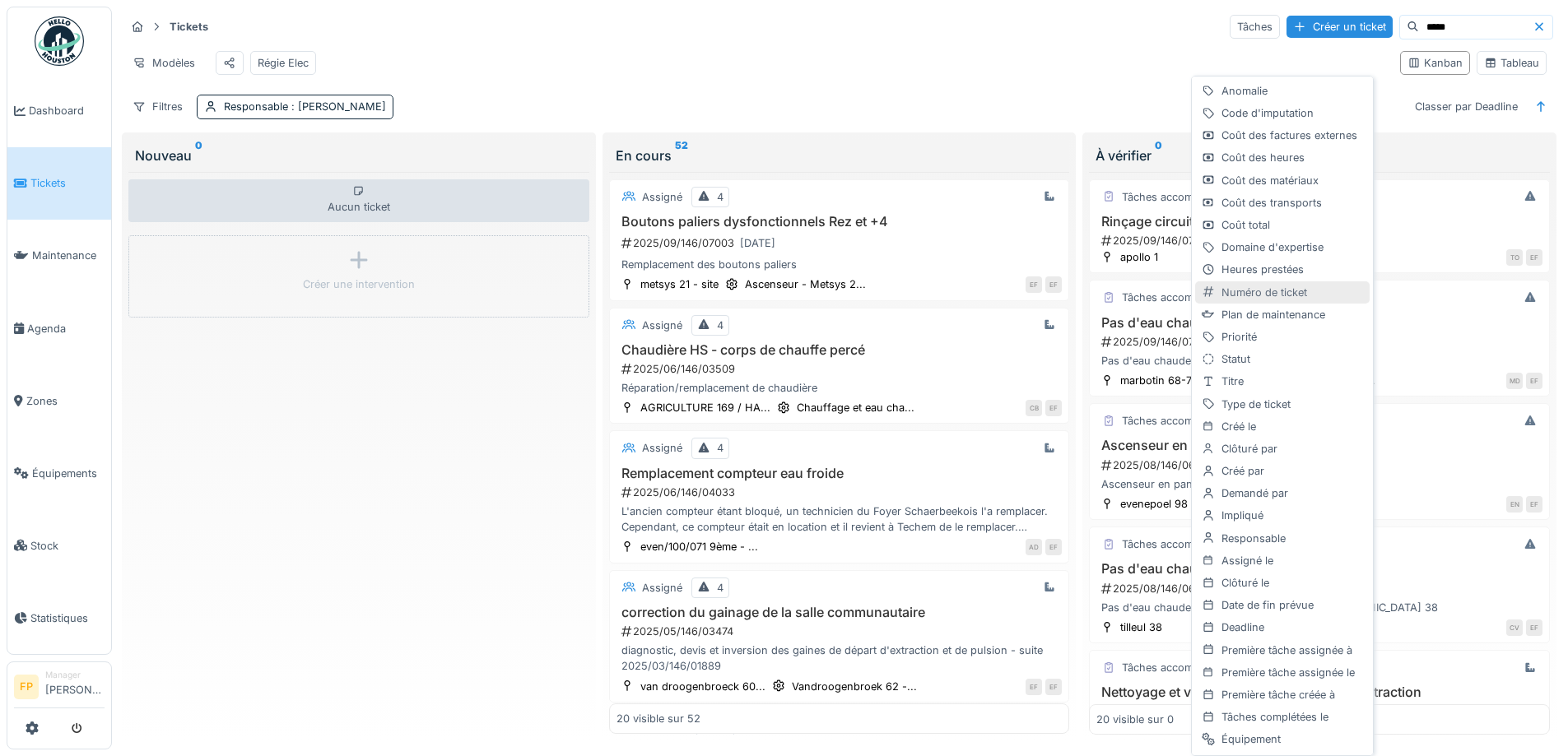
click at [1278, 294] on div "Numéro de ticket" at bounding box center [1282, 292] width 175 height 22
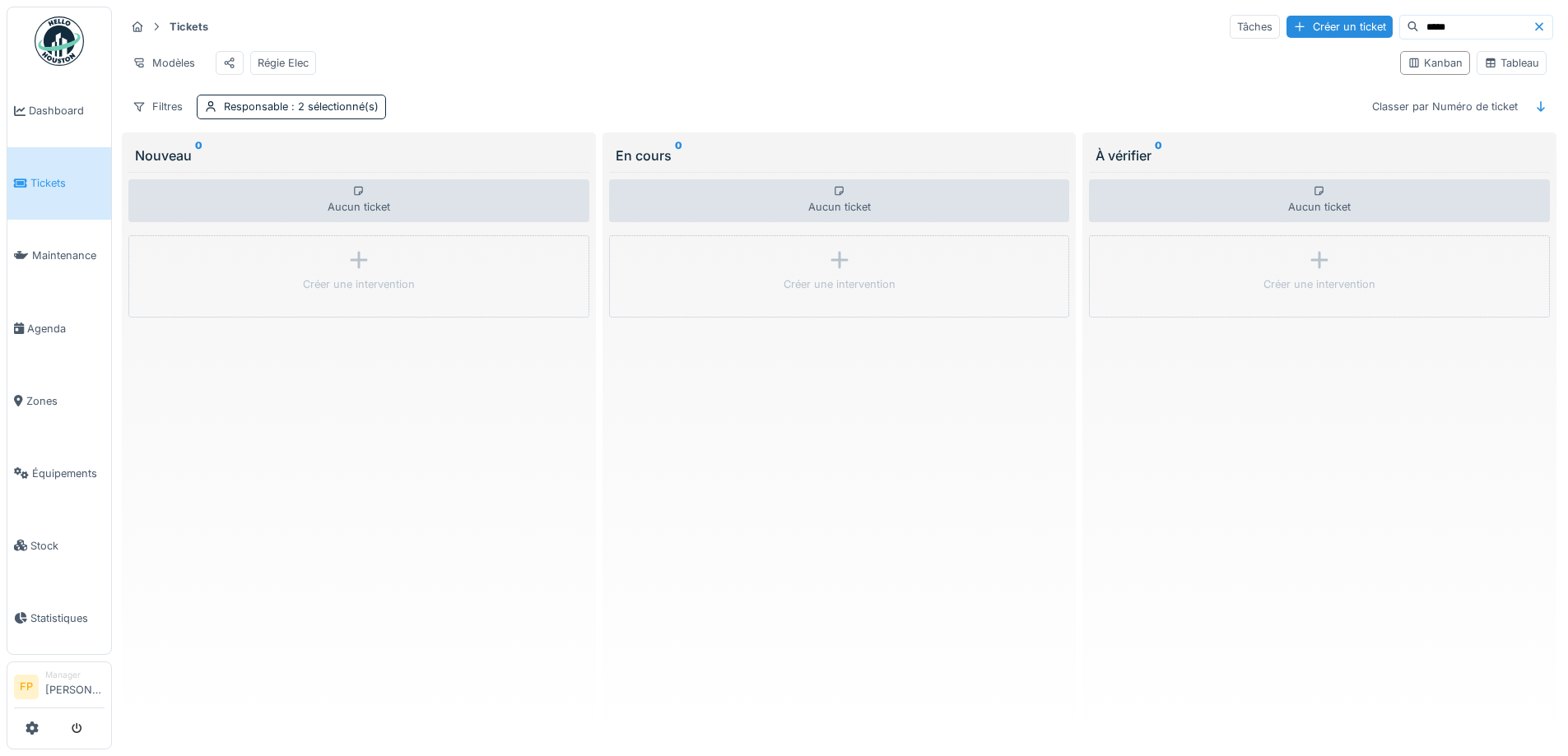
click at [974, 71] on div "Modèles Régie Elec" at bounding box center [755, 63] width 1262 height 37
click at [1533, 23] on icon at bounding box center [1539, 26] width 13 height 11
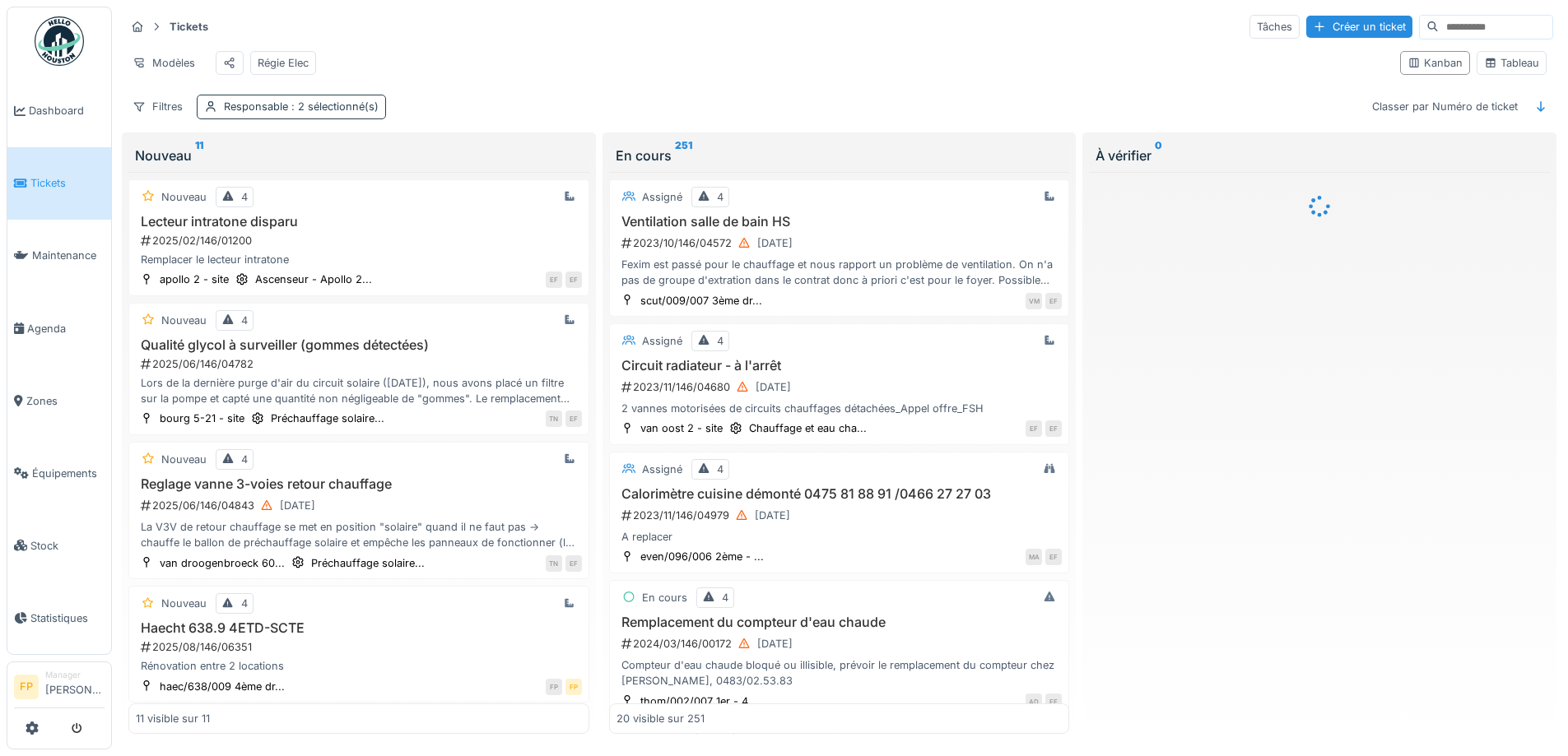
click at [321, 113] on span ": 2 sélectionné(s)" at bounding box center [333, 106] width 90 height 13
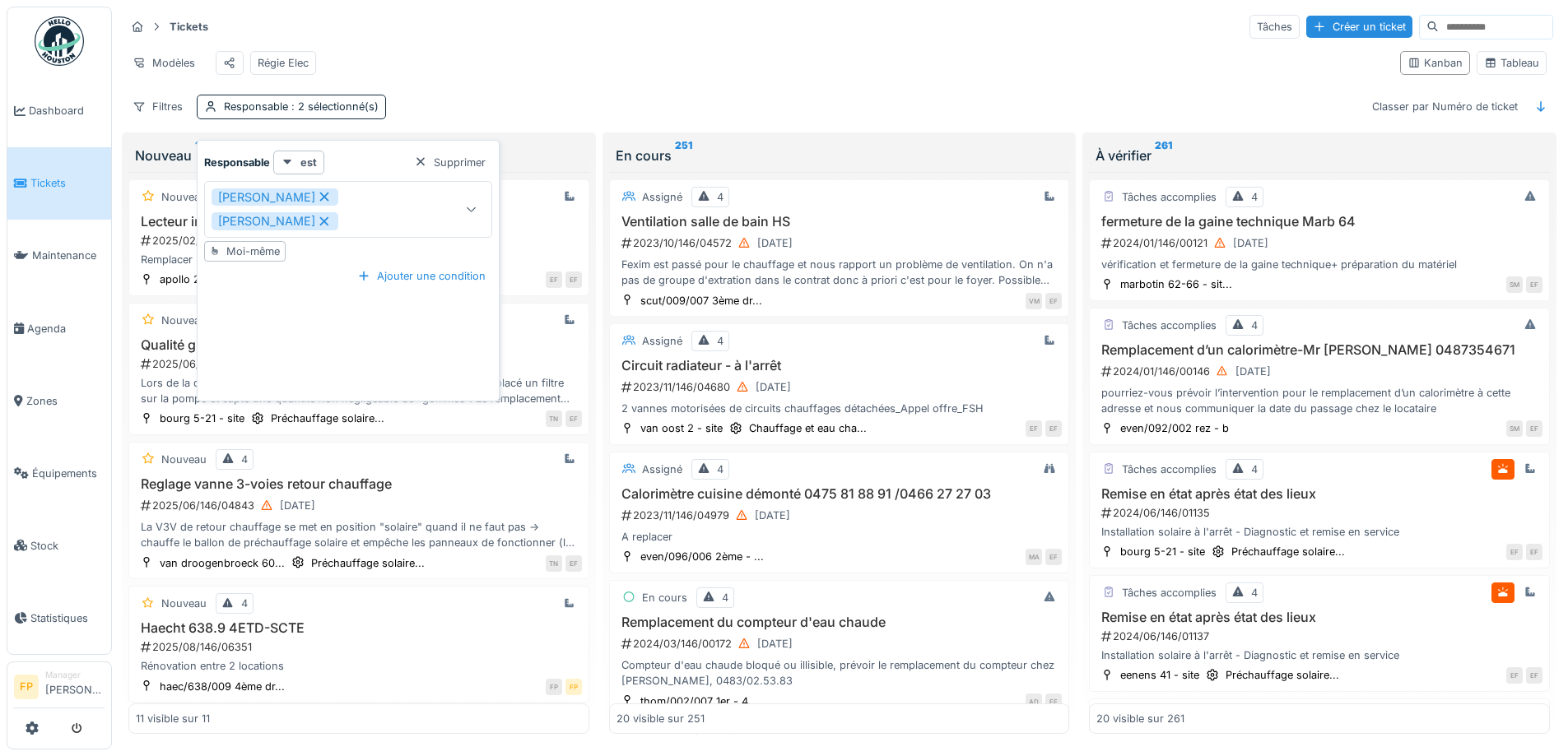
click at [338, 196] on div "[PERSON_NAME]" at bounding box center [275, 197] width 126 height 18
type input "****"
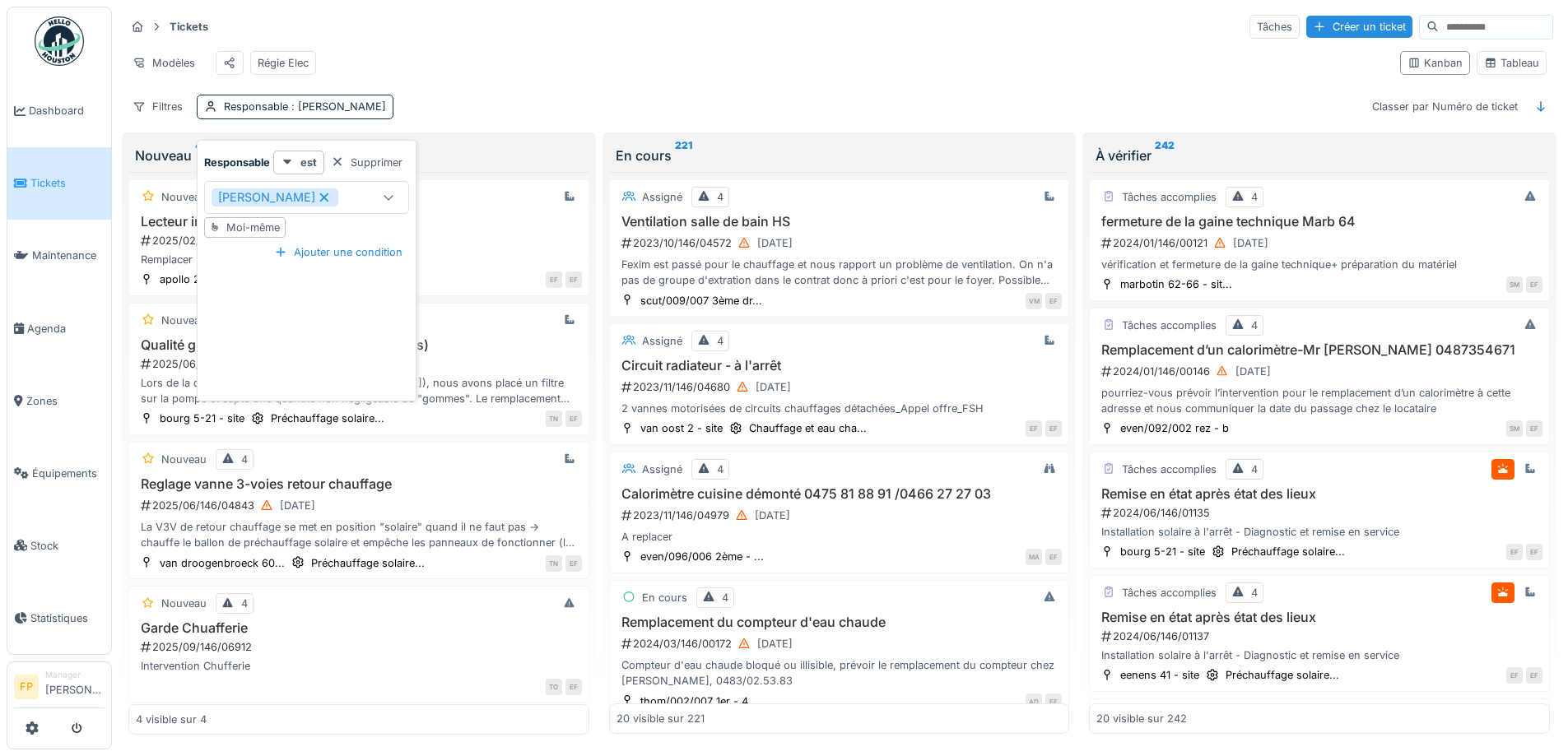
click at [719, 24] on div "Tickets Tâches Créer un ticket" at bounding box center [839, 27] width 1428 height 27
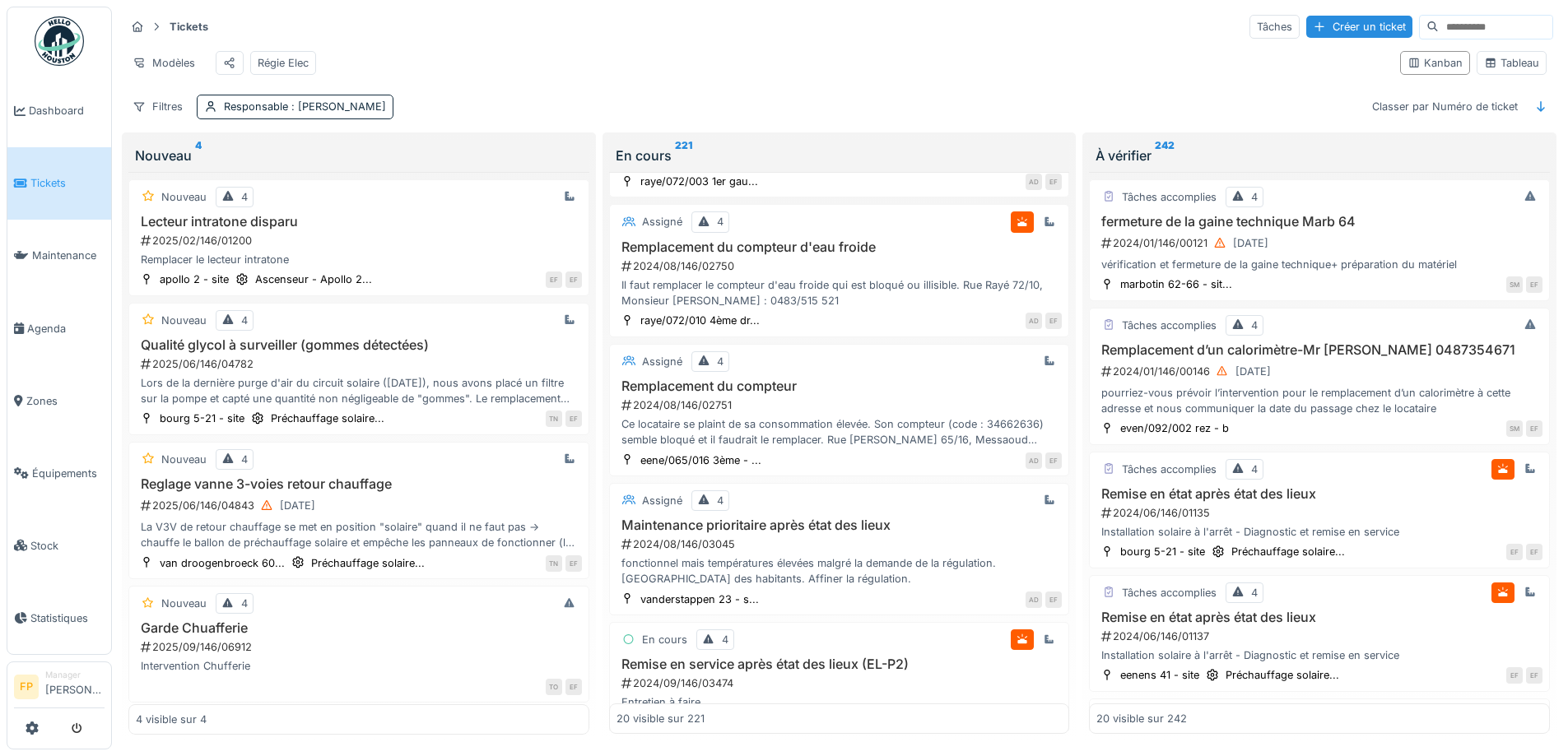
scroll to position [2221, 0]
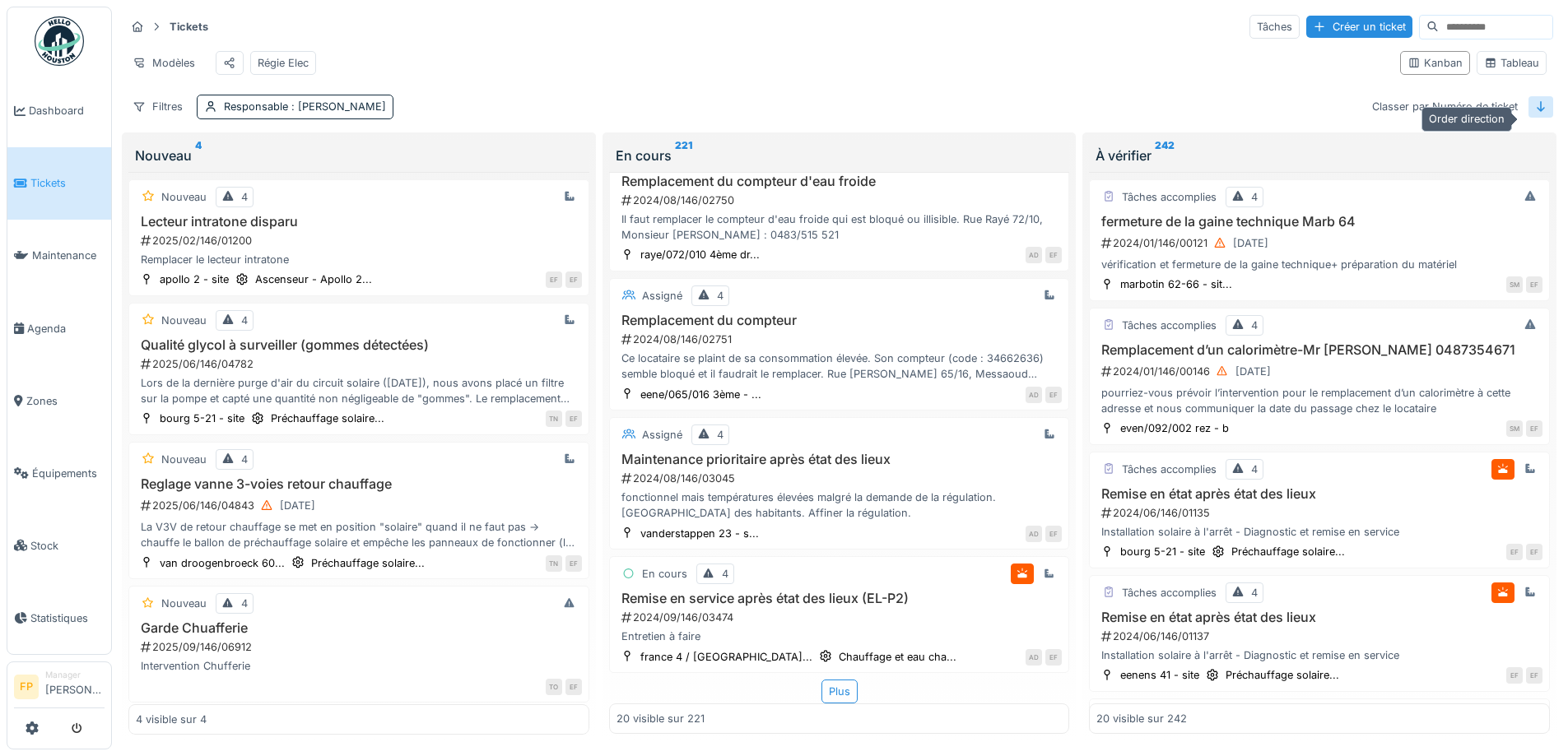
click at [1537, 112] on icon at bounding box center [1541, 106] width 8 height 11
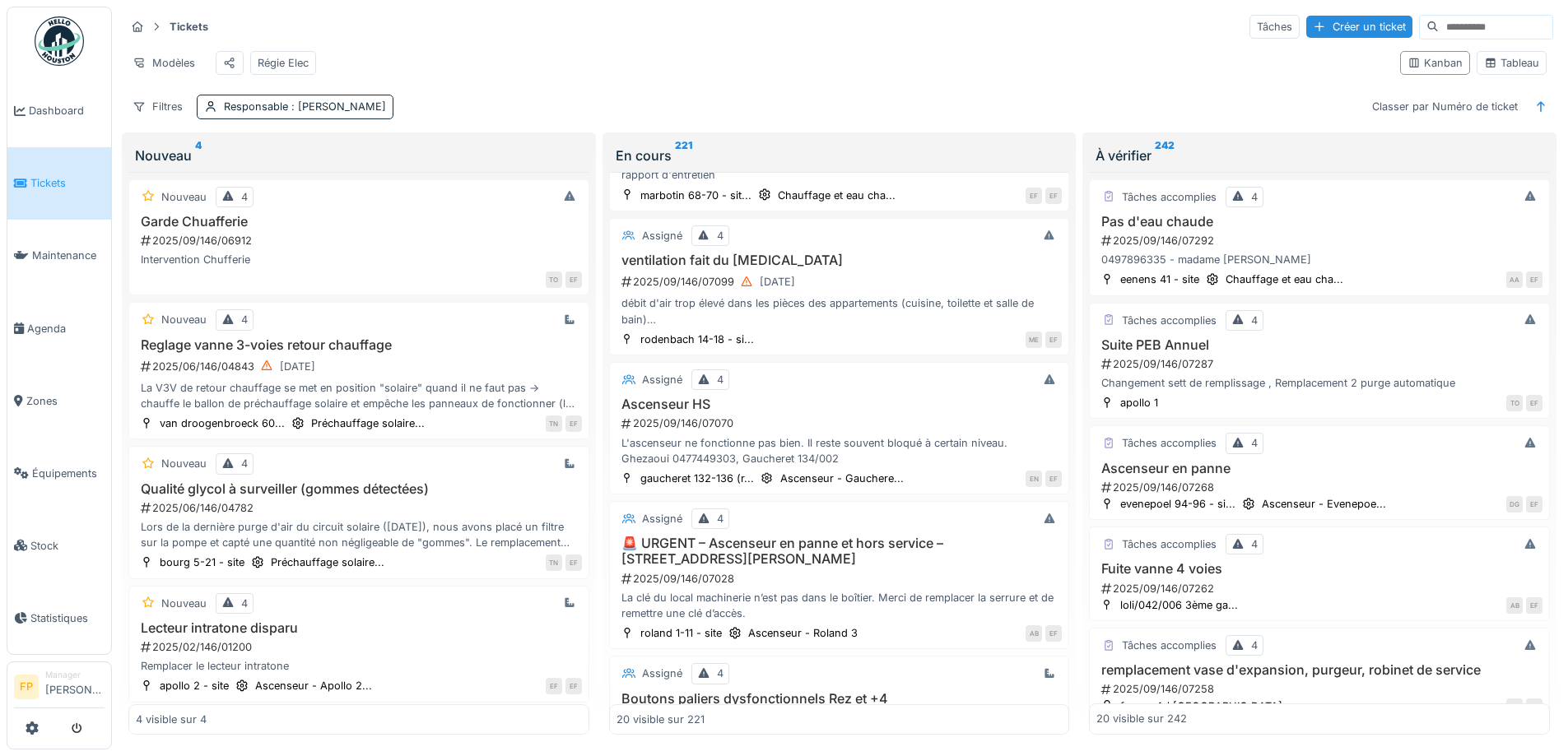
scroll to position [2104, 0]
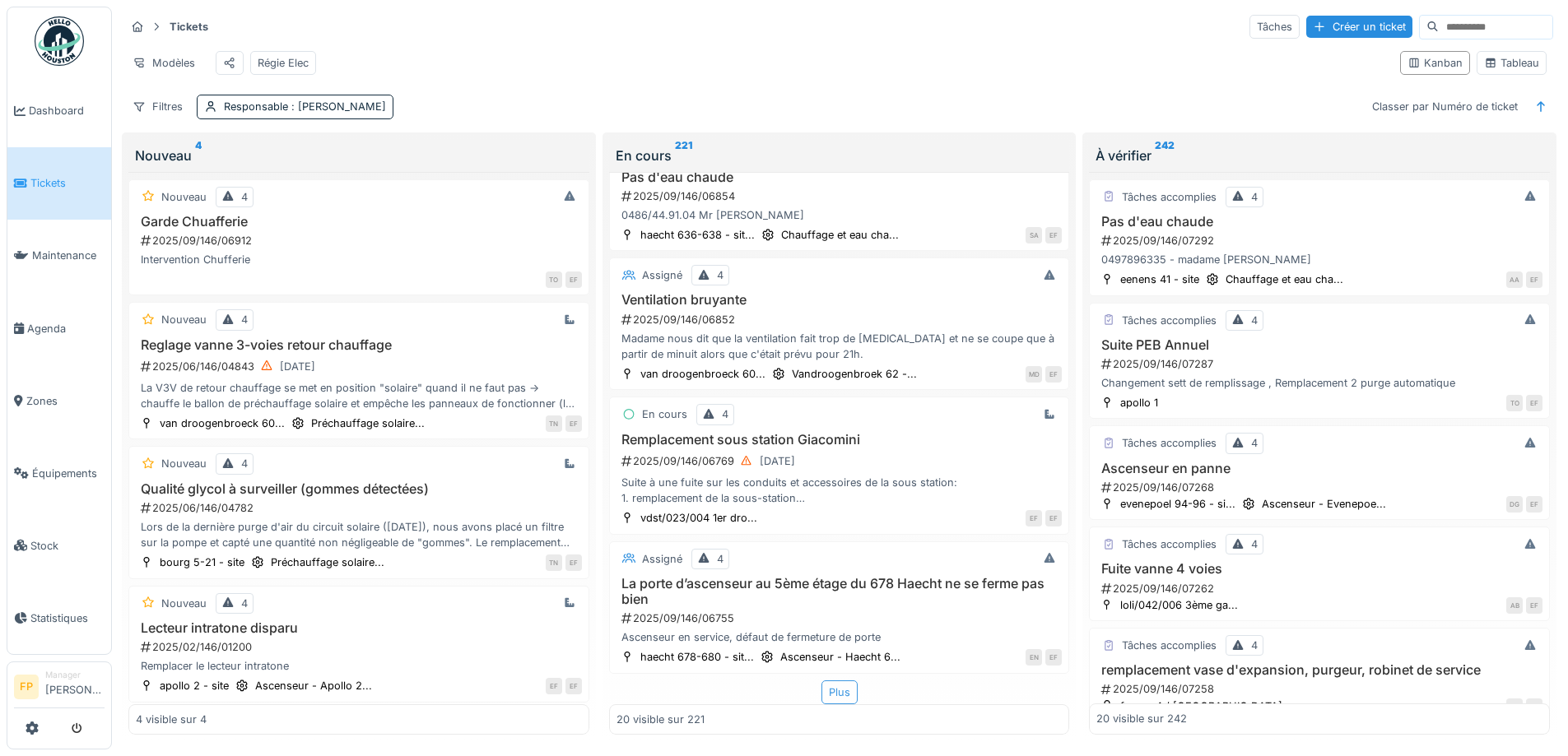
click at [829, 689] on div "Plus" at bounding box center [839, 692] width 36 height 24
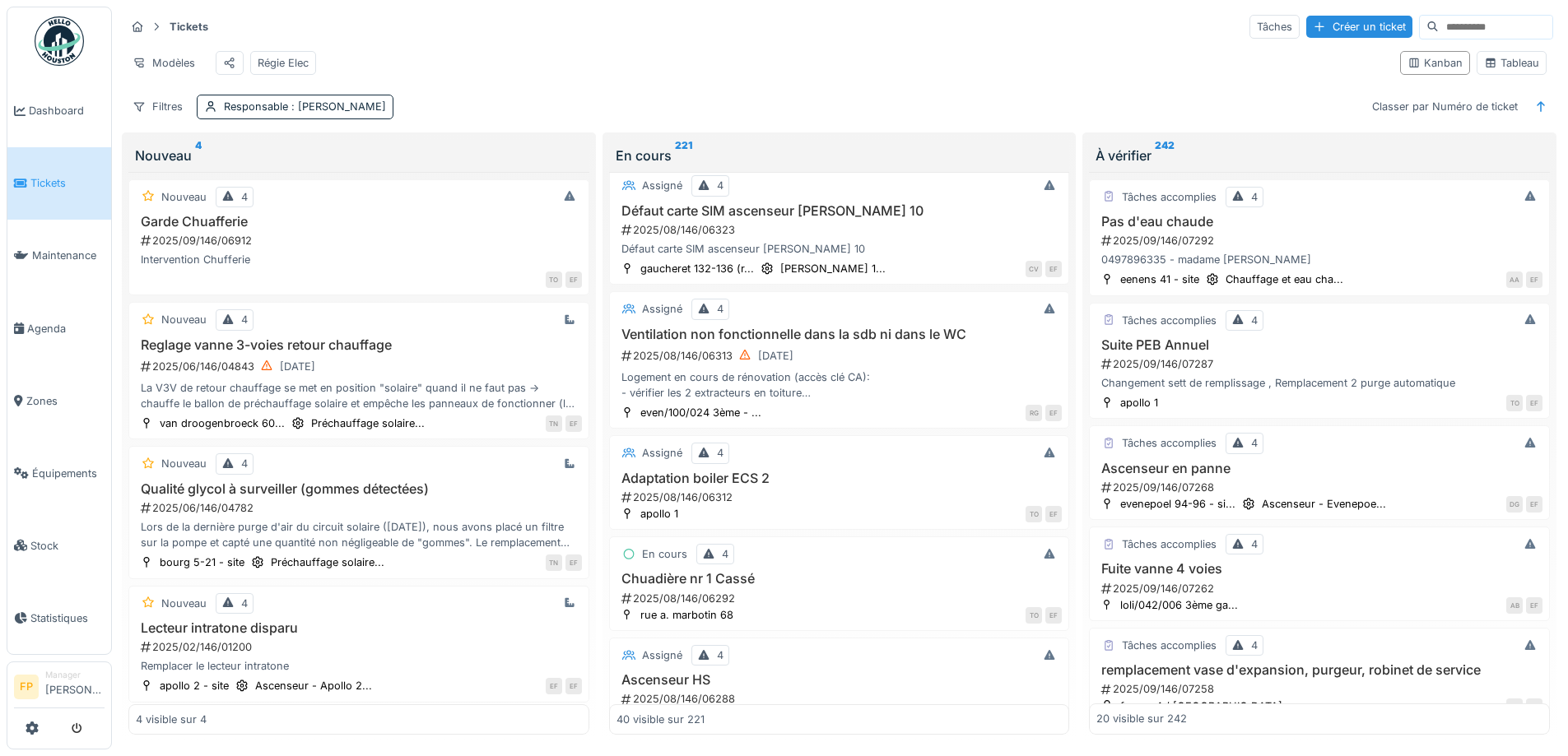
scroll to position [4582, 0]
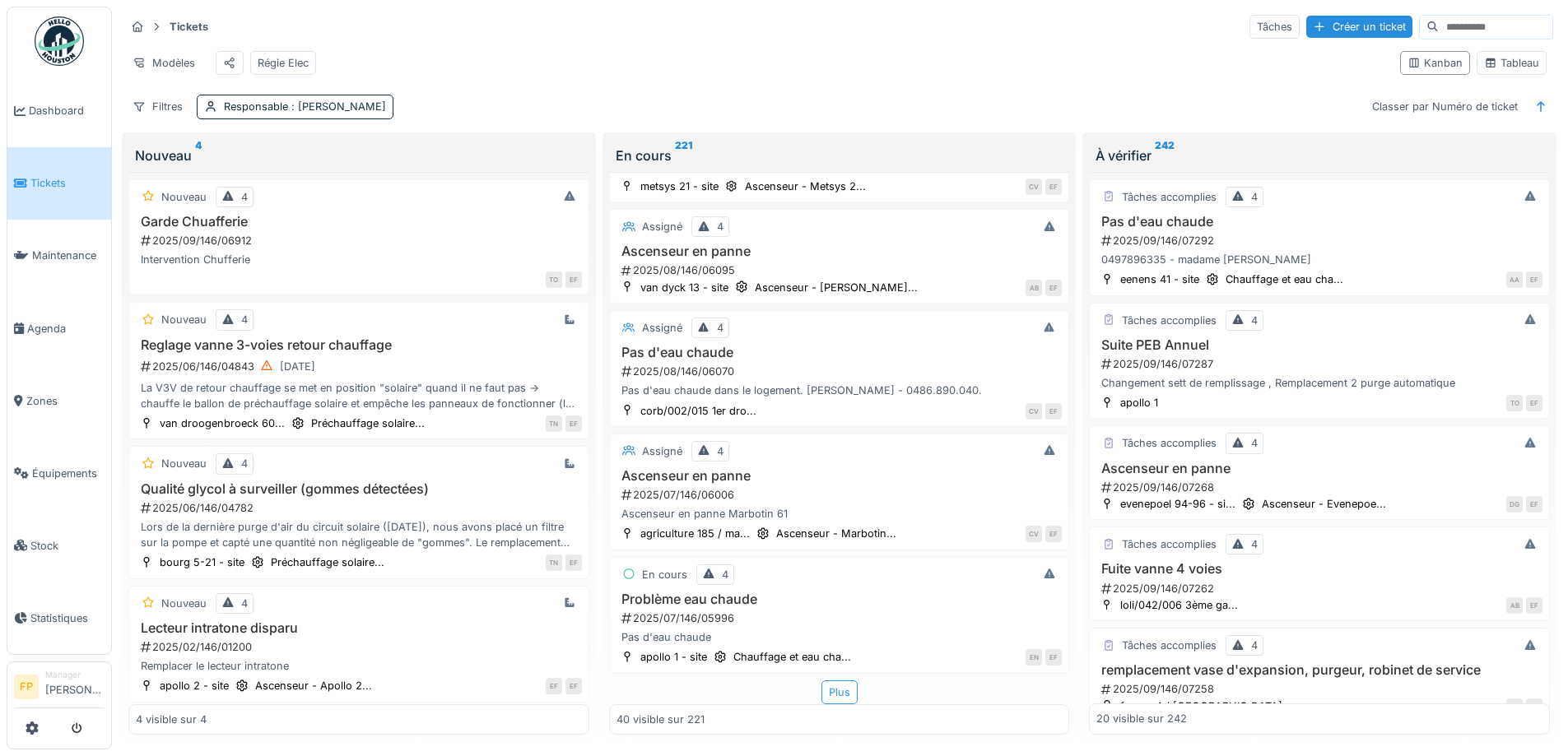
click at [833, 692] on div "Plus" at bounding box center [839, 692] width 36 height 24
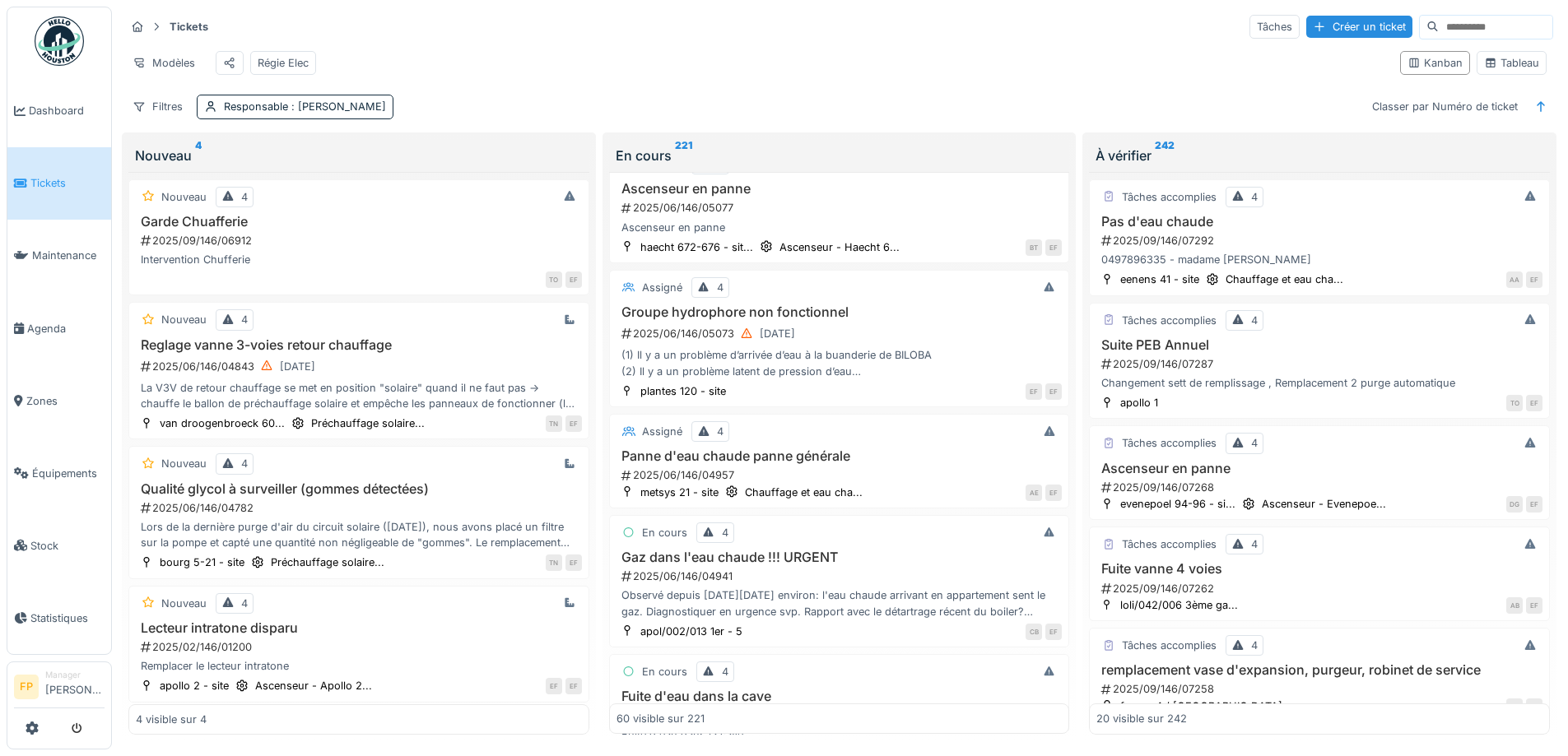
scroll to position [7203, 0]
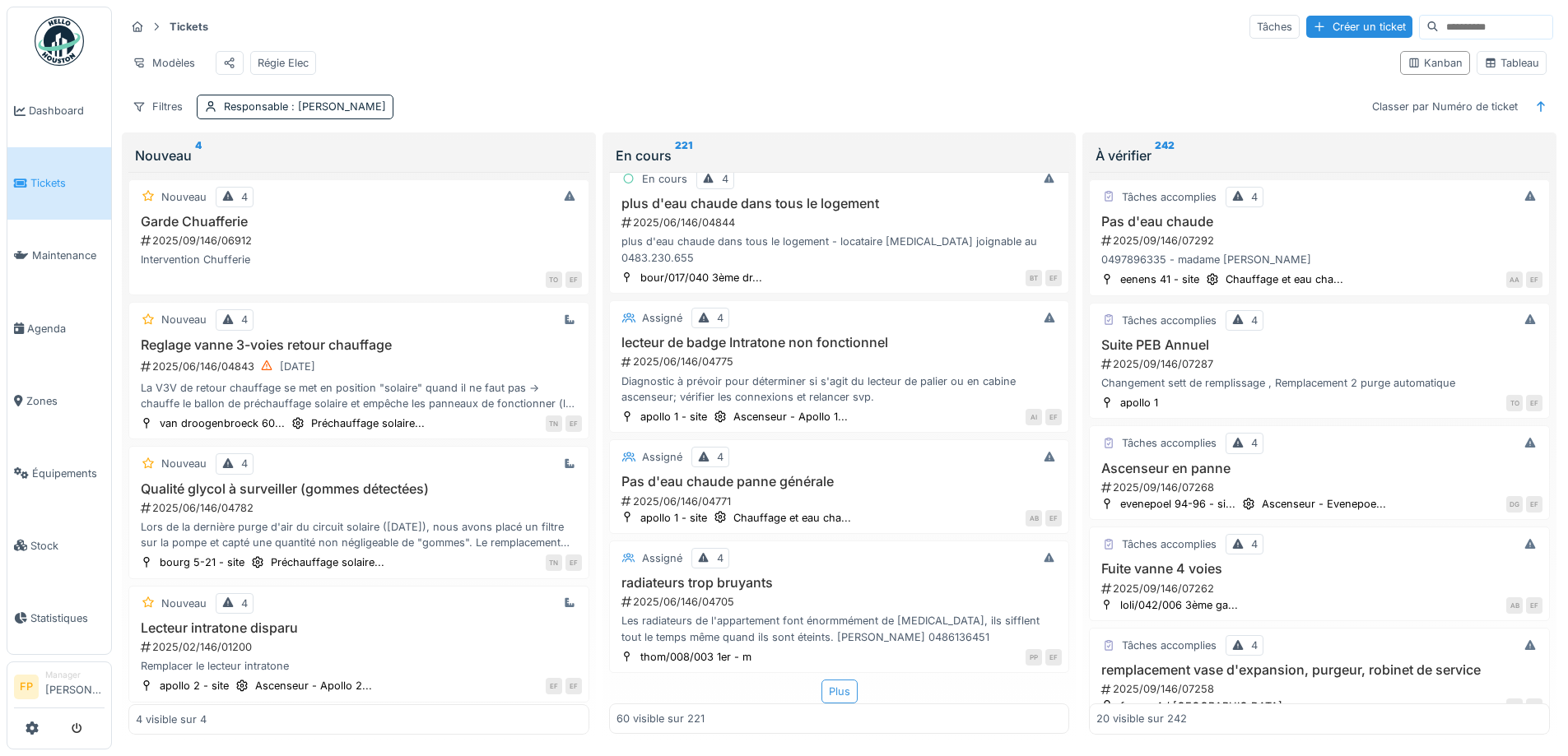
click at [827, 691] on div "Plus" at bounding box center [839, 691] width 36 height 24
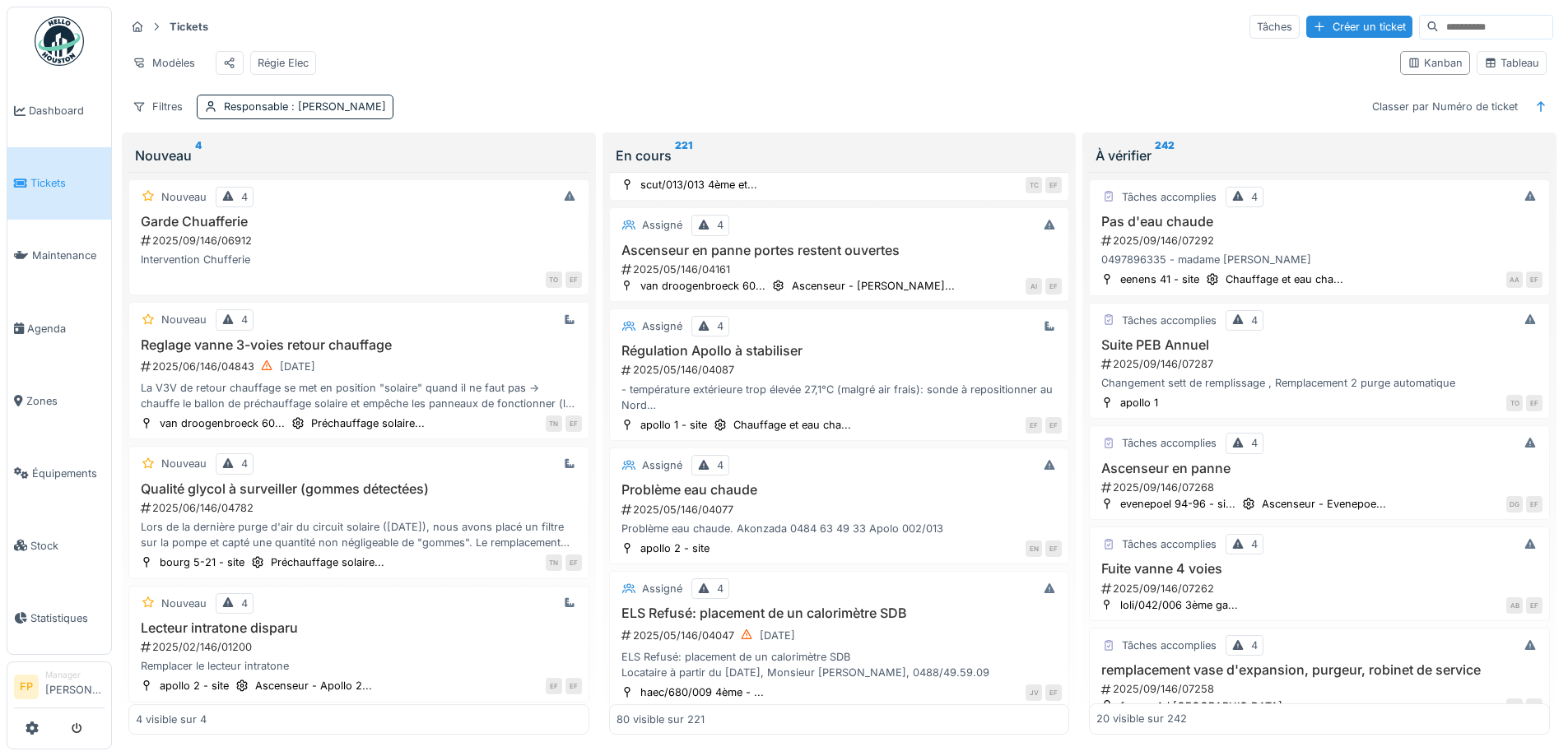
scroll to position [9782, 0]
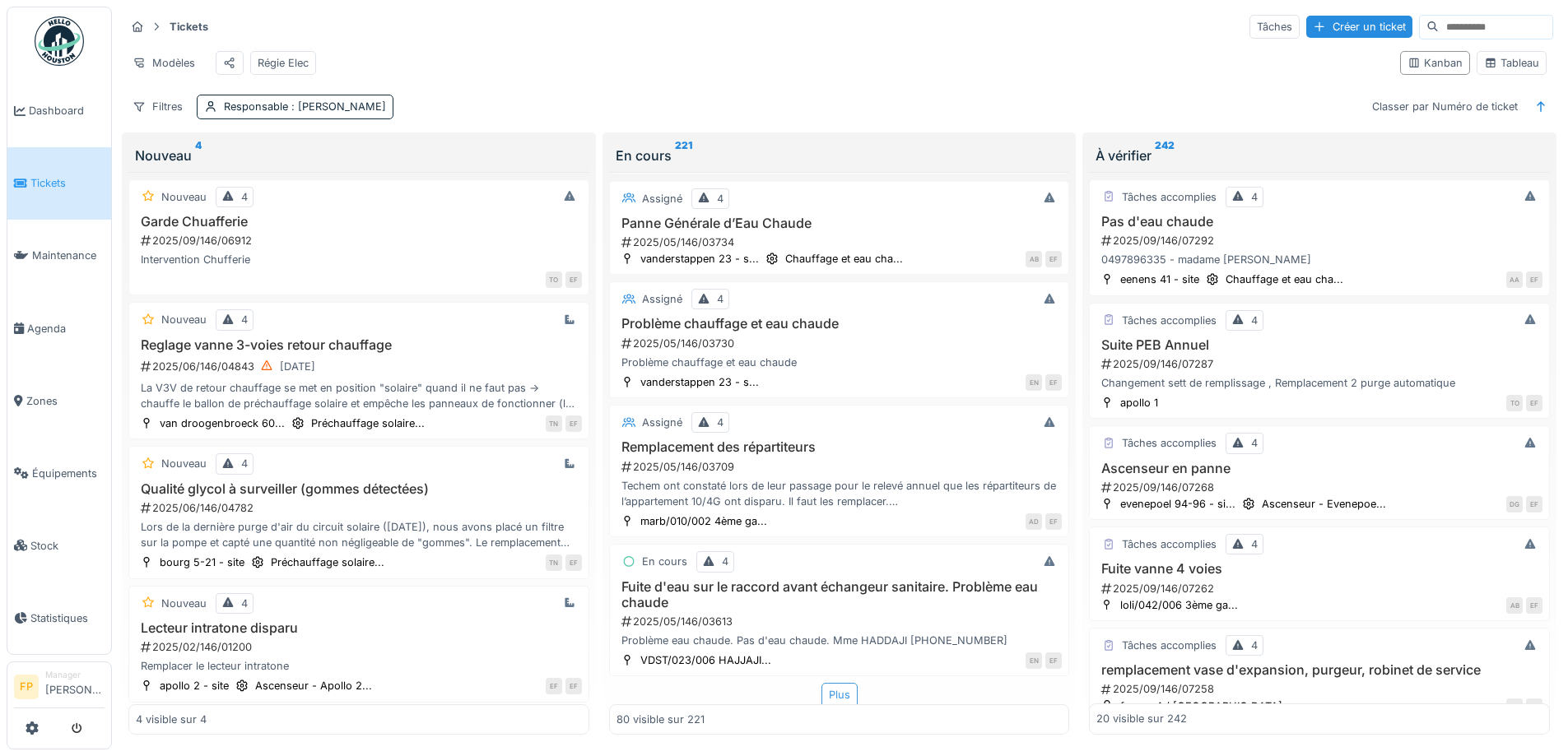
click at [829, 694] on div "Plus" at bounding box center [839, 694] width 36 height 24
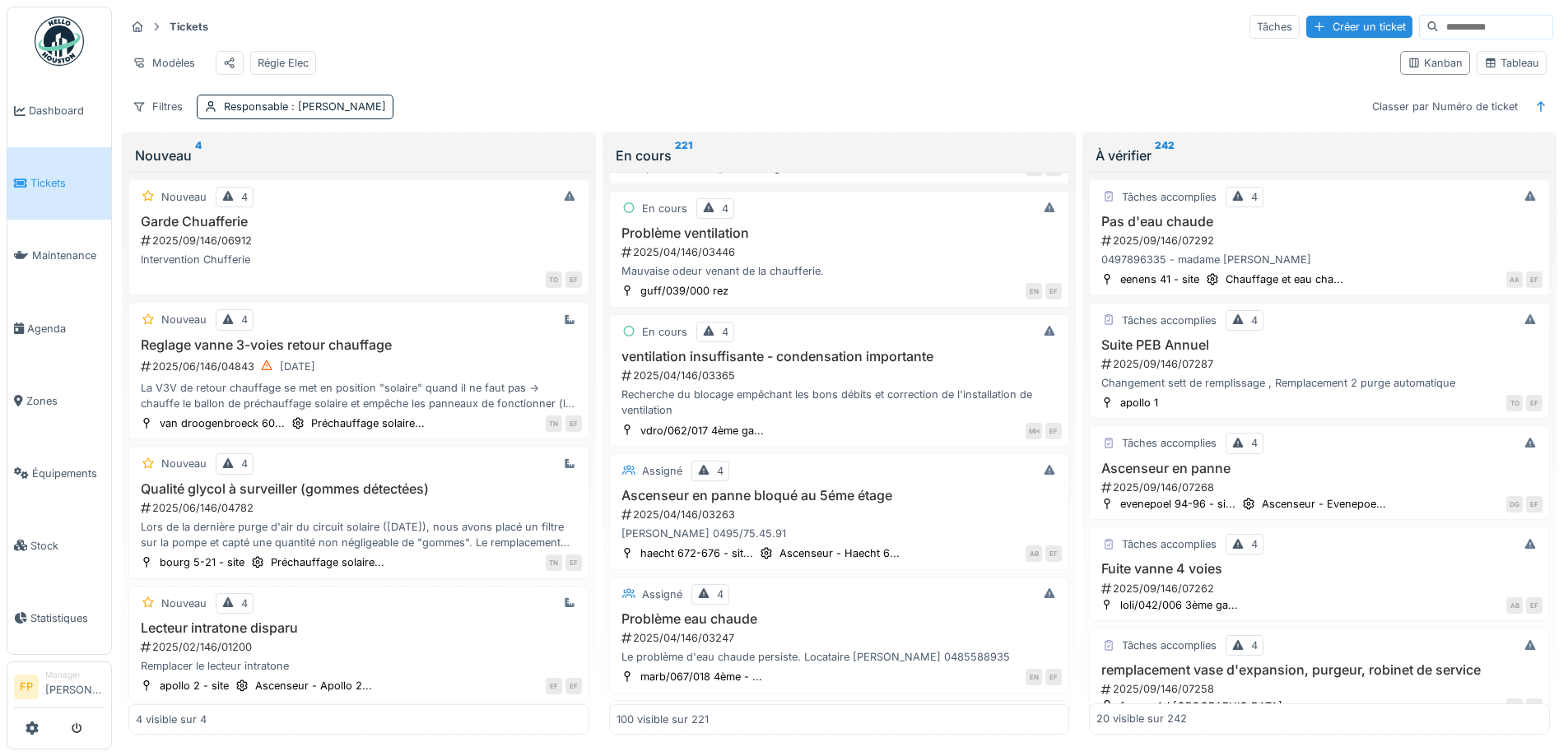
scroll to position [11059, 0]
click at [303, 113] on span ": Edmond Fayt" at bounding box center [337, 106] width 98 height 13
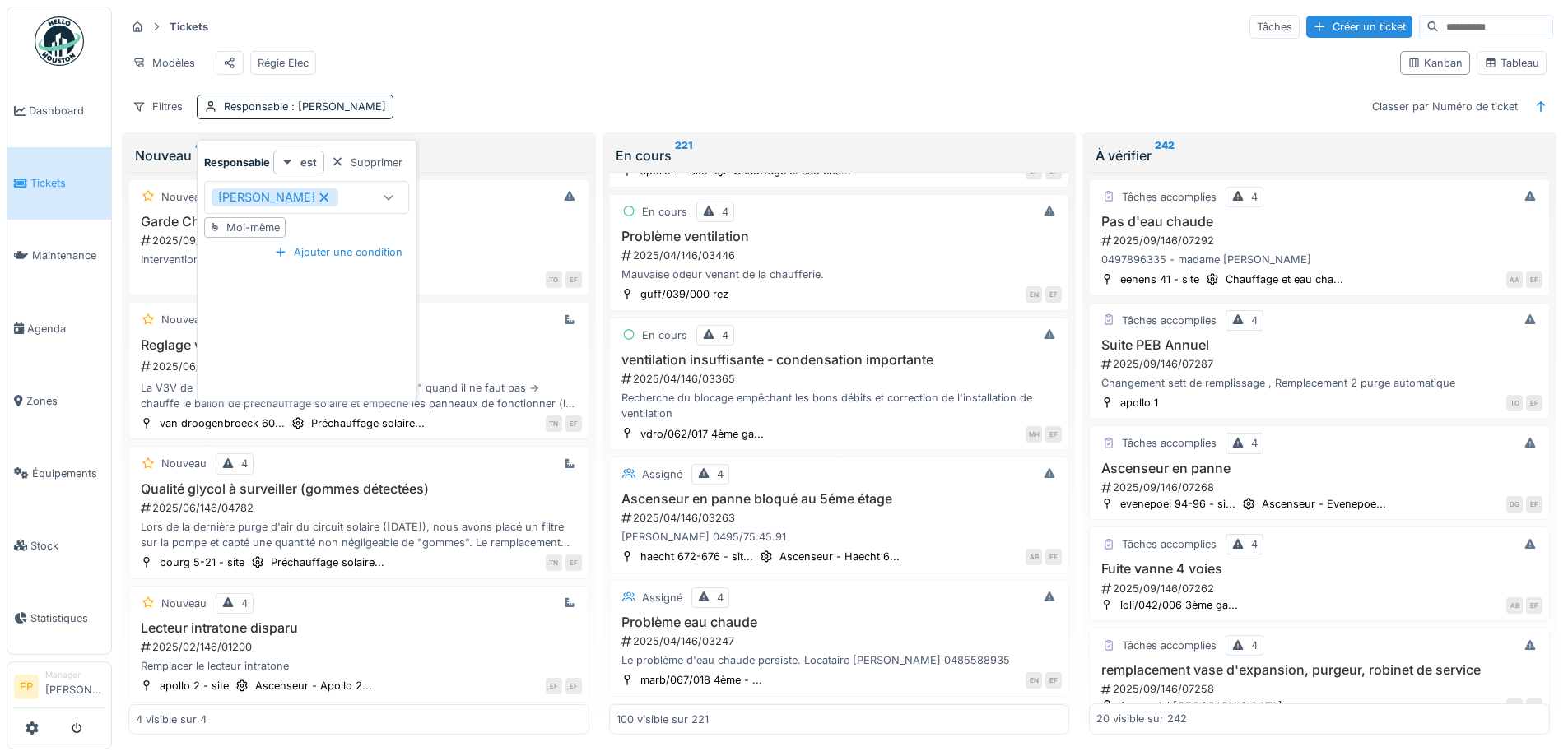
click at [320, 196] on icon at bounding box center [325, 196] width 9 height 9
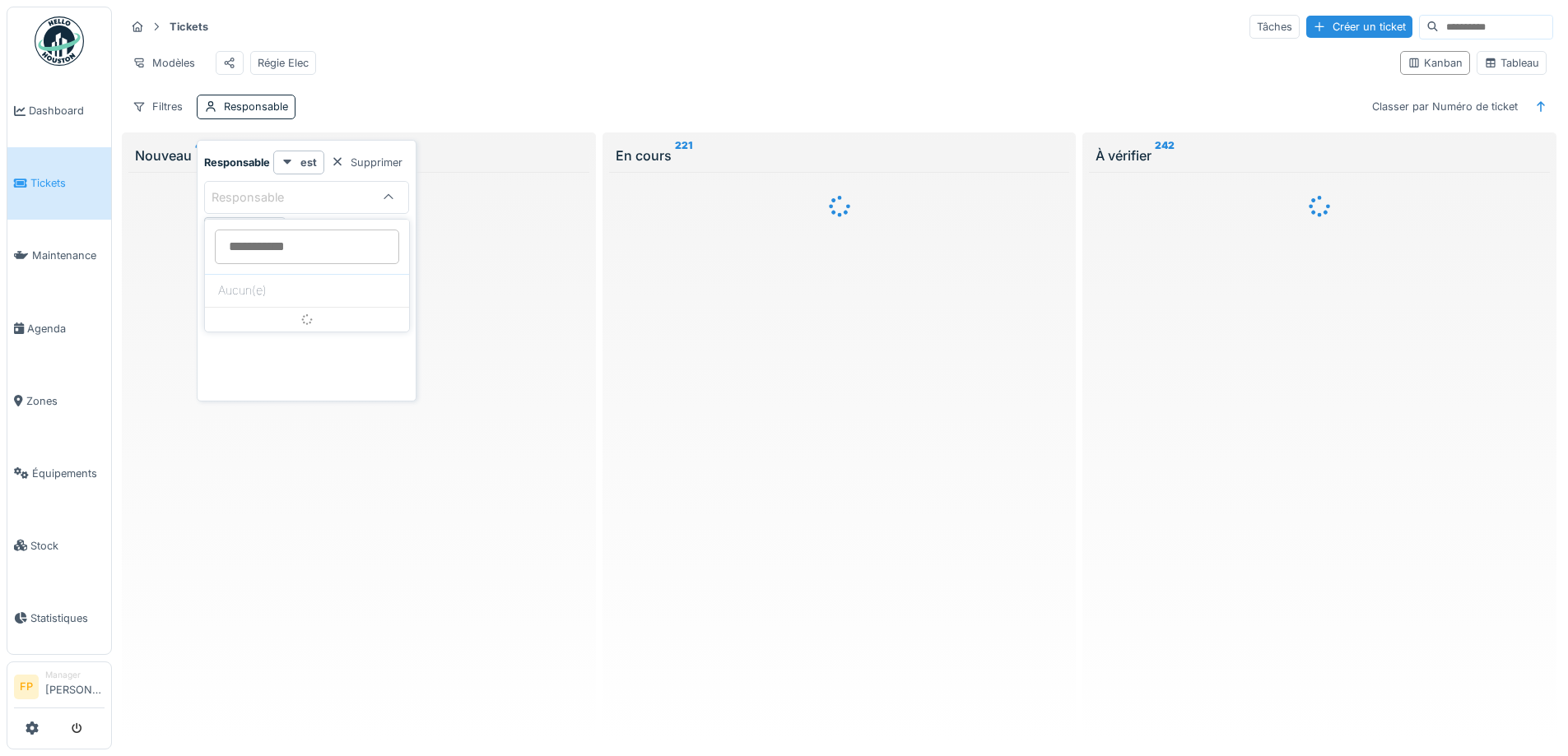
scroll to position [0, 0]
click at [266, 255] on input at bounding box center [307, 246] width 185 height 35
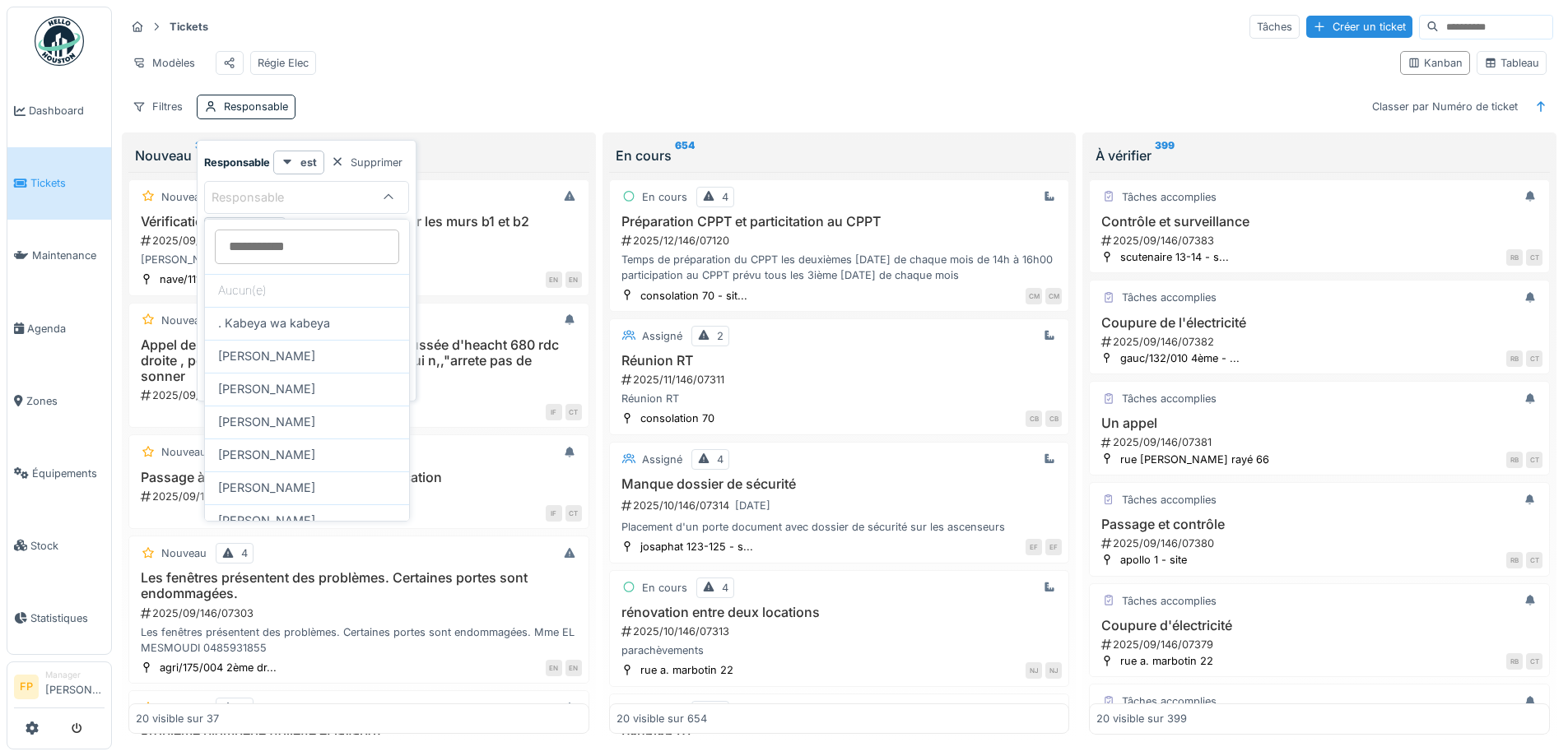
click at [495, 39] on div "Tickets Tâches Créer un ticket" at bounding box center [839, 27] width 1428 height 27
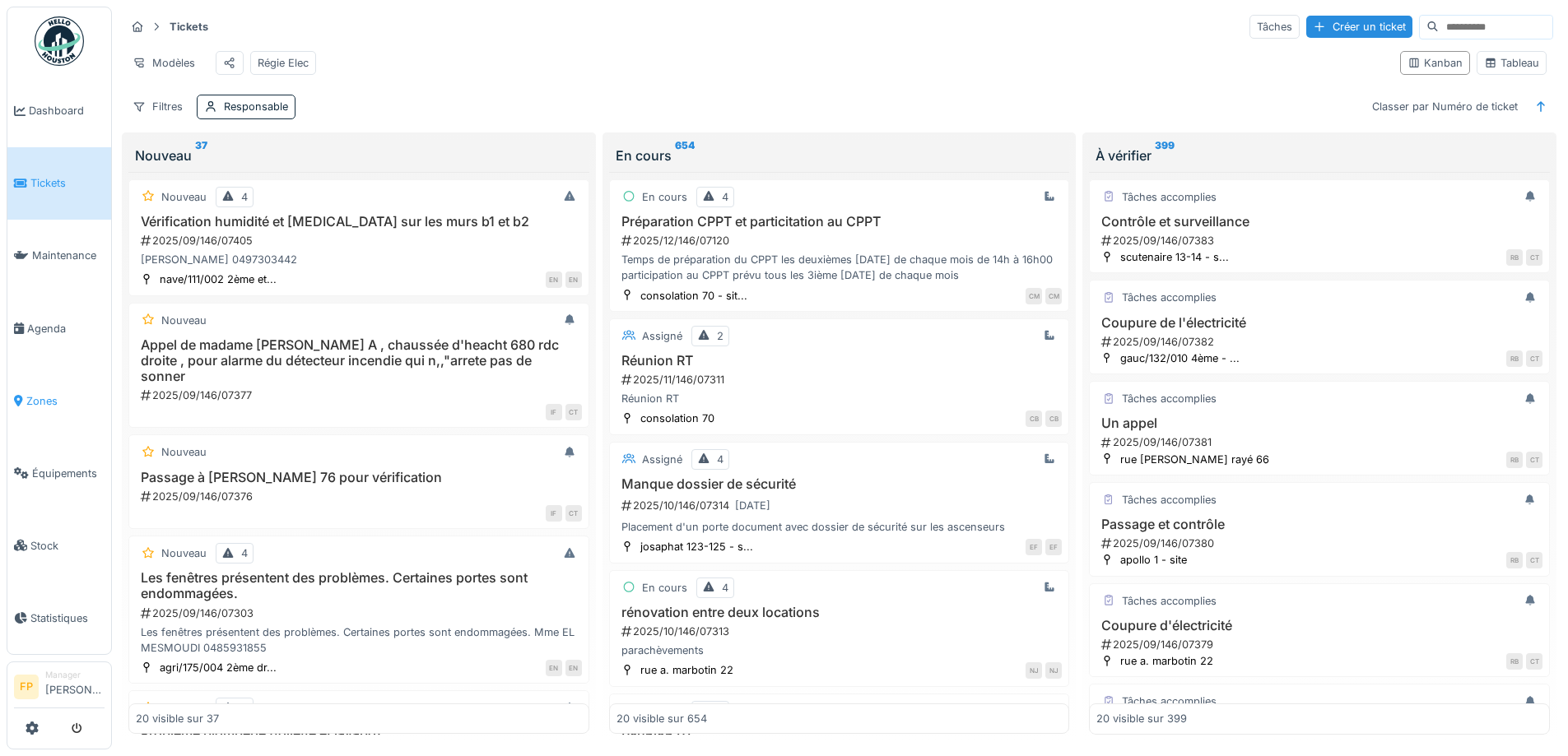
click at [39, 394] on span "Zones" at bounding box center [65, 401] width 78 height 16
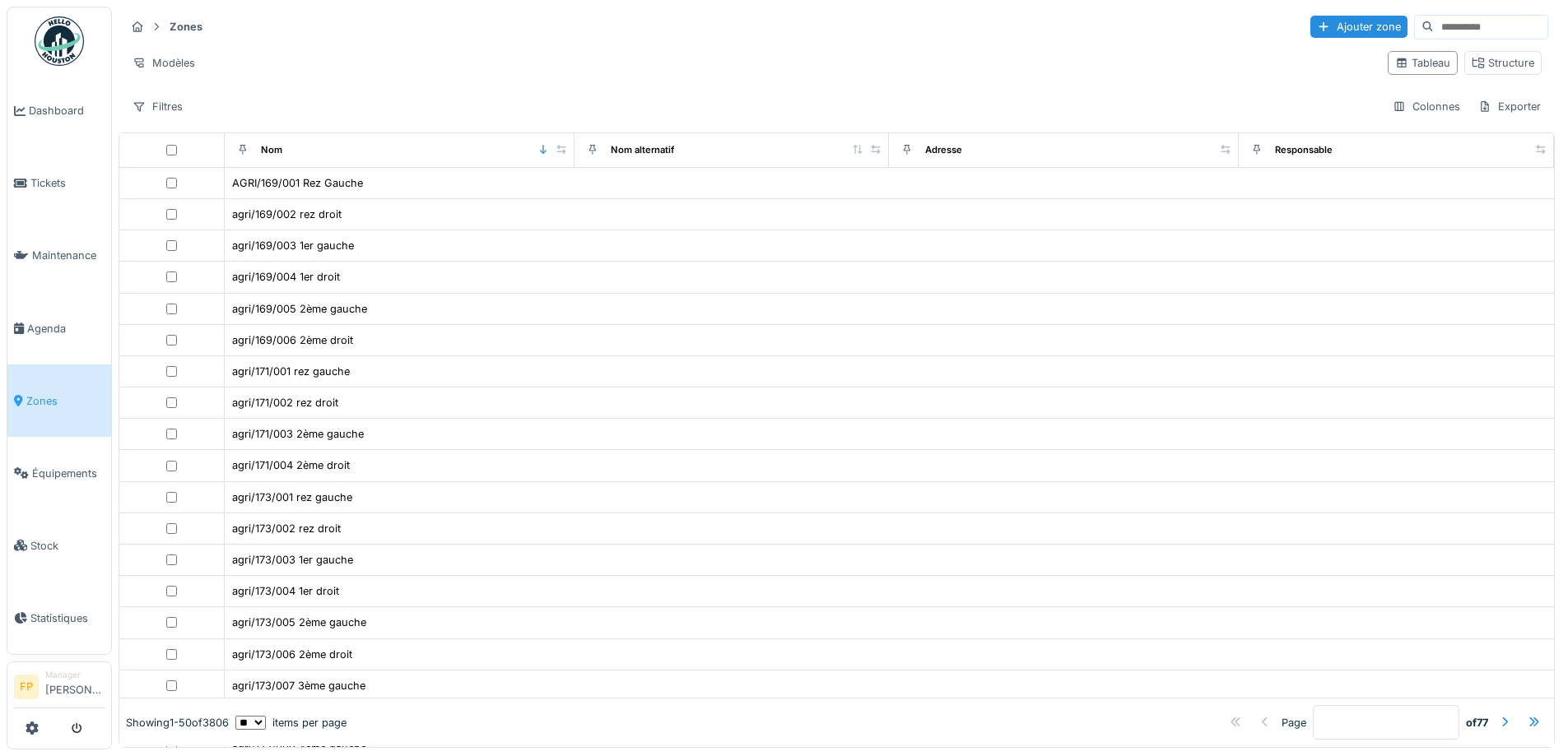
click at [1434, 24] on input at bounding box center [1490, 27] width 114 height 23
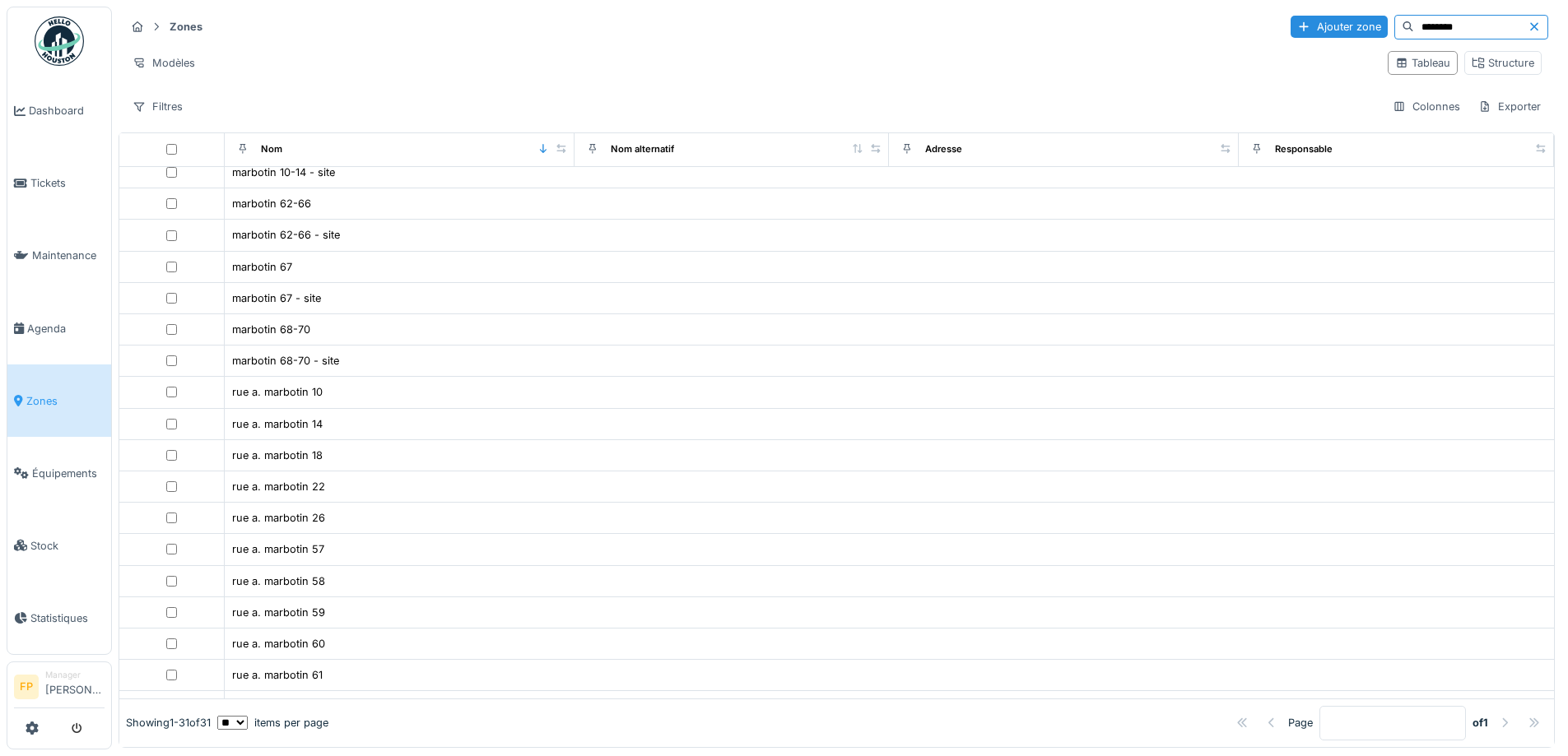
scroll to position [247, 0]
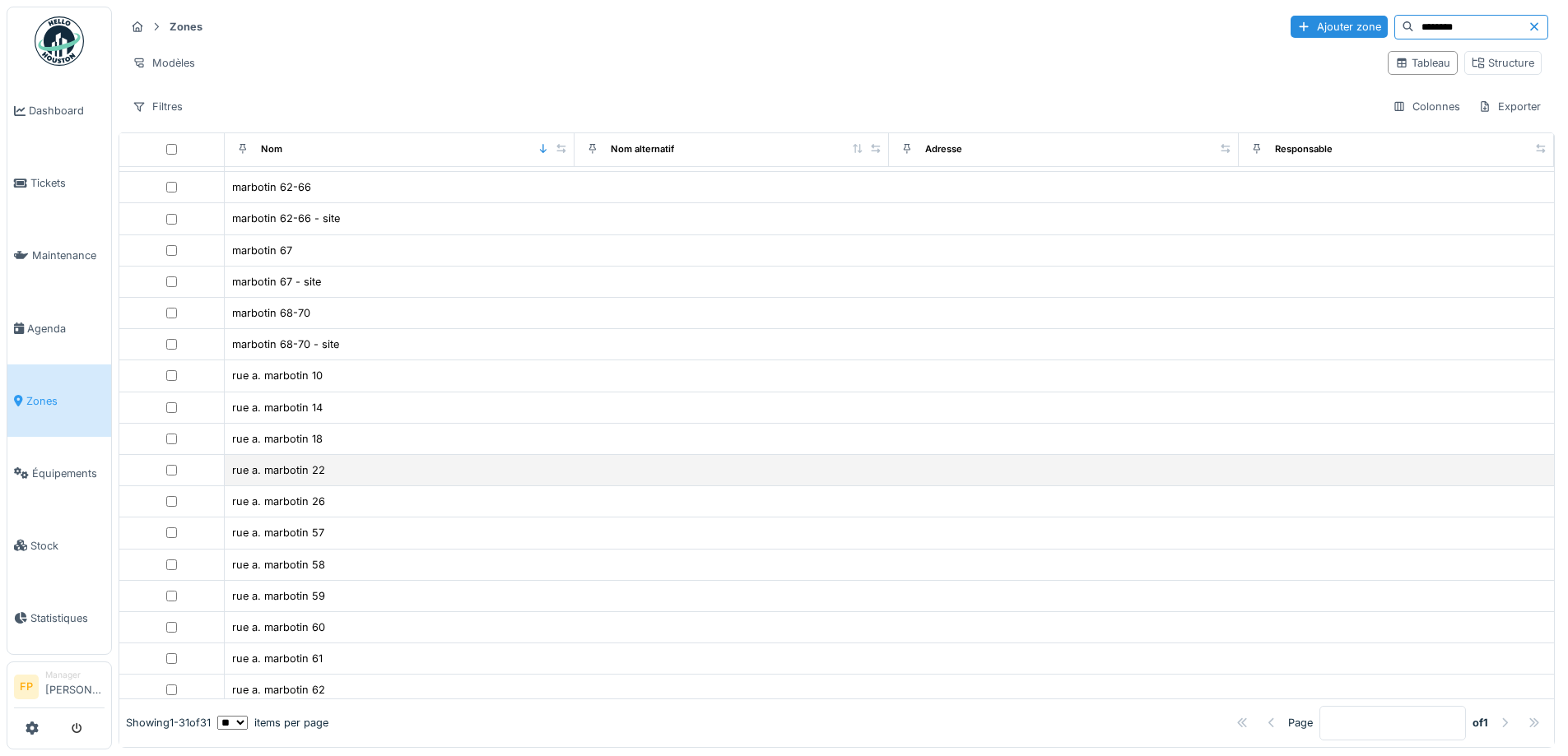
type input "********"
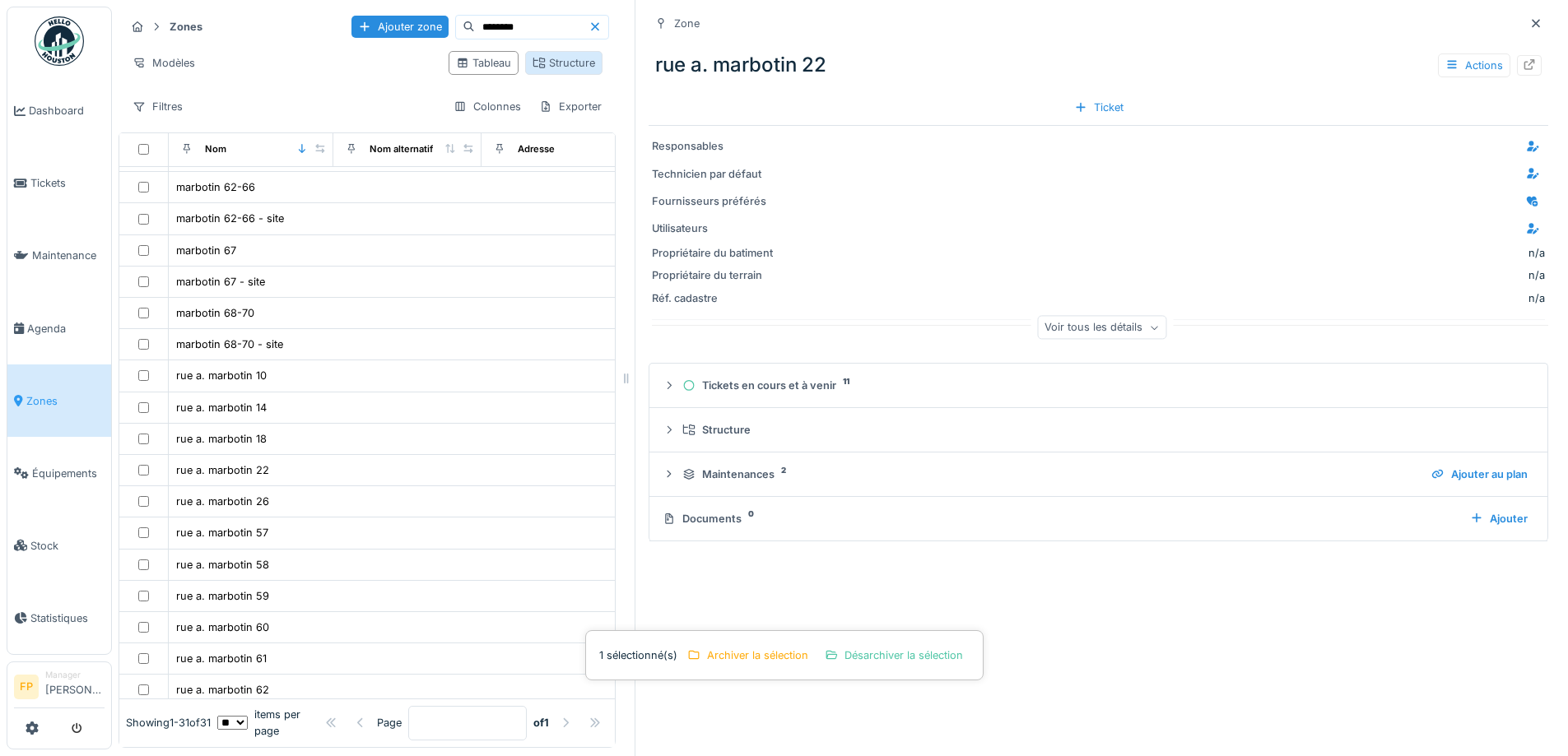
click at [550, 62] on div "Structure" at bounding box center [564, 62] width 62 height 16
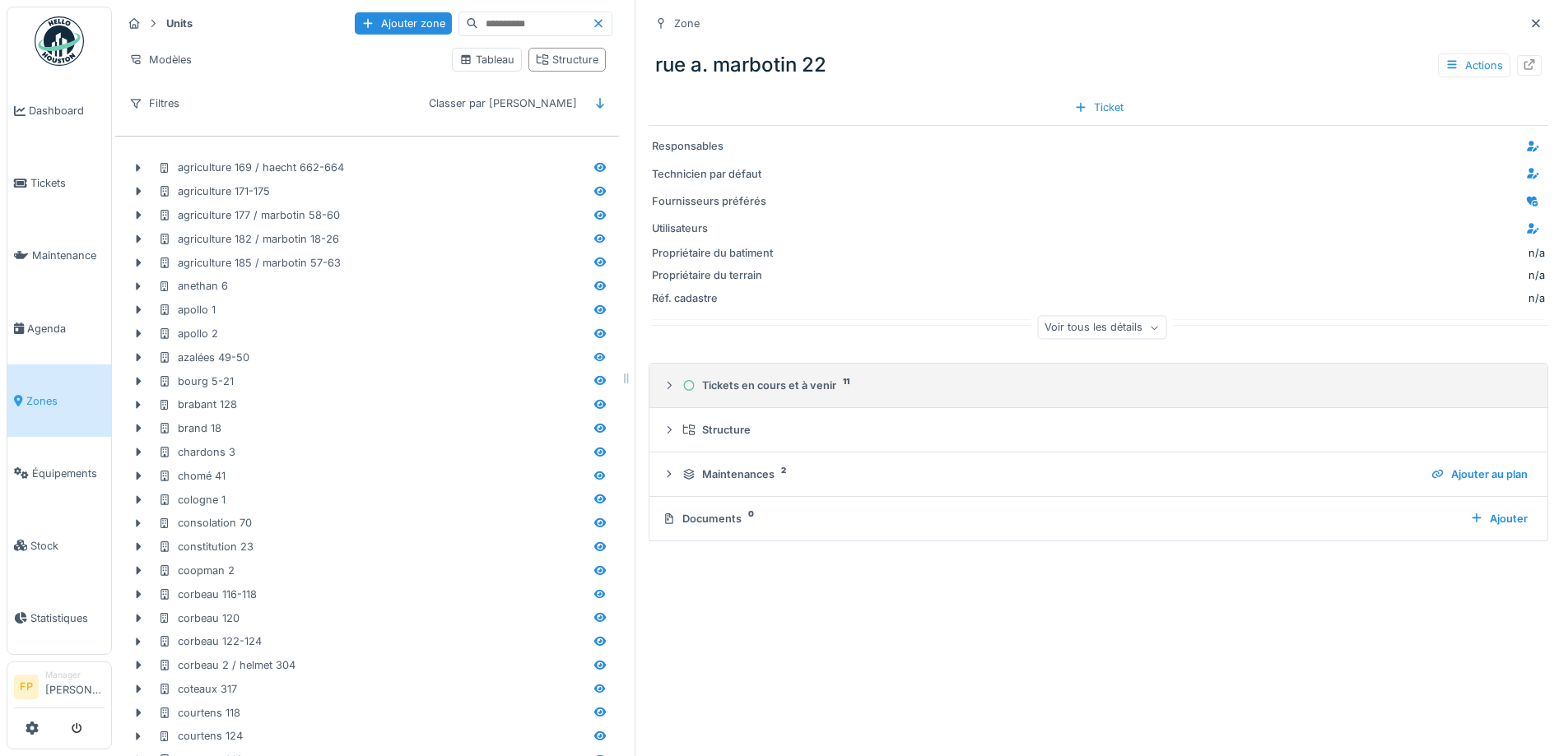
click at [819, 383] on div "Tickets en cours et à venir 11" at bounding box center [1104, 385] width 846 height 16
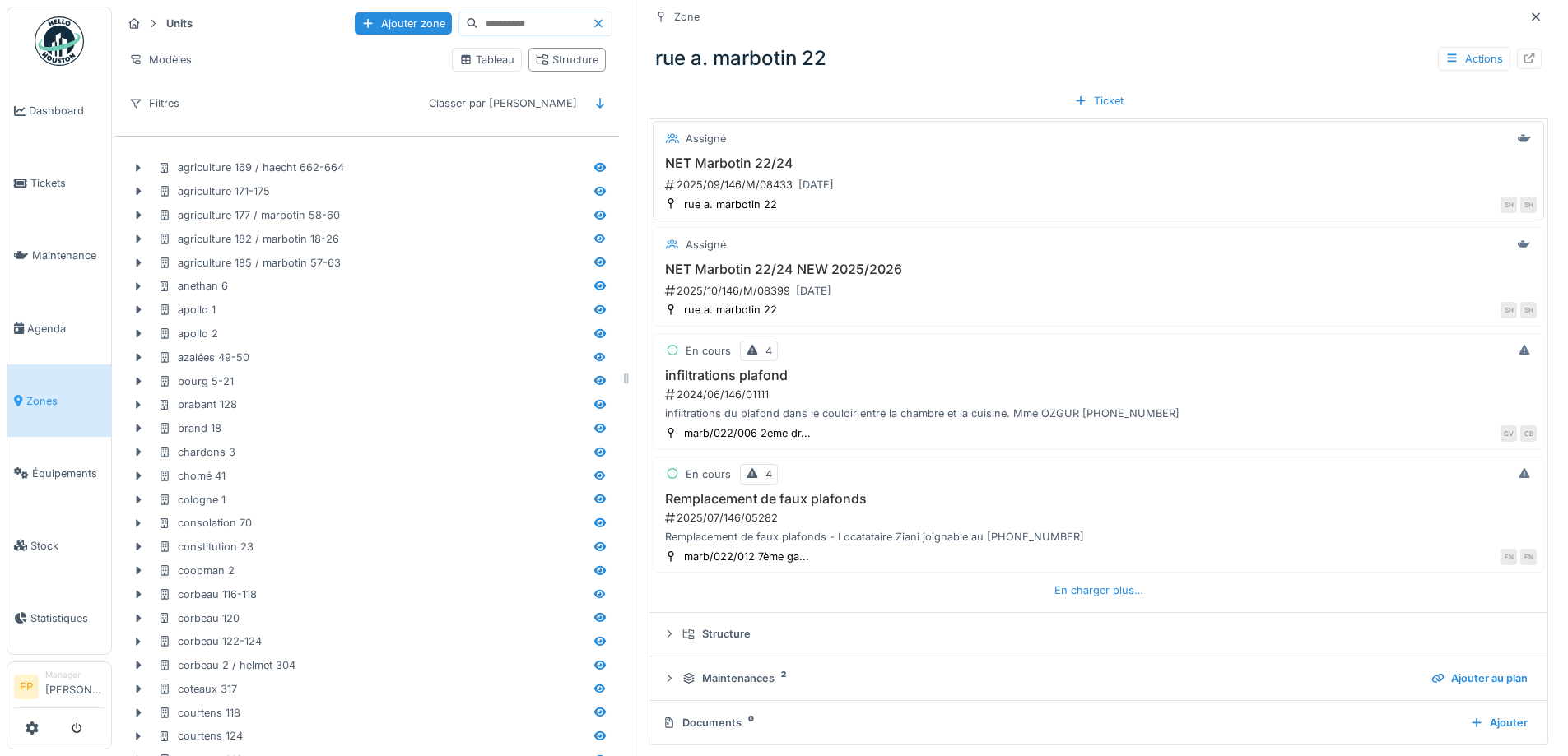
scroll to position [416, 0]
click at [1074, 582] on div "En charger plus…" at bounding box center [1098, 587] width 102 height 22
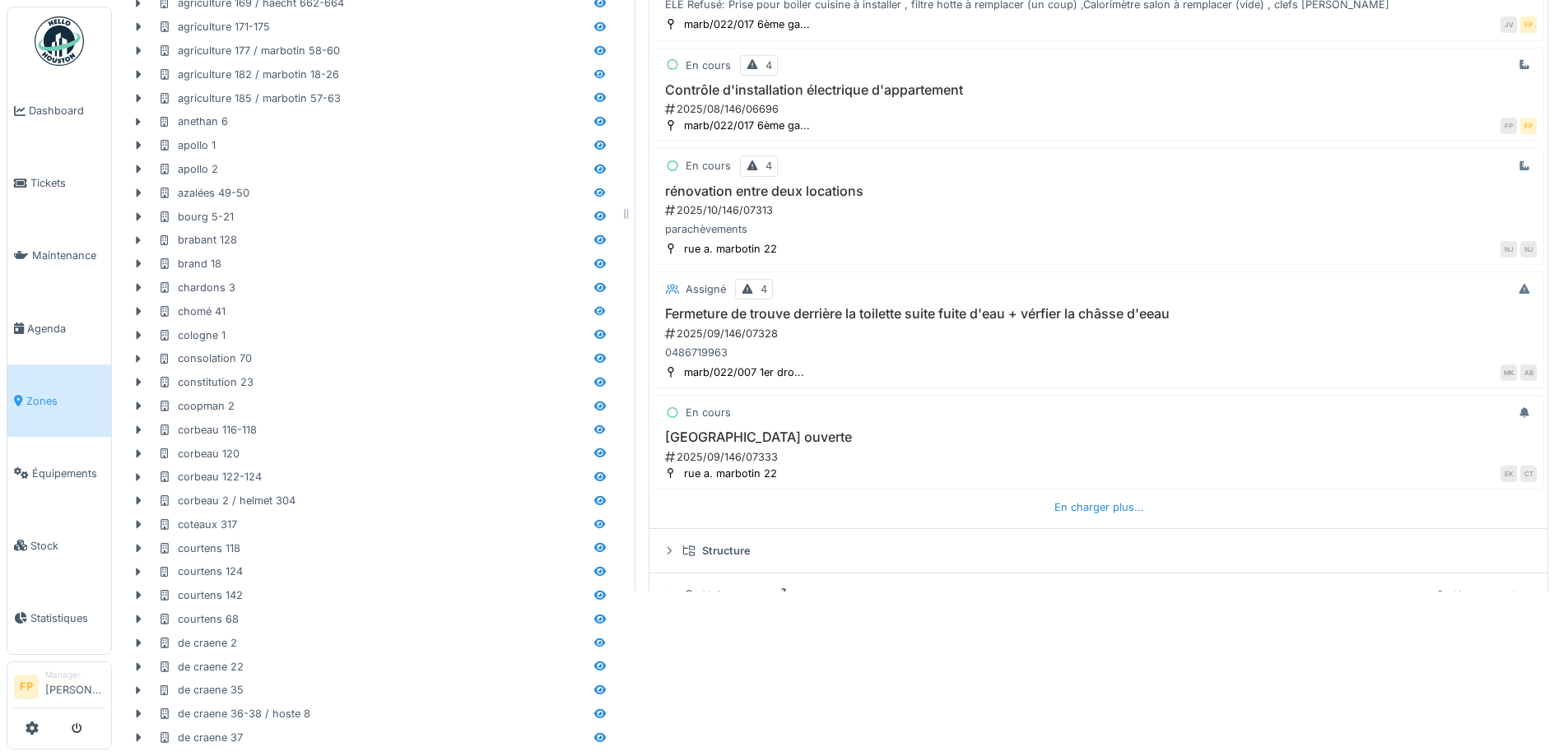
scroll to position [836, 0]
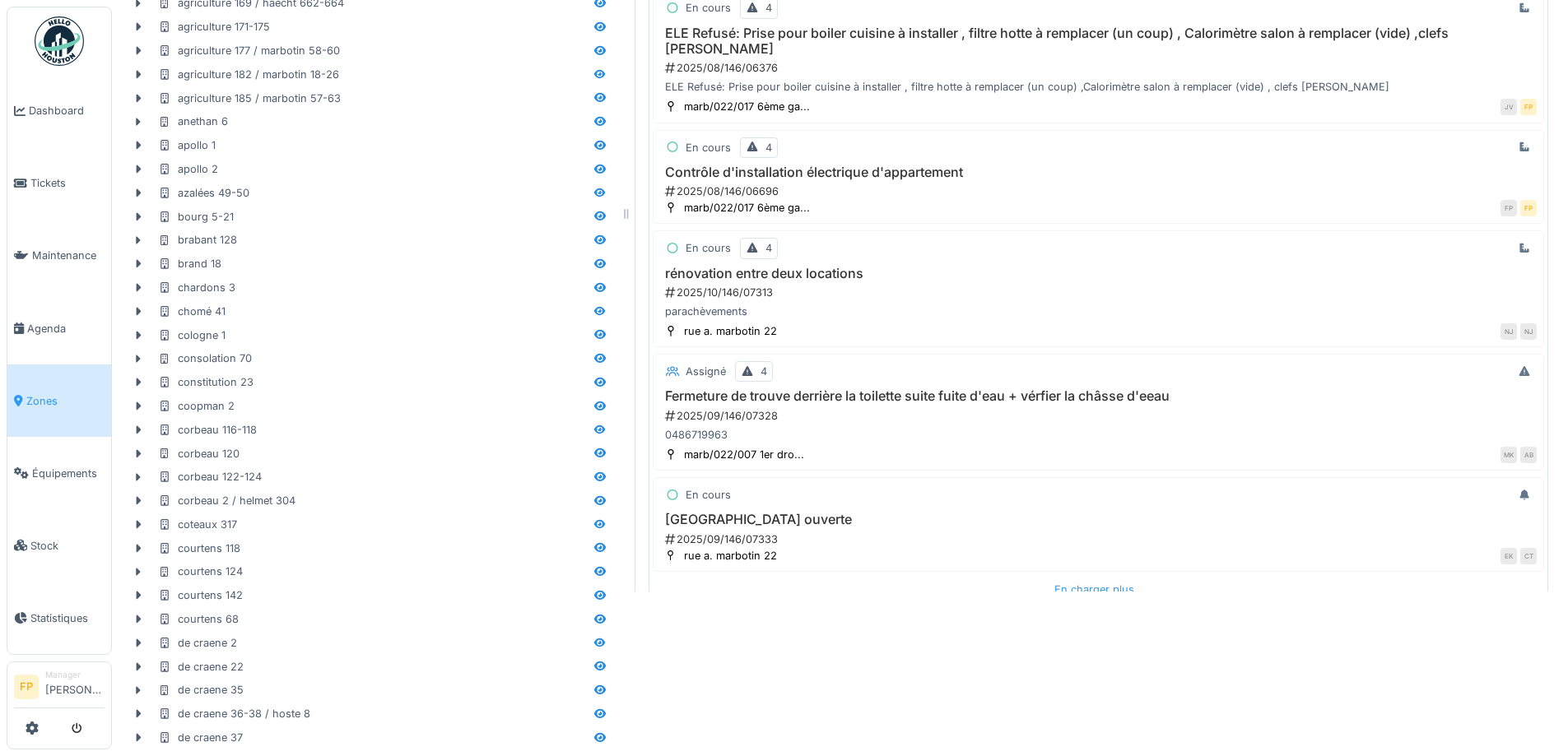
click at [1104, 578] on div "En charger plus…" at bounding box center [1098, 589] width 102 height 22
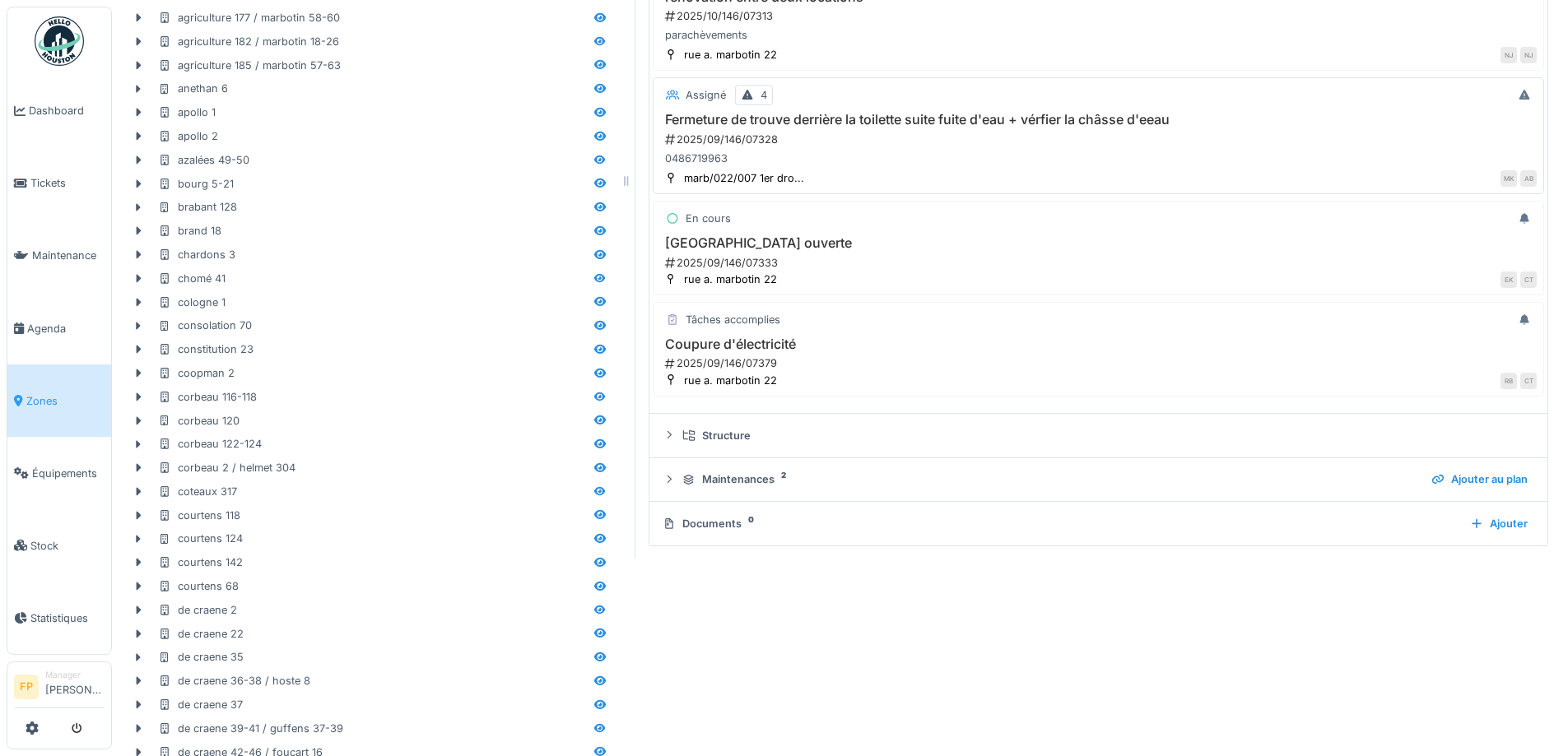
scroll to position [164, 0]
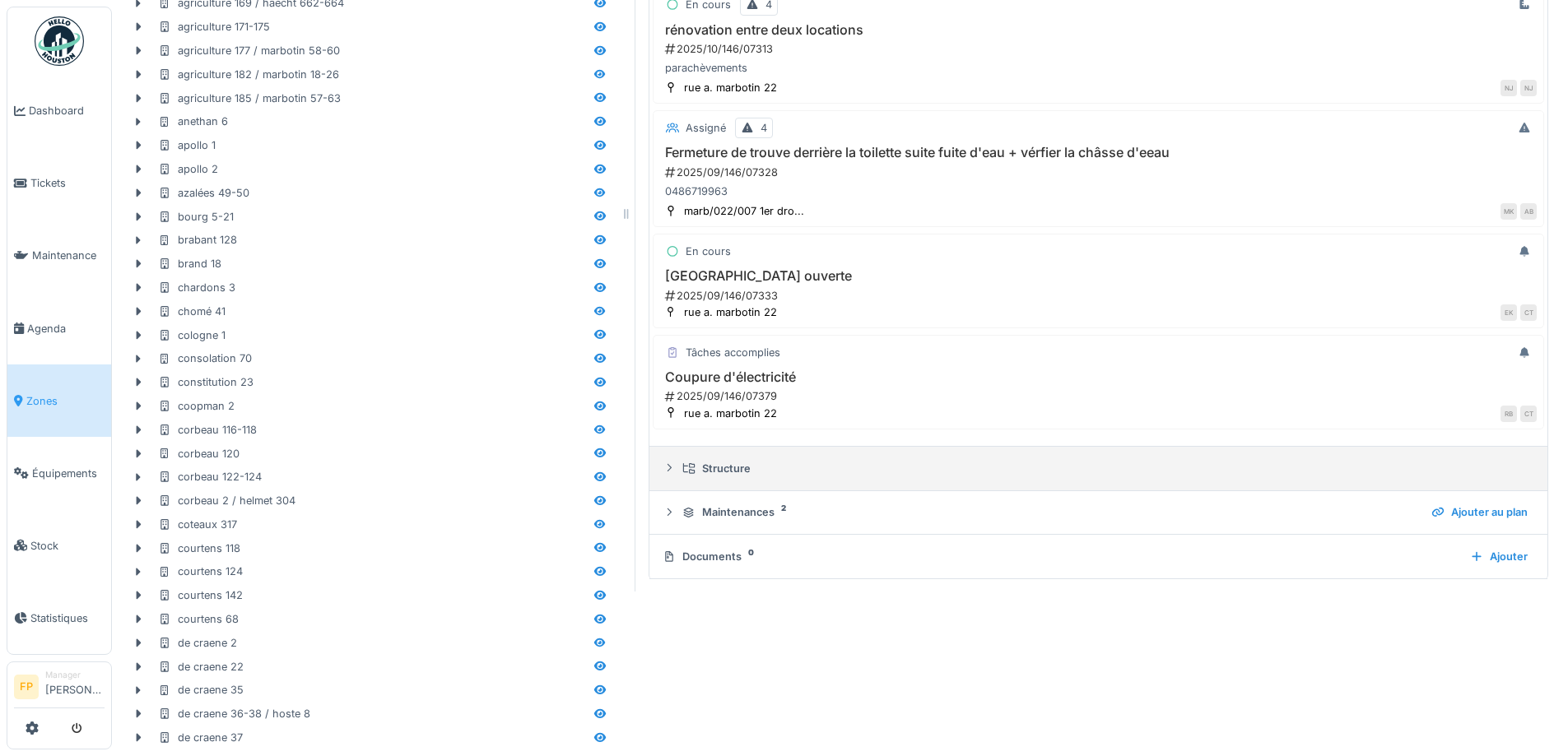
click at [742, 466] on div "Structure" at bounding box center [1104, 469] width 846 height 16
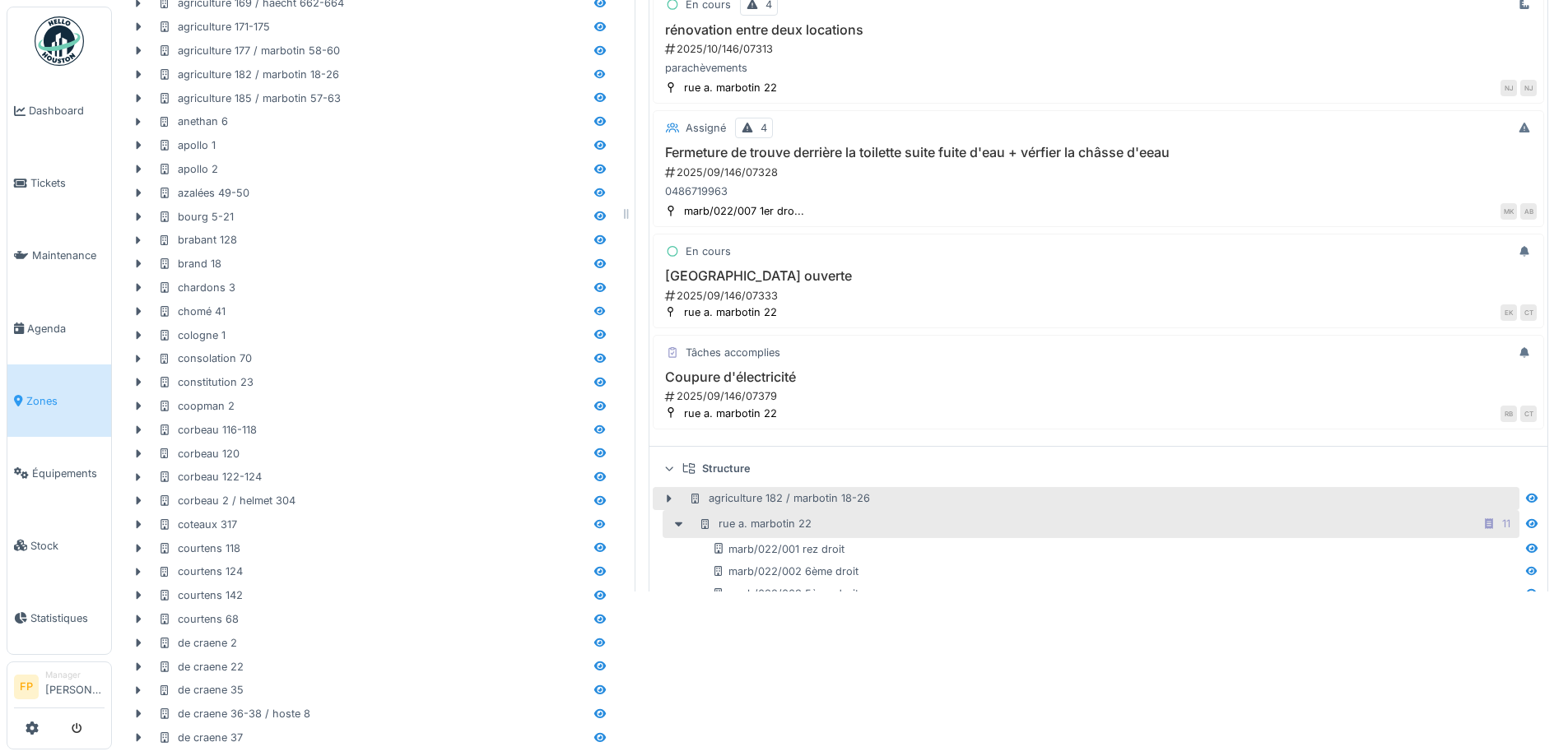
click at [935, 497] on div "agriculture 182 / marbotin 18-26" at bounding box center [1102, 498] width 827 height 16
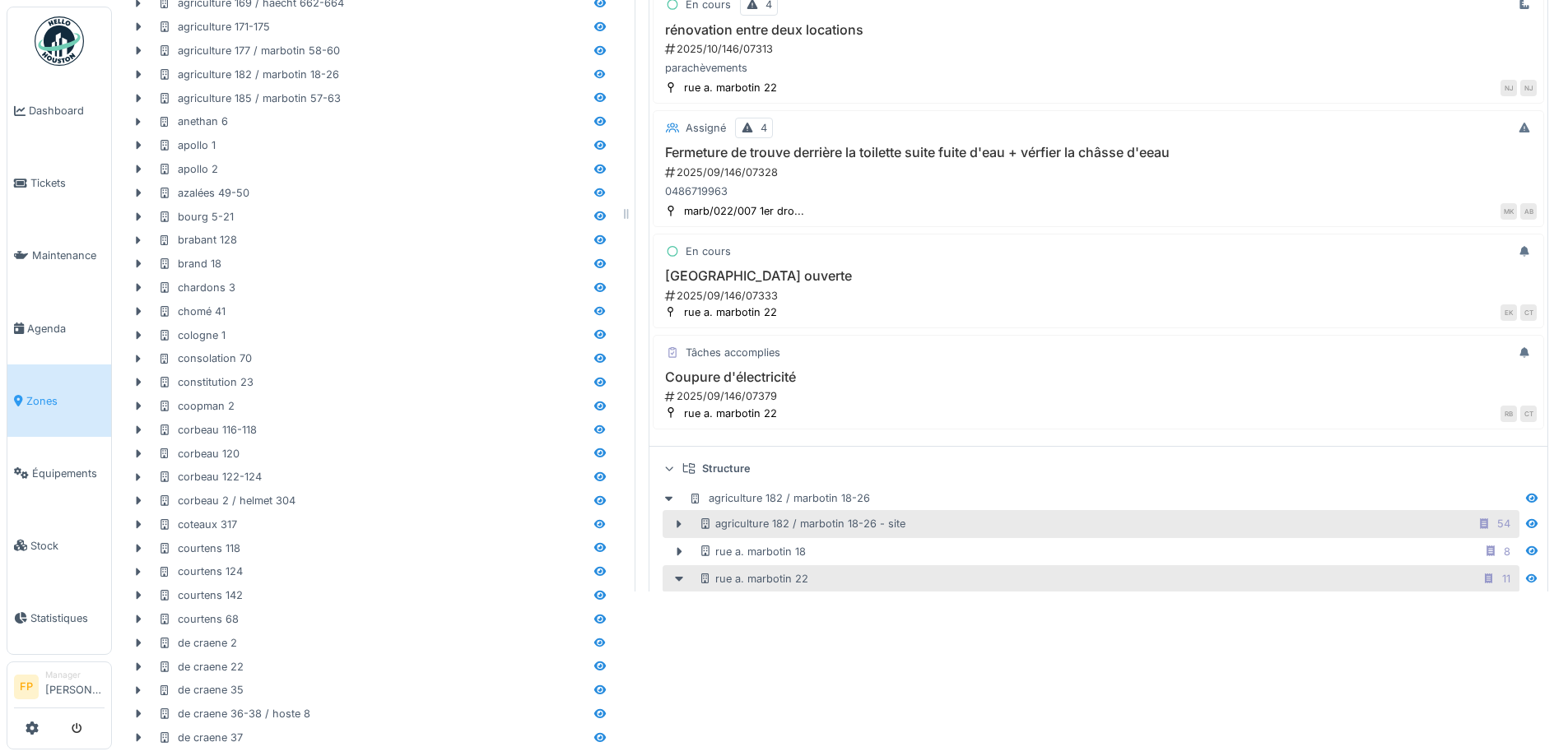
click at [955, 532] on div "agriculture 182 / marbotin 18-26 - site 54" at bounding box center [1107, 523] width 817 height 20
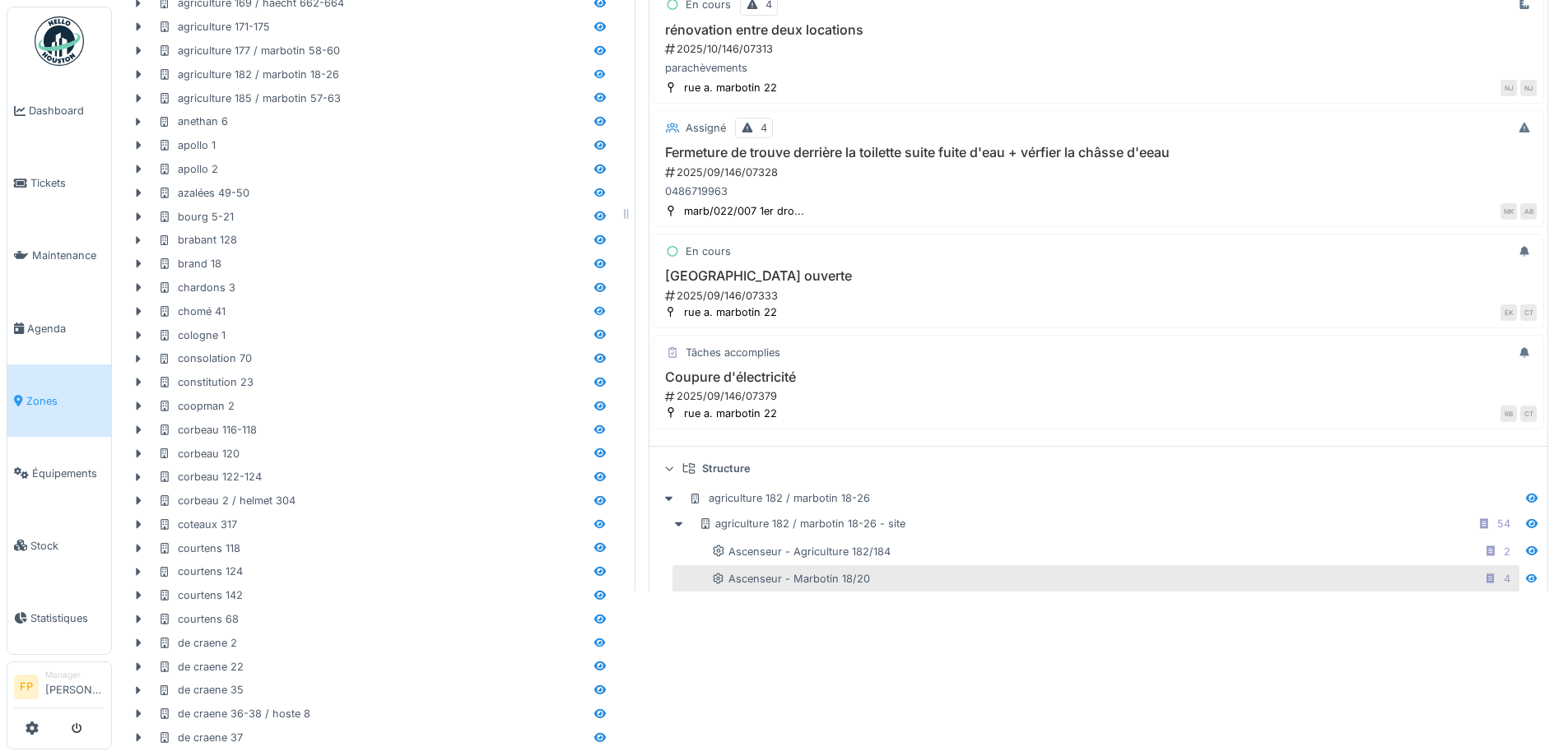
click at [938, 576] on div "Ascenseur - Marbotin 18/20 4" at bounding box center [1114, 579] width 804 height 20
click at [1486, 574] on icon at bounding box center [1490, 578] width 8 height 11
click at [1504, 576] on div "4" at bounding box center [1507, 579] width 7 height 16
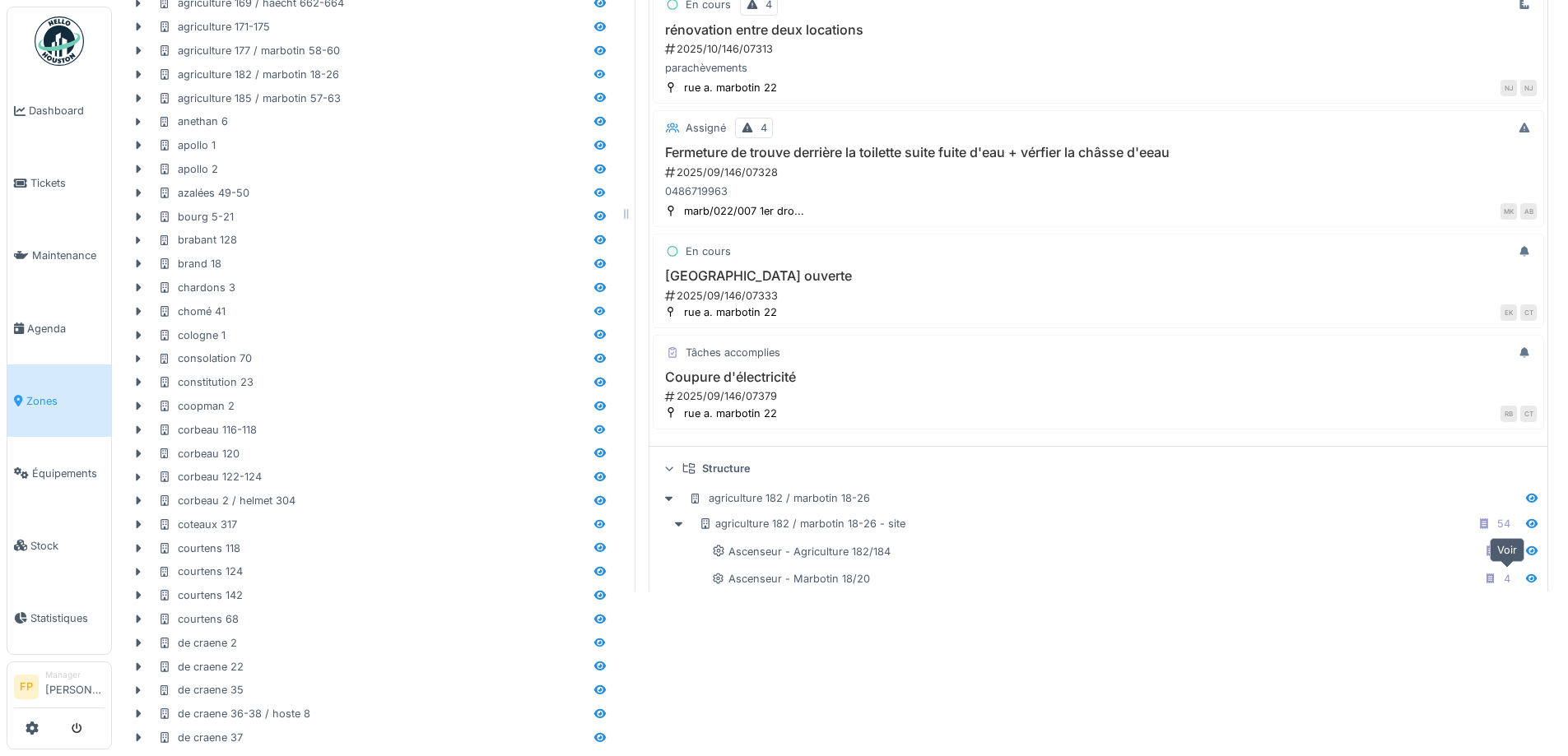
click at [1526, 579] on icon at bounding box center [1532, 577] width 12 height 9
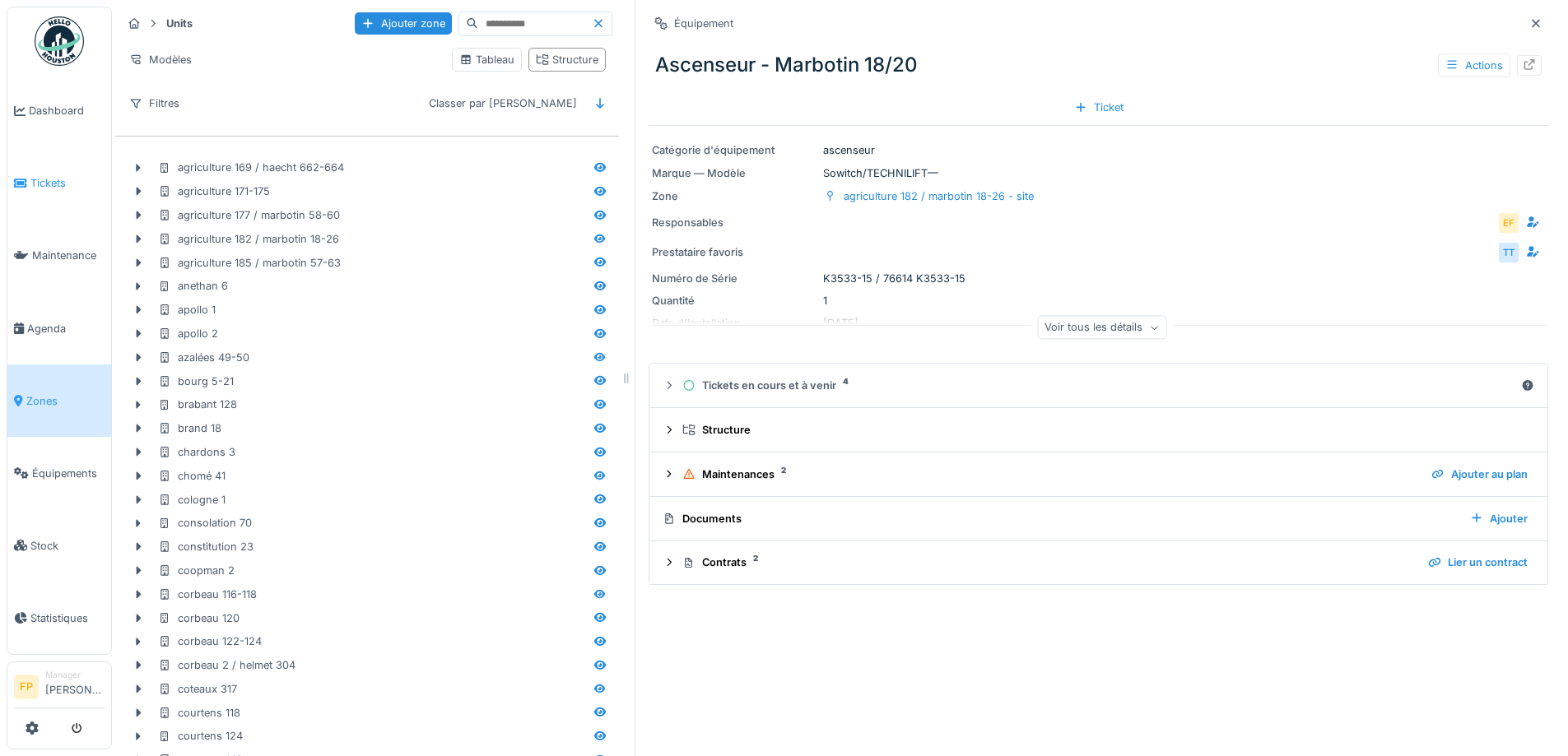
click at [43, 179] on span "Tickets" at bounding box center [67, 183] width 74 height 16
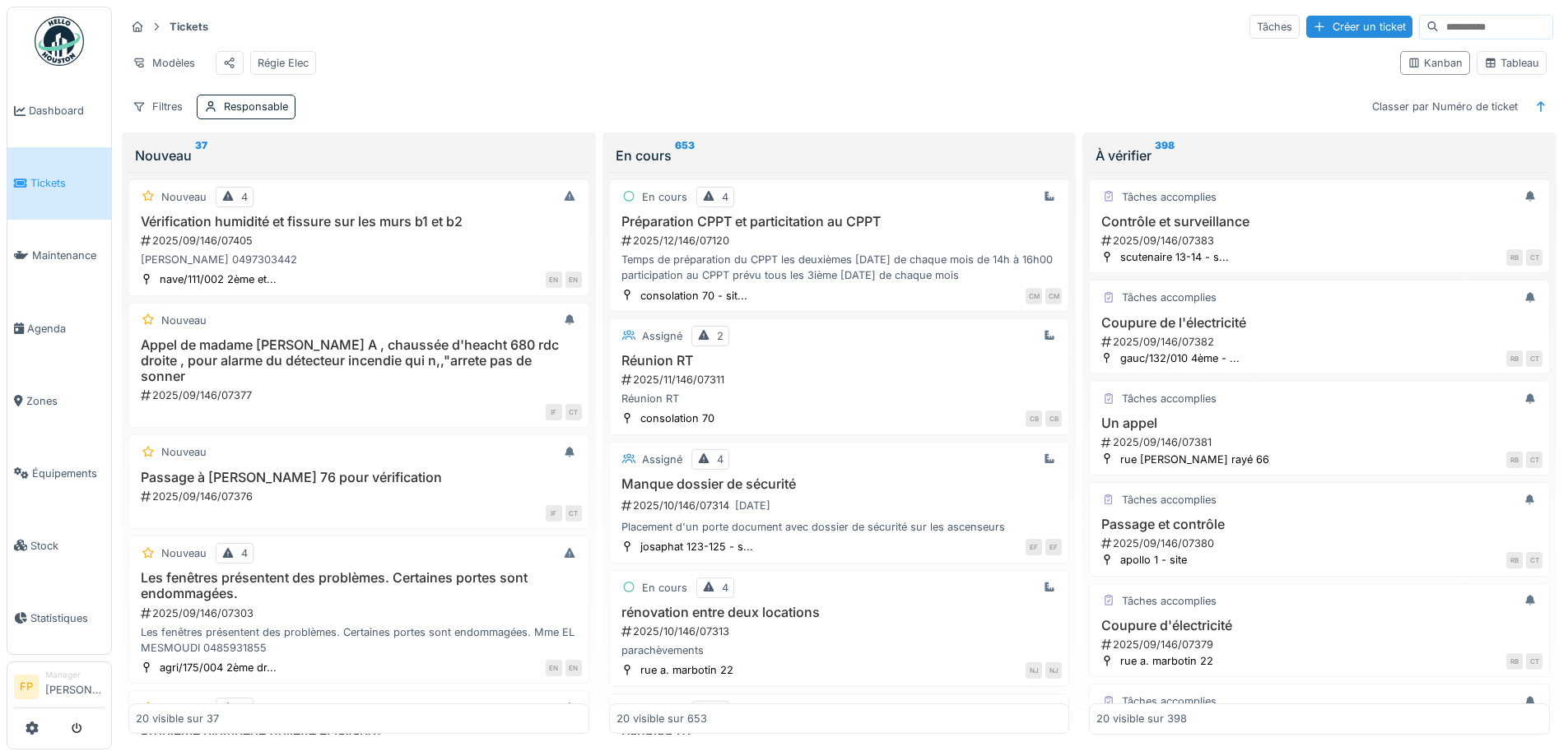
click at [1439, 29] on input at bounding box center [1496, 27] width 114 height 23
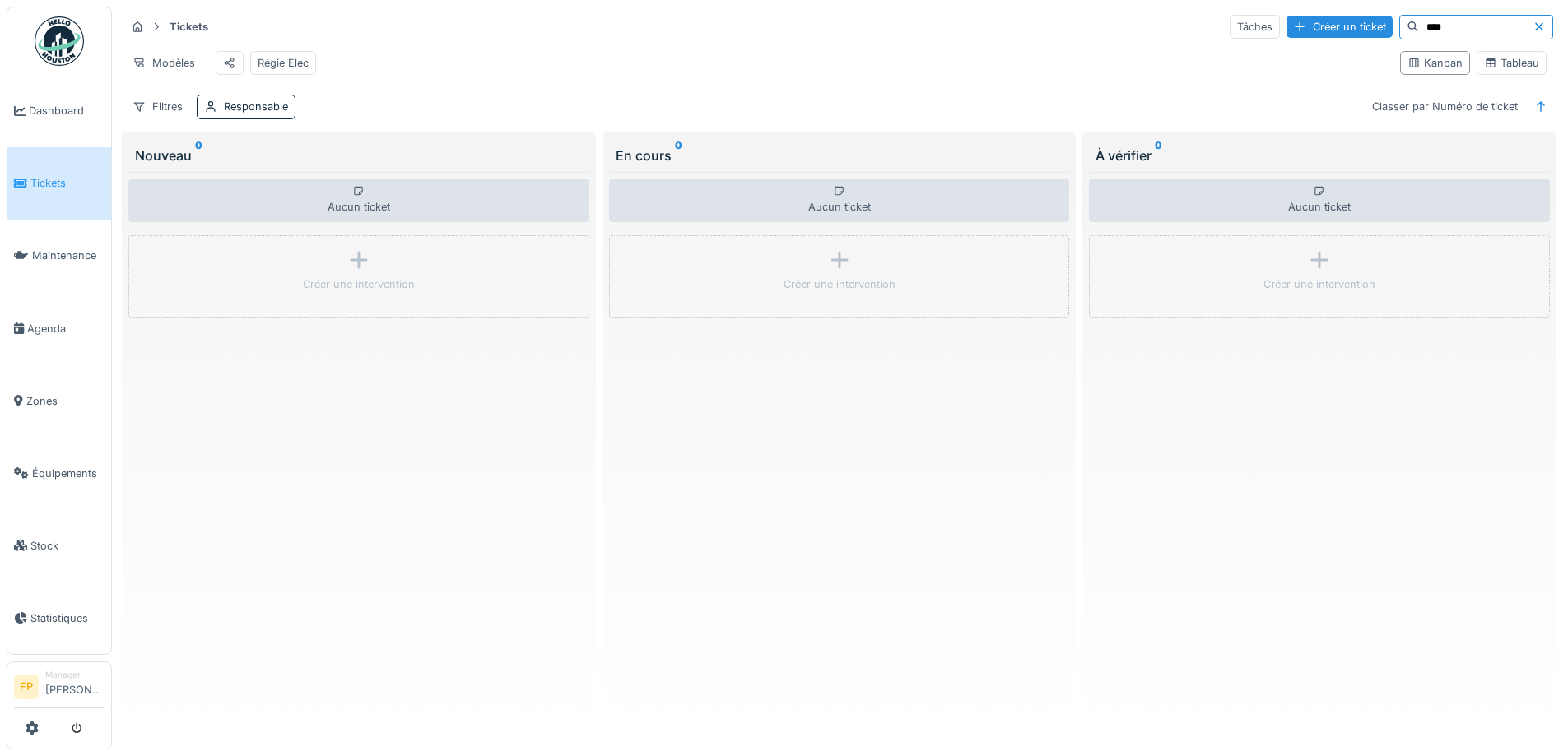
type input "****"
click at [1533, 22] on icon at bounding box center [1539, 26] width 13 height 11
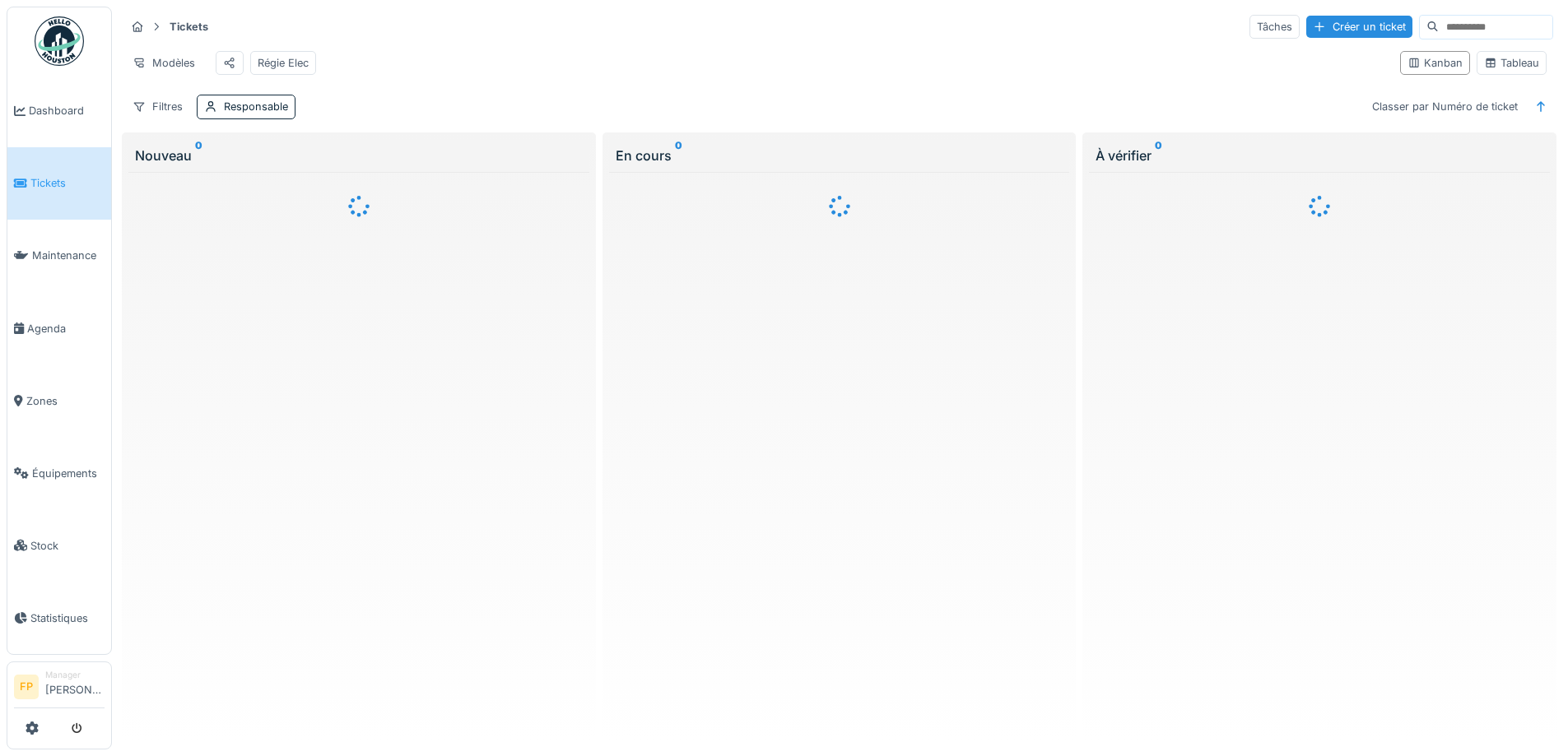
click at [1460, 25] on input at bounding box center [1496, 27] width 114 height 23
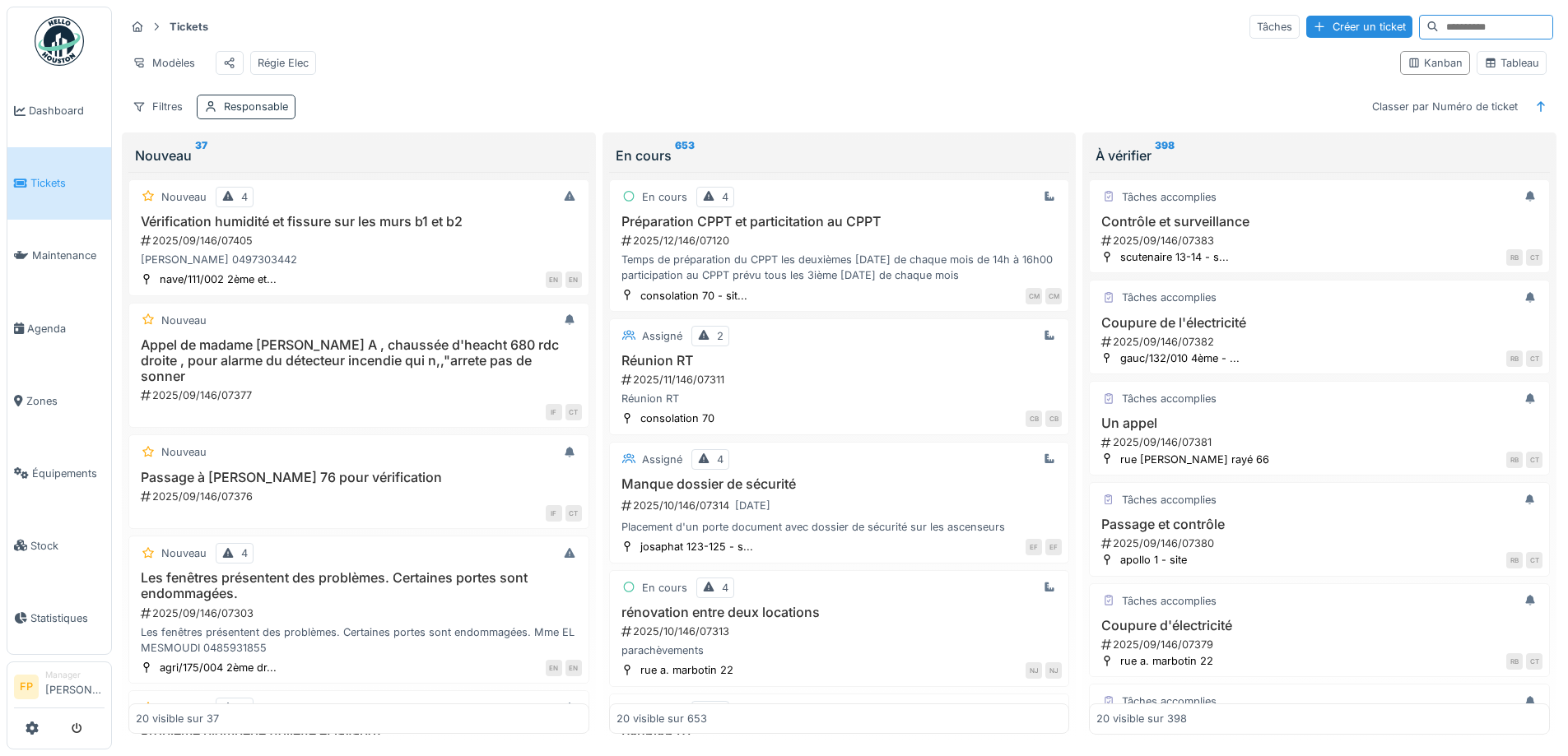
click at [276, 115] on div "Responsable" at bounding box center [256, 106] width 64 height 16
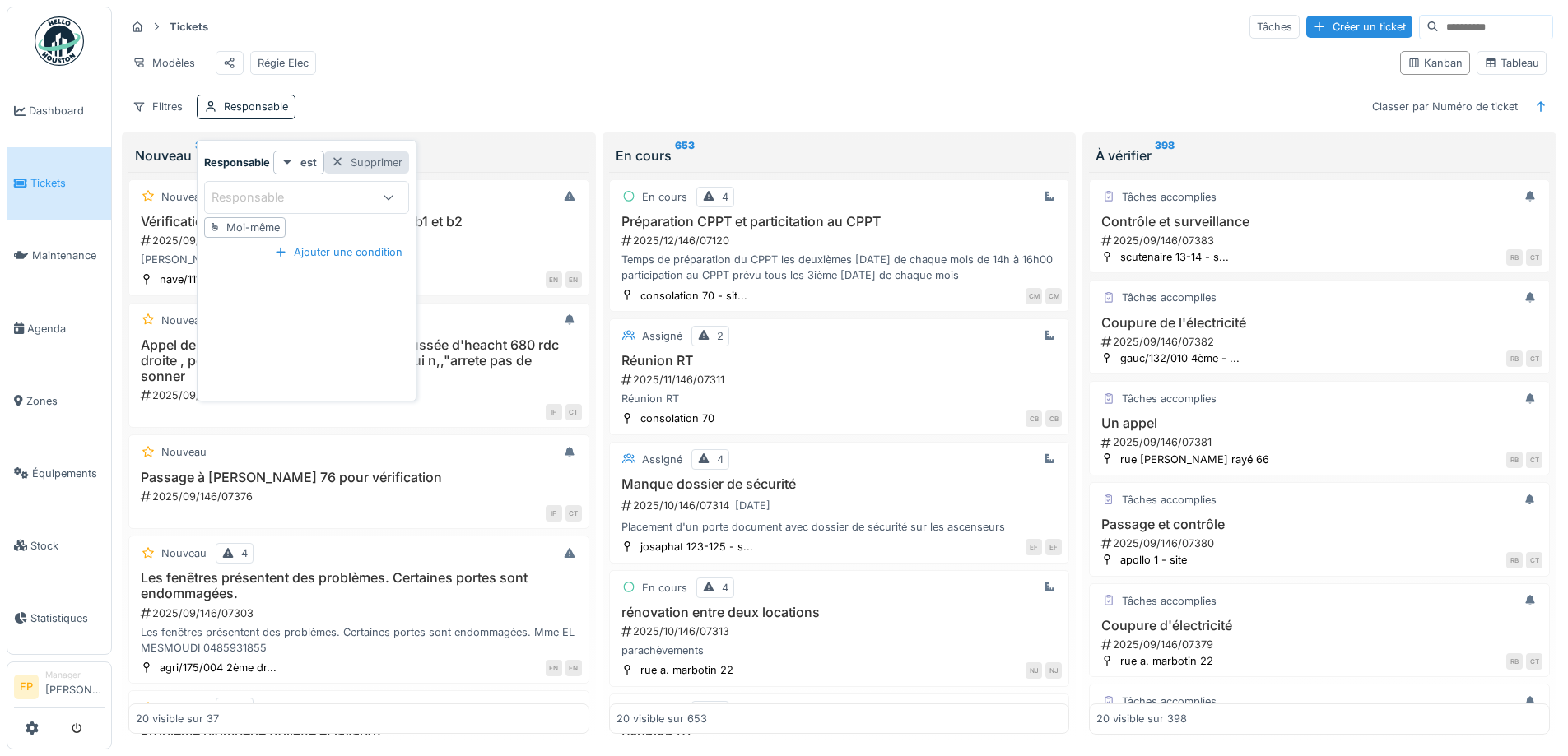
click at [339, 162] on div at bounding box center [337, 163] width 13 height 16
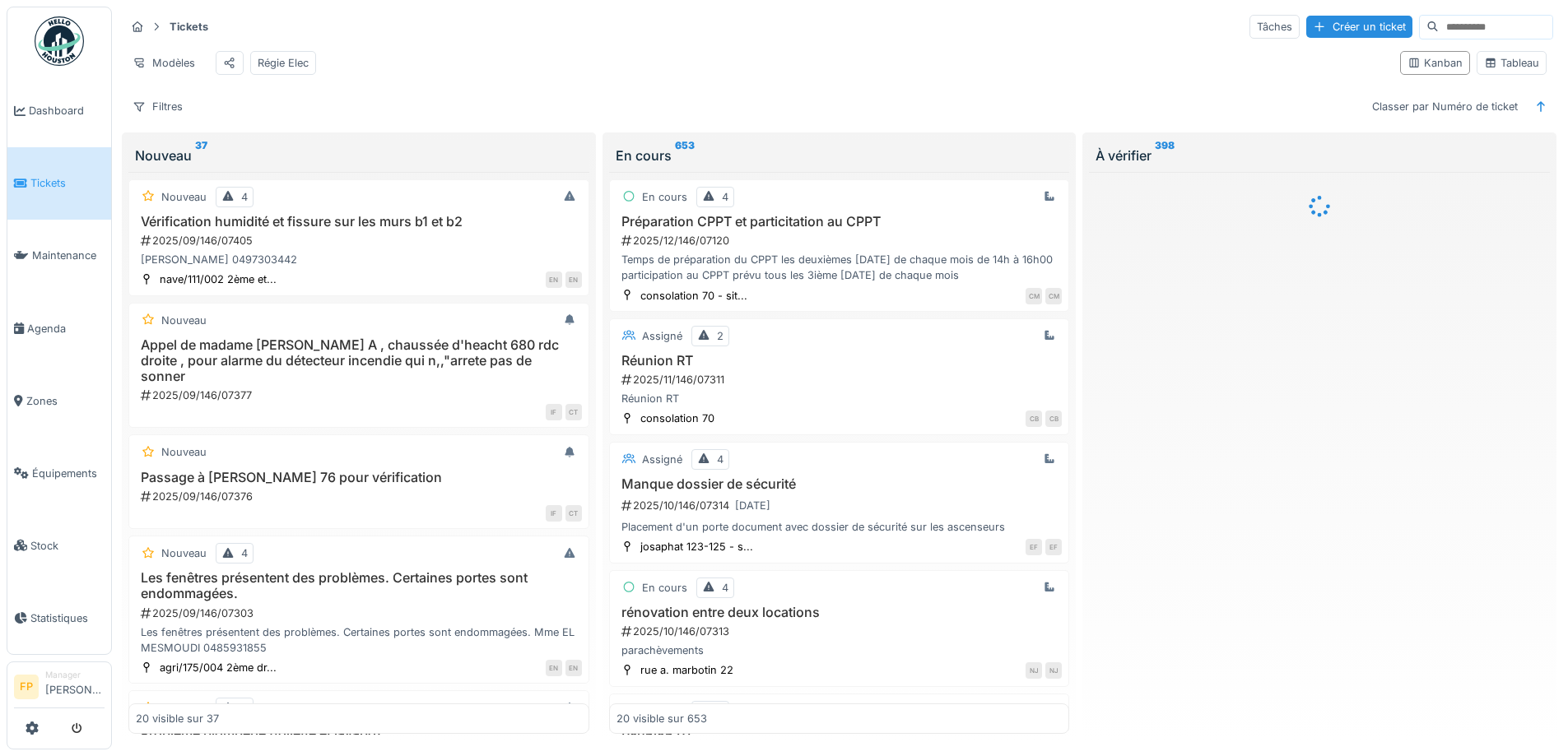
click at [1450, 19] on input at bounding box center [1496, 27] width 114 height 23
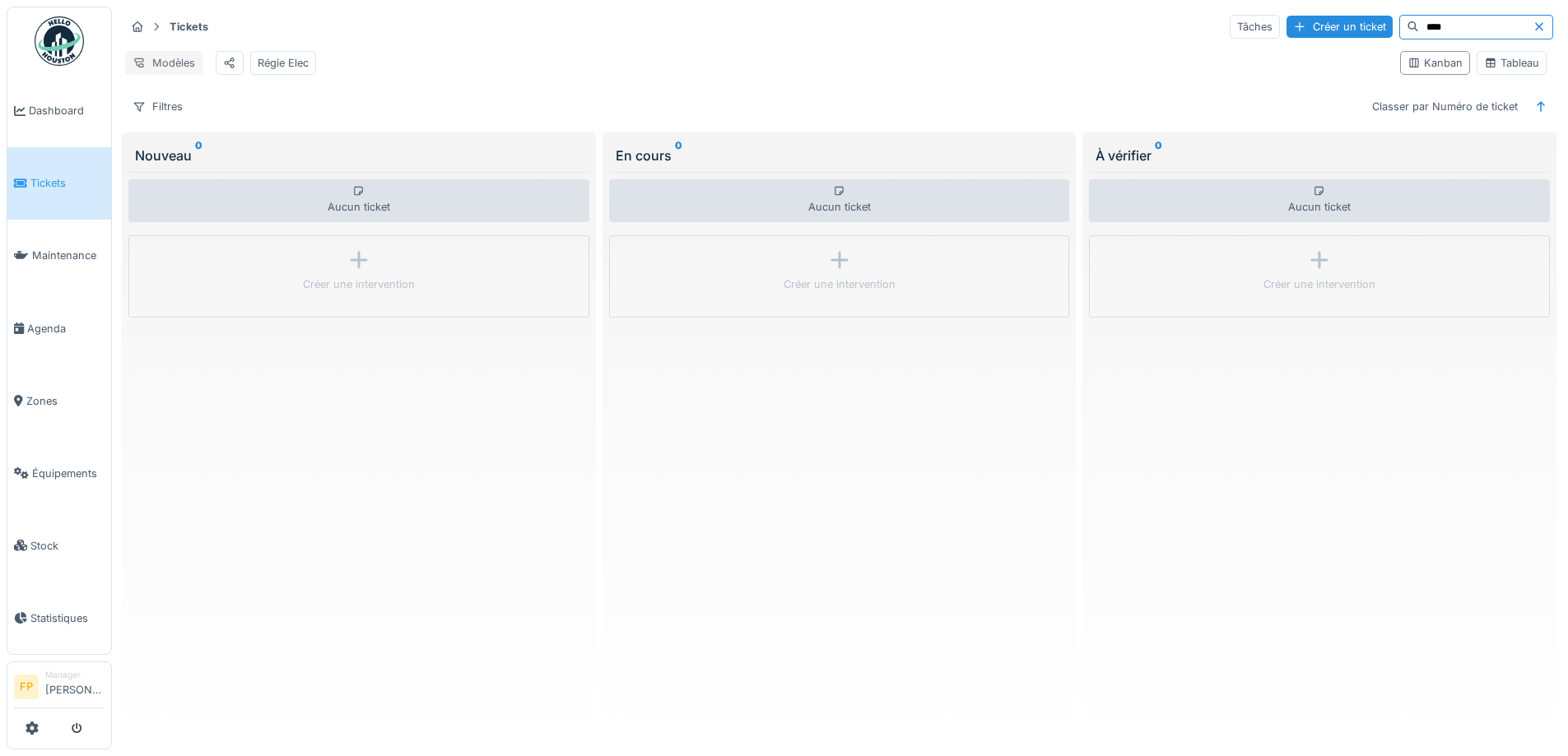
type input "****"
click at [163, 66] on div "Modèles" at bounding box center [164, 63] width 78 height 24
click at [722, 51] on div "Modèles Régie Elec" at bounding box center [755, 63] width 1262 height 37
click at [172, 119] on div "Filtres" at bounding box center [157, 106] width 65 height 24
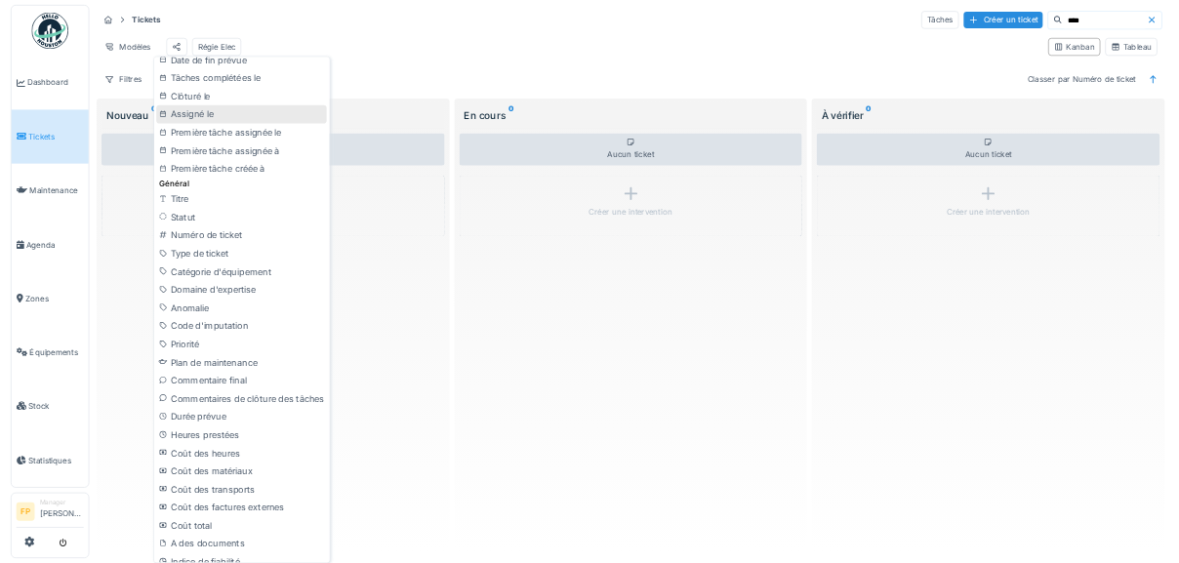
scroll to position [751, 0]
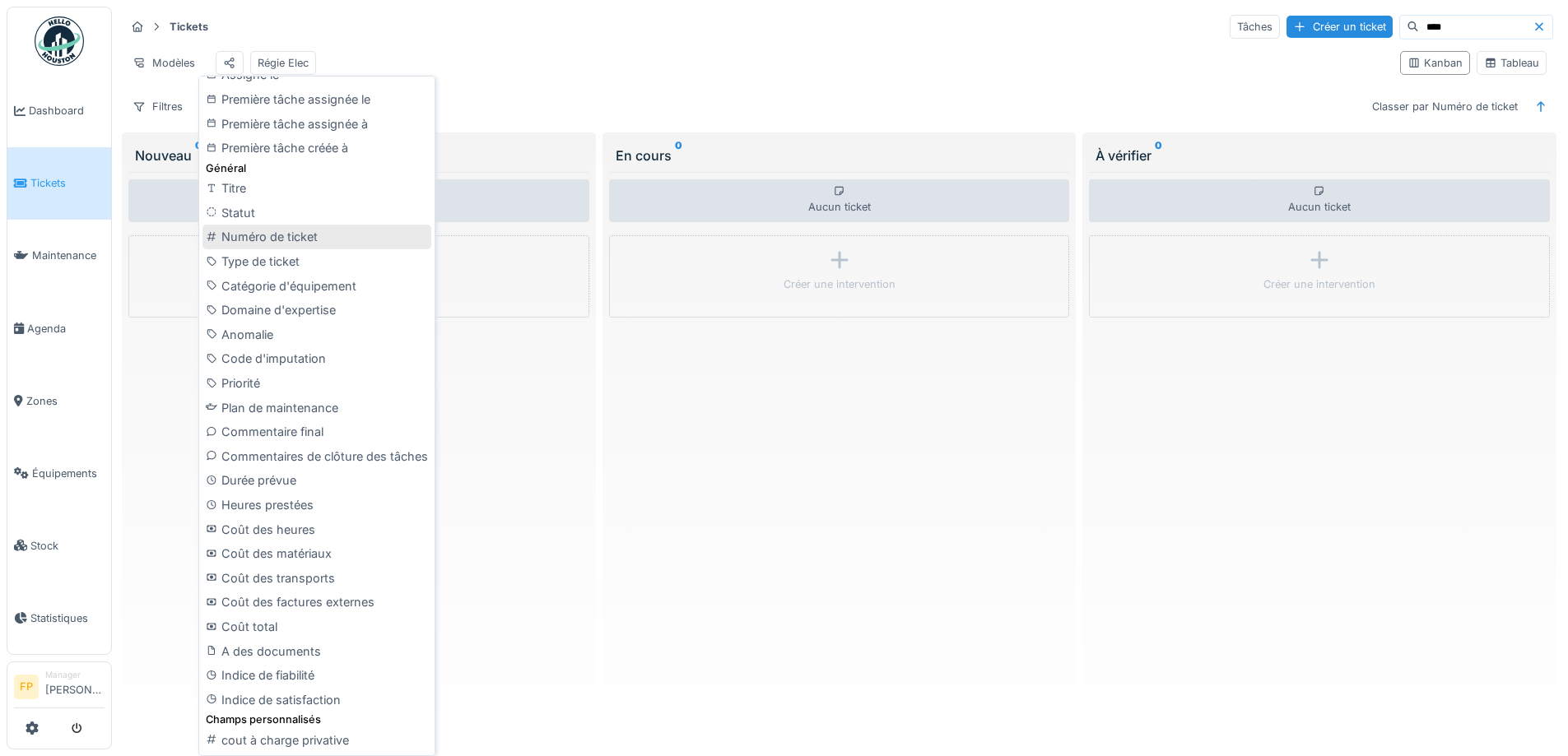
click at [384, 228] on div "Numéro de ticket" at bounding box center [316, 237] width 228 height 24
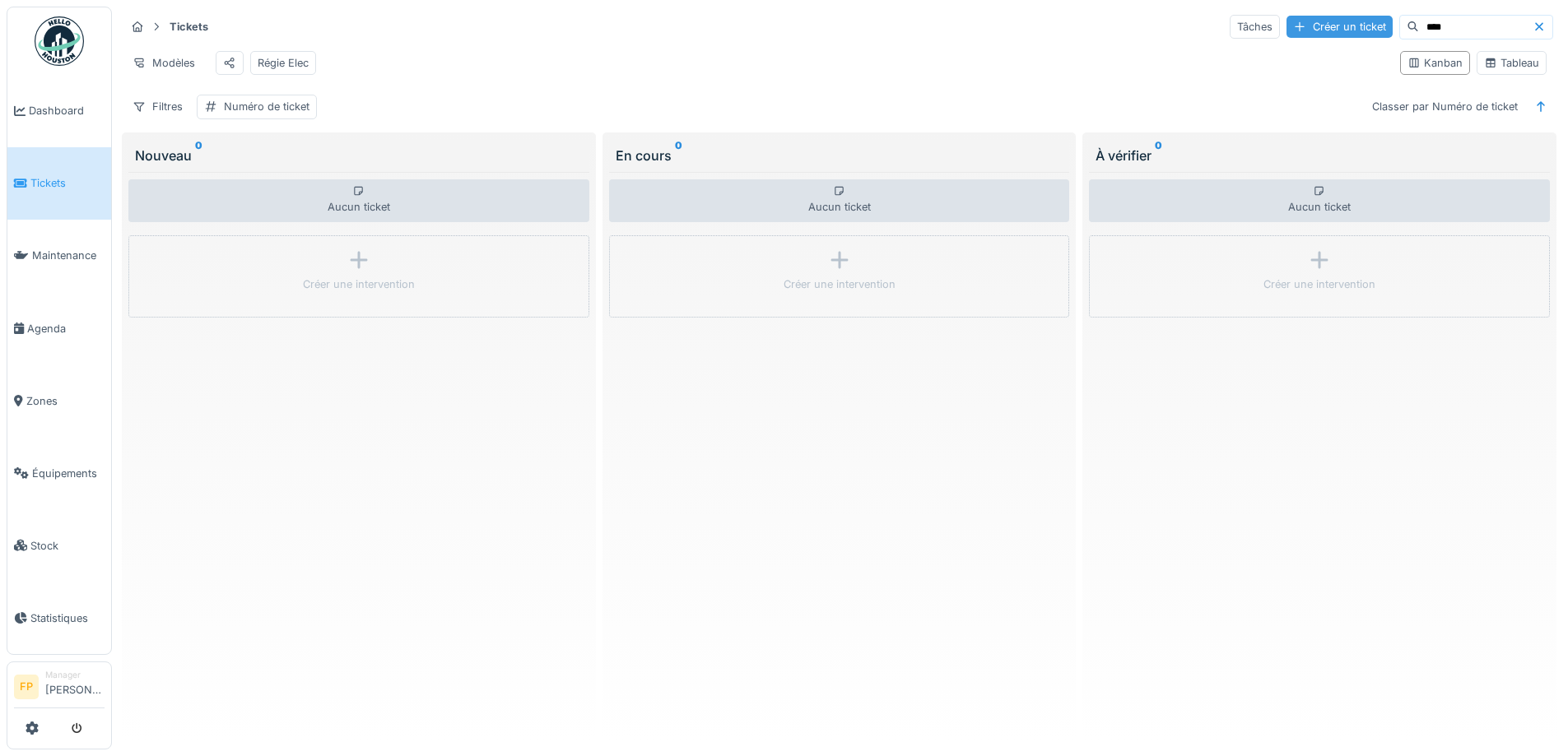
drag, startPoint x: 1417, startPoint y: 24, endPoint x: 1327, endPoint y: 35, distance: 90.7
click at [1328, 34] on div "Tâches Créer un ticket ****" at bounding box center [1392, 27] width 324 height 24
click at [1419, 29] on input "****" at bounding box center [1475, 27] width 114 height 23
drag, startPoint x: 1407, startPoint y: 26, endPoint x: 1351, endPoint y: 31, distance: 56.2
click at [1399, 31] on div "****" at bounding box center [1476, 27] width 154 height 24
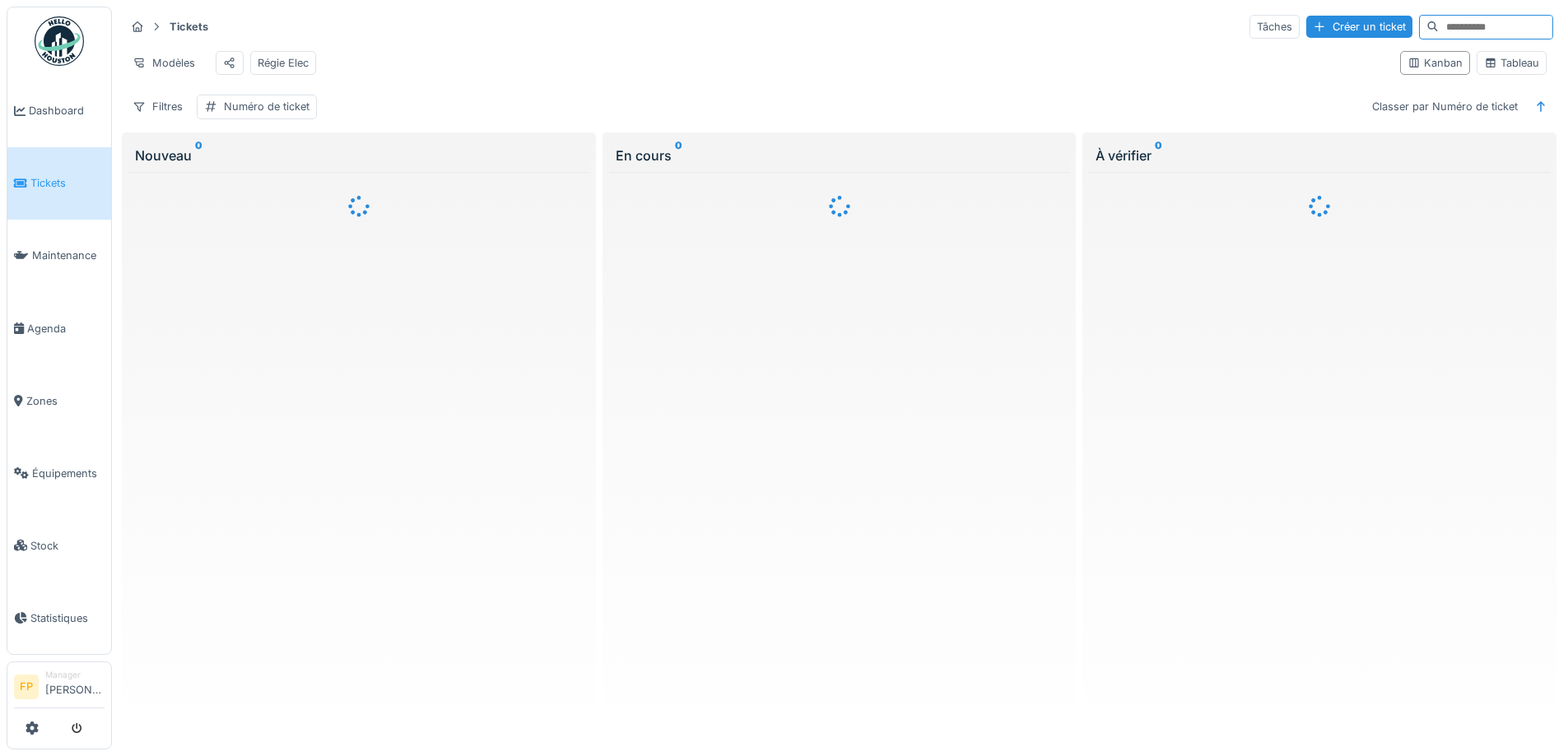
click at [1439, 27] on input at bounding box center [1496, 27] width 114 height 23
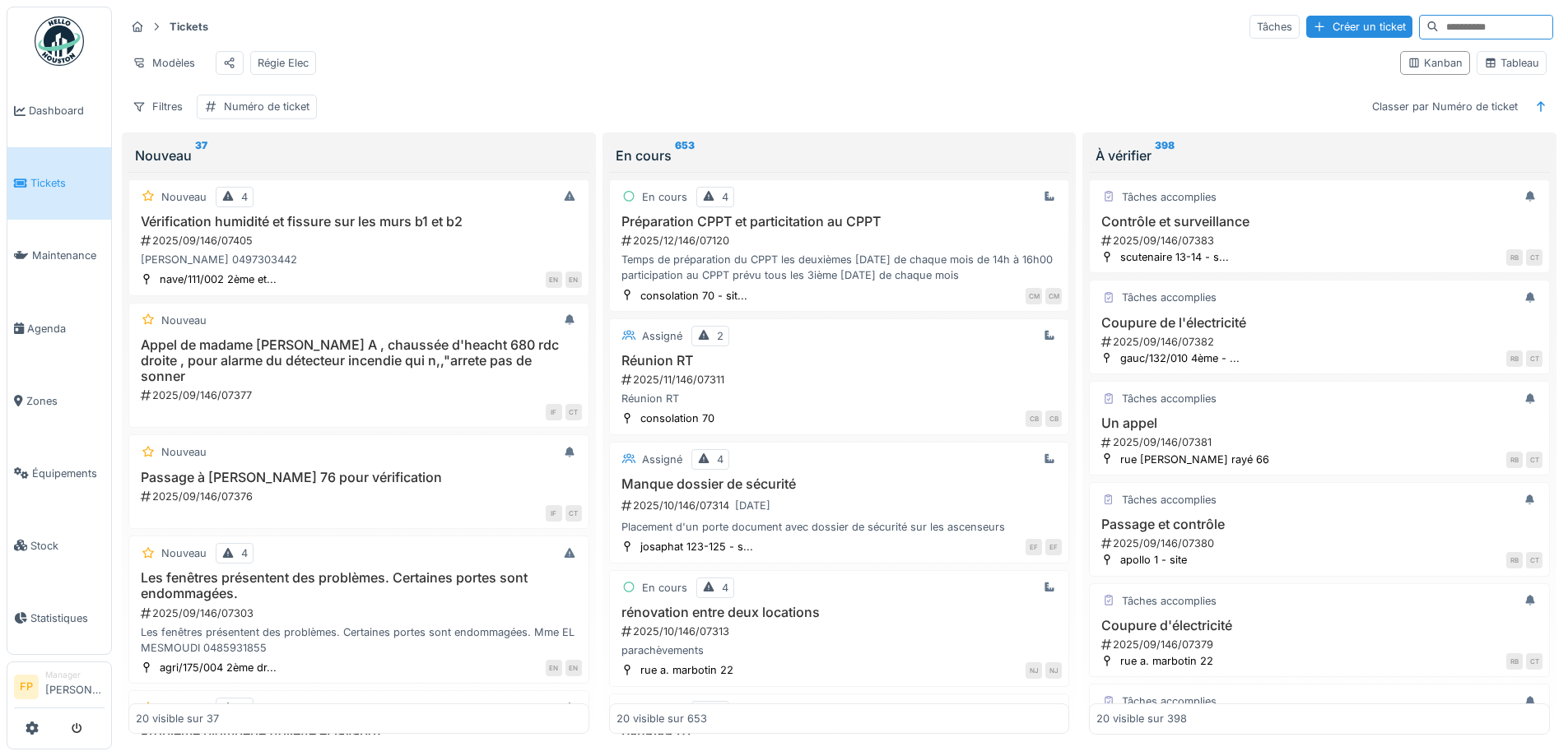
paste input "**********"
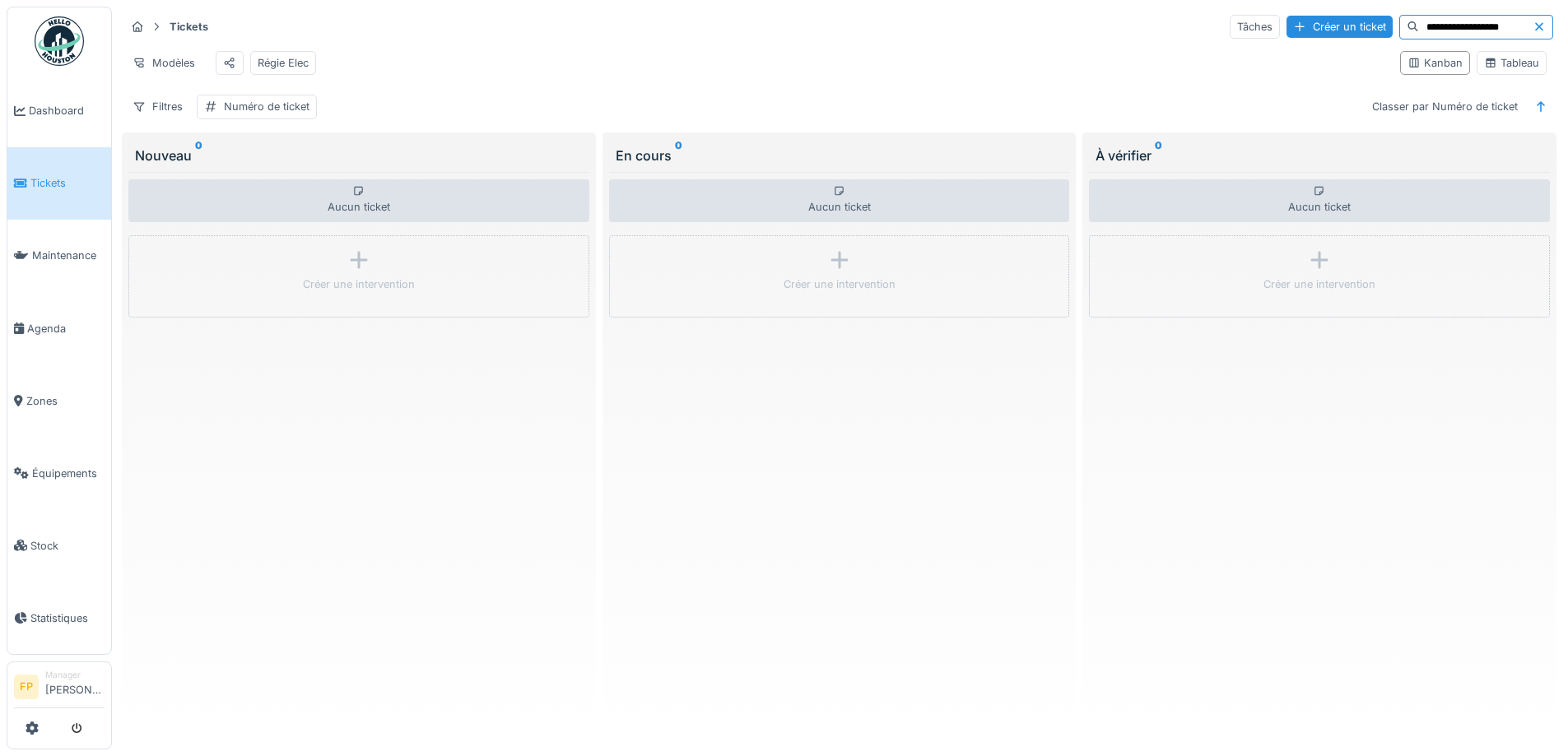
click at [1419, 24] on input "**********" at bounding box center [1475, 27] width 114 height 23
type input "**********"
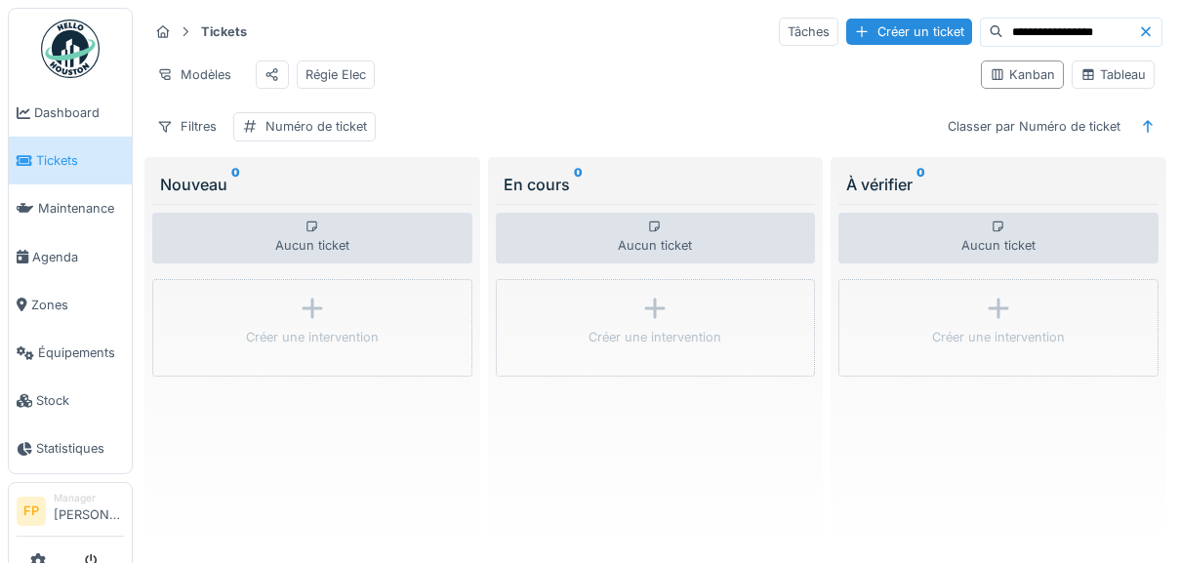
click at [576, 40] on div "**********" at bounding box center [655, 32] width 1014 height 32
